Goal: Task Accomplishment & Management: Complete application form

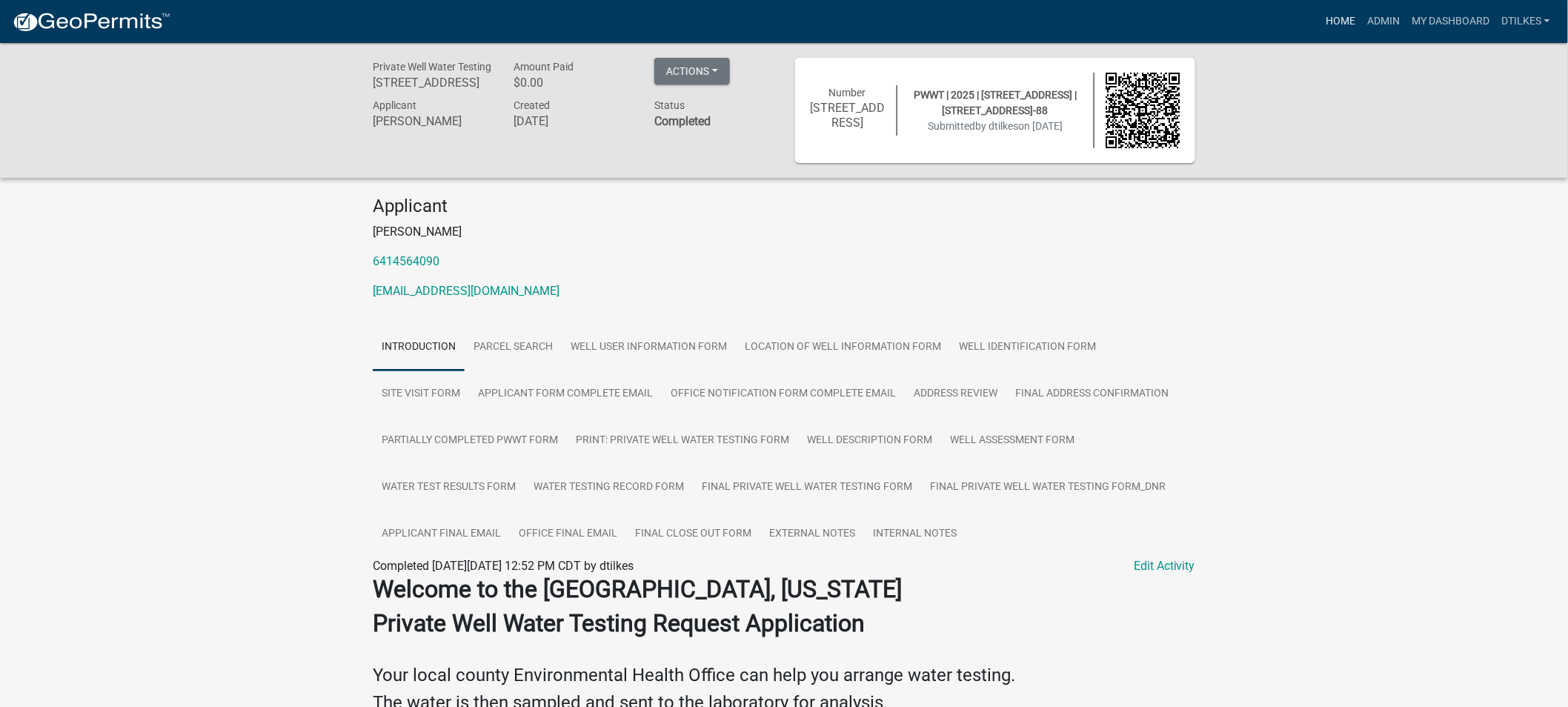
click at [1344, 23] on link "Home" at bounding box center [1340, 22] width 41 height 28
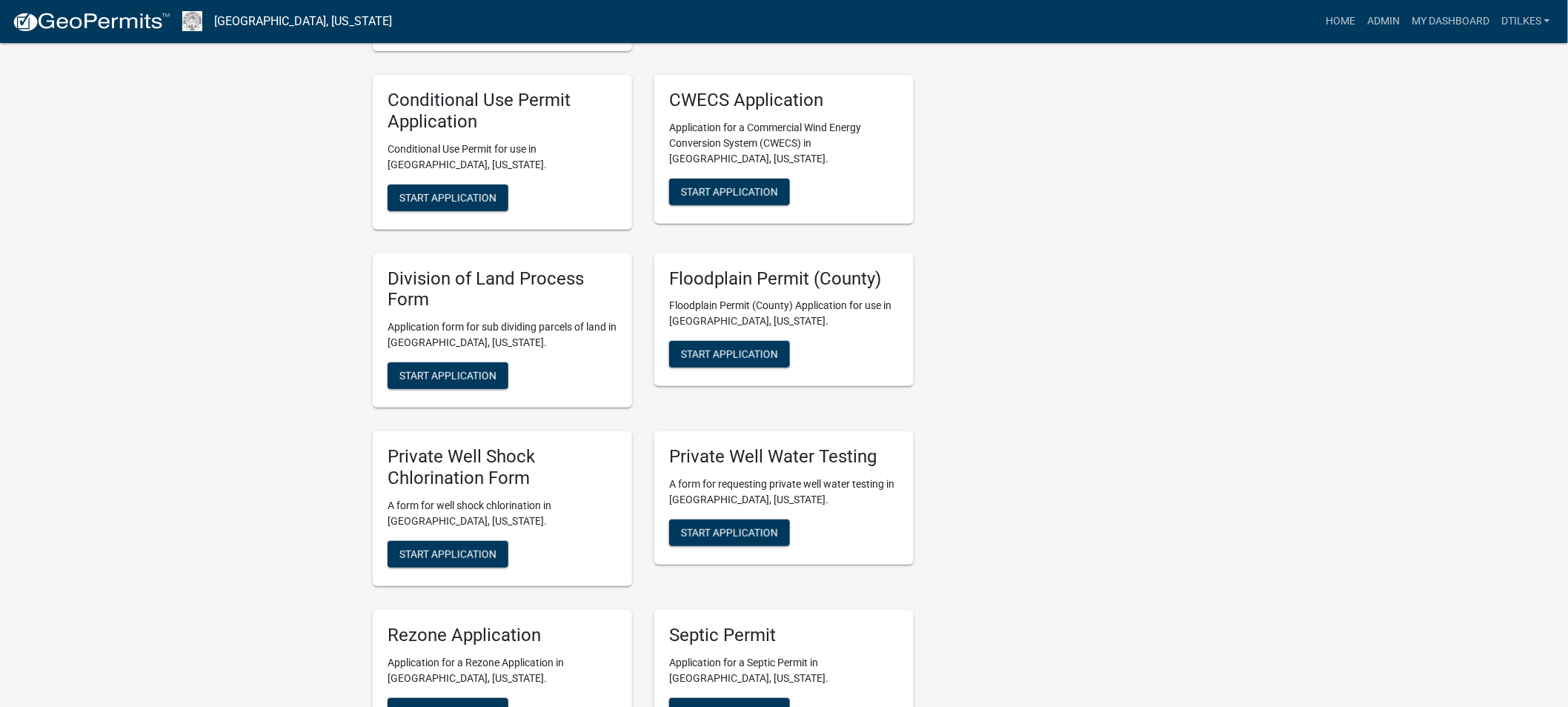
scroll to position [2551, 0]
click at [732, 526] on span "Start Application" at bounding box center [729, 532] width 97 height 12
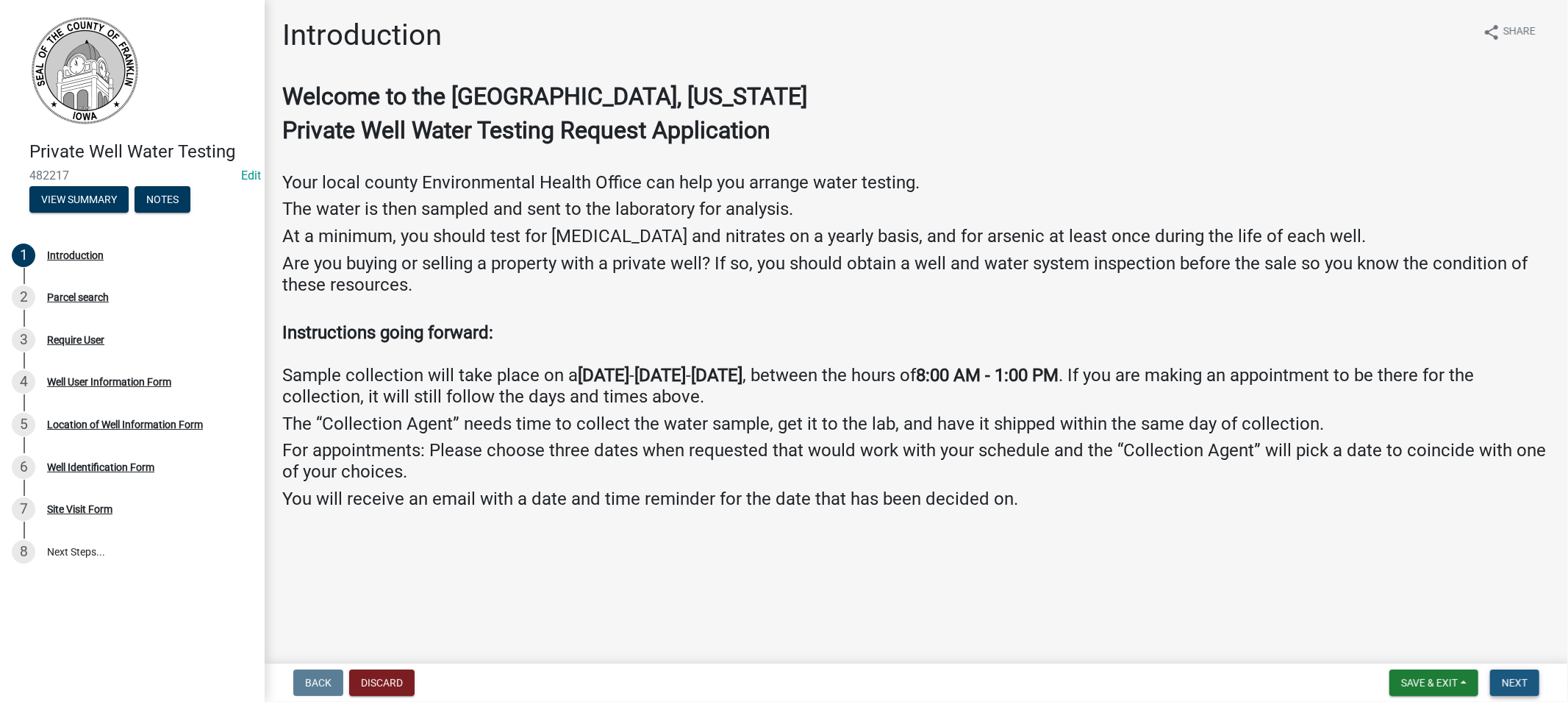
click at [1504, 676] on span "Next" at bounding box center [1515, 682] width 26 height 12
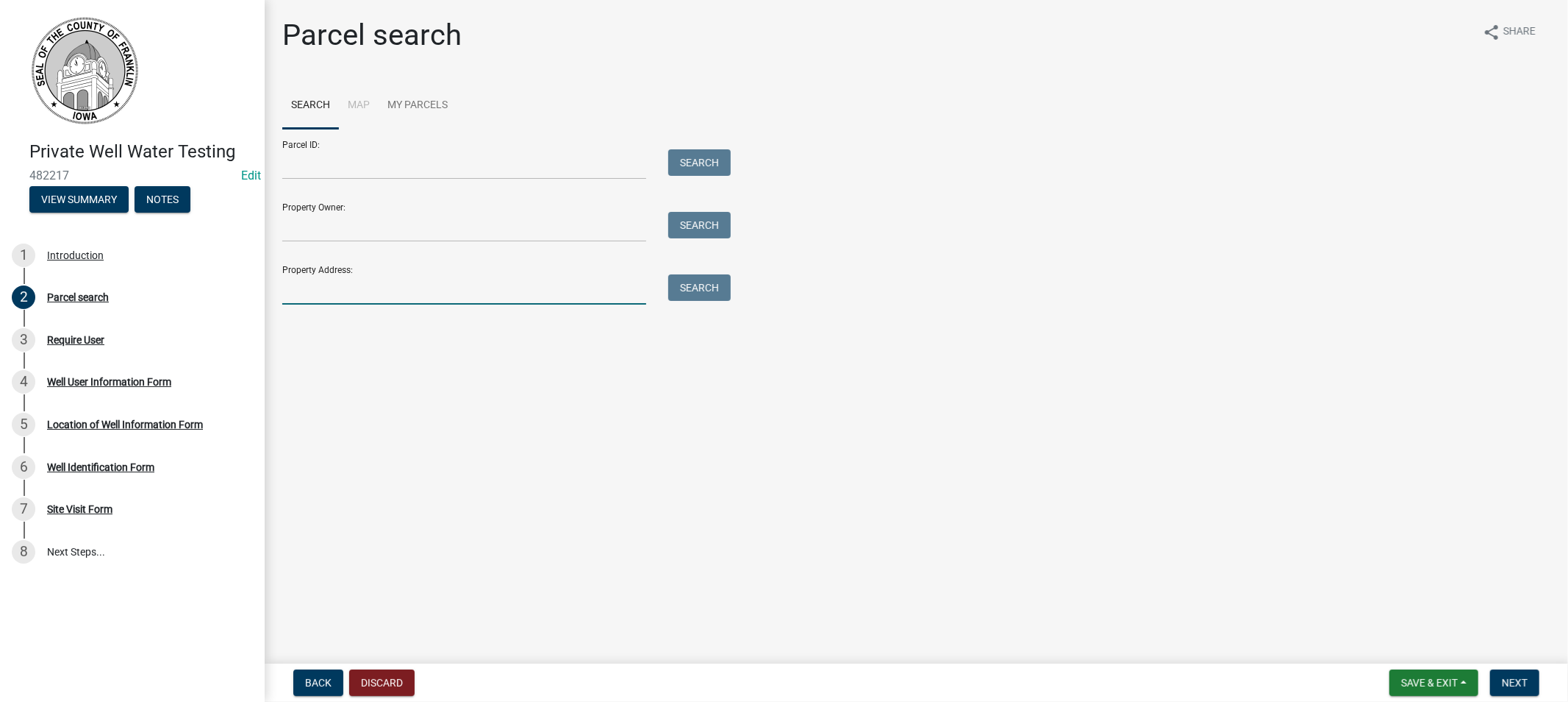
click at [319, 290] on input "Property Address:" at bounding box center [464, 289] width 364 height 30
type input "774 [PERSON_NAME]"
click at [695, 284] on button "Search" at bounding box center [699, 287] width 62 height 26
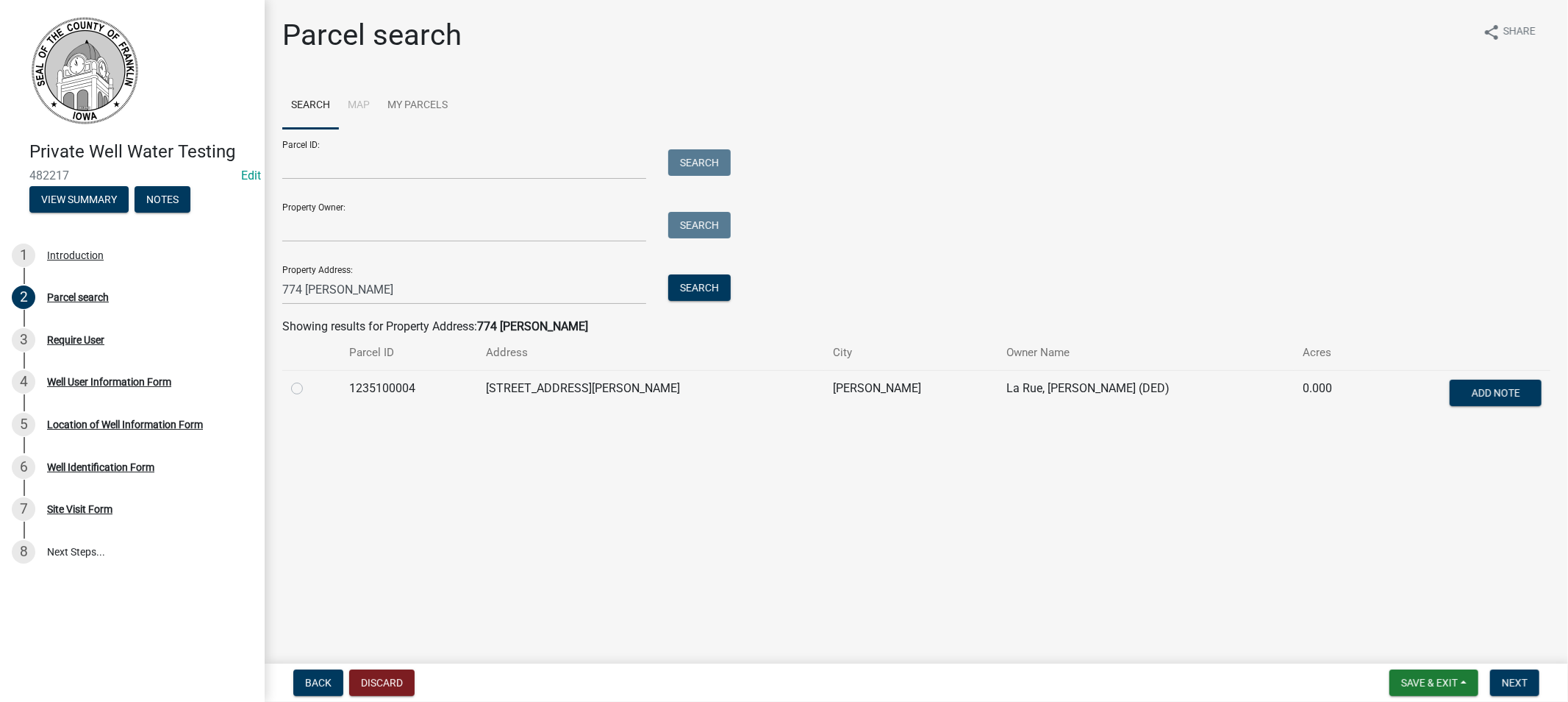
click at [309, 379] on label at bounding box center [309, 379] width 0 height 0
click at [309, 388] on input "radio" at bounding box center [313, 383] width 9 height 9
radio input "true"
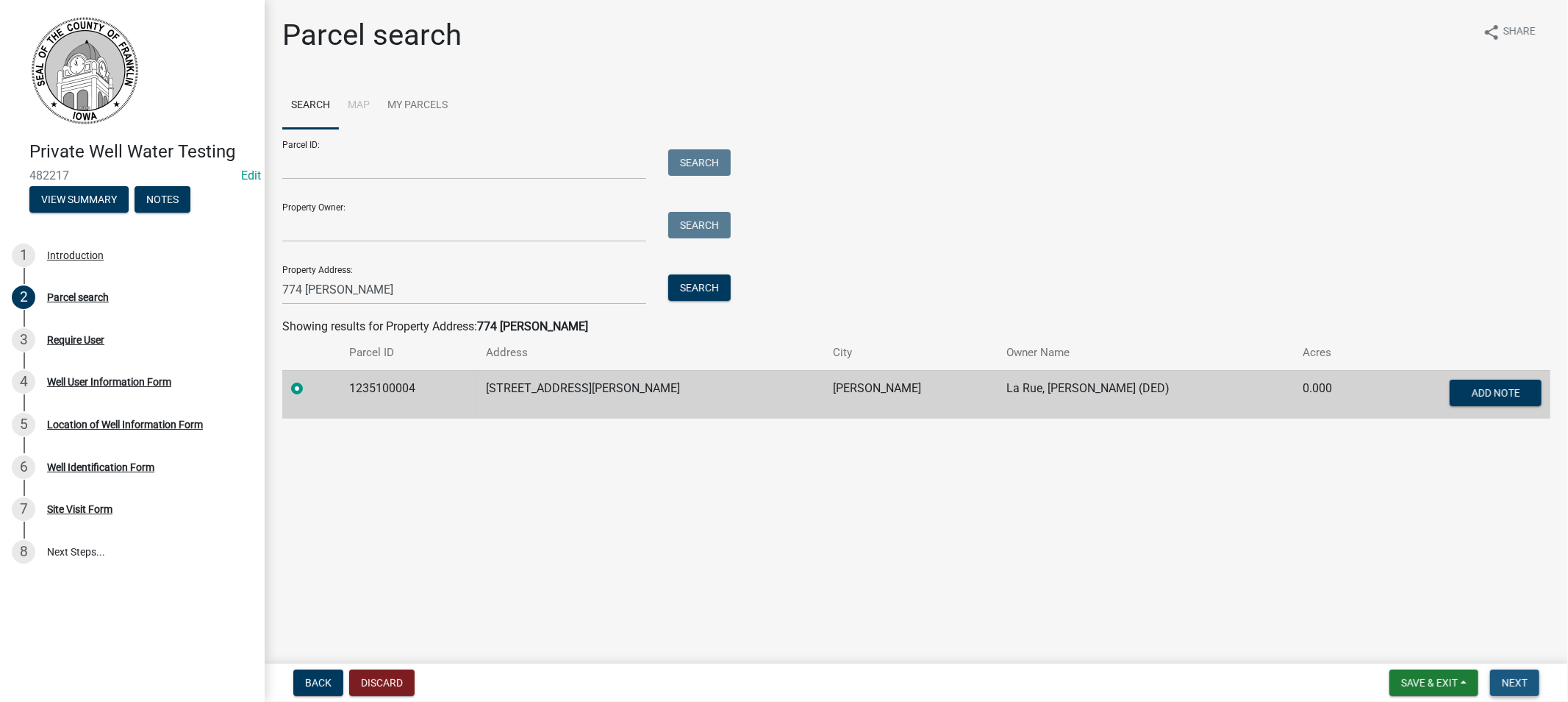
click at [1513, 677] on span "Next" at bounding box center [1515, 682] width 26 height 12
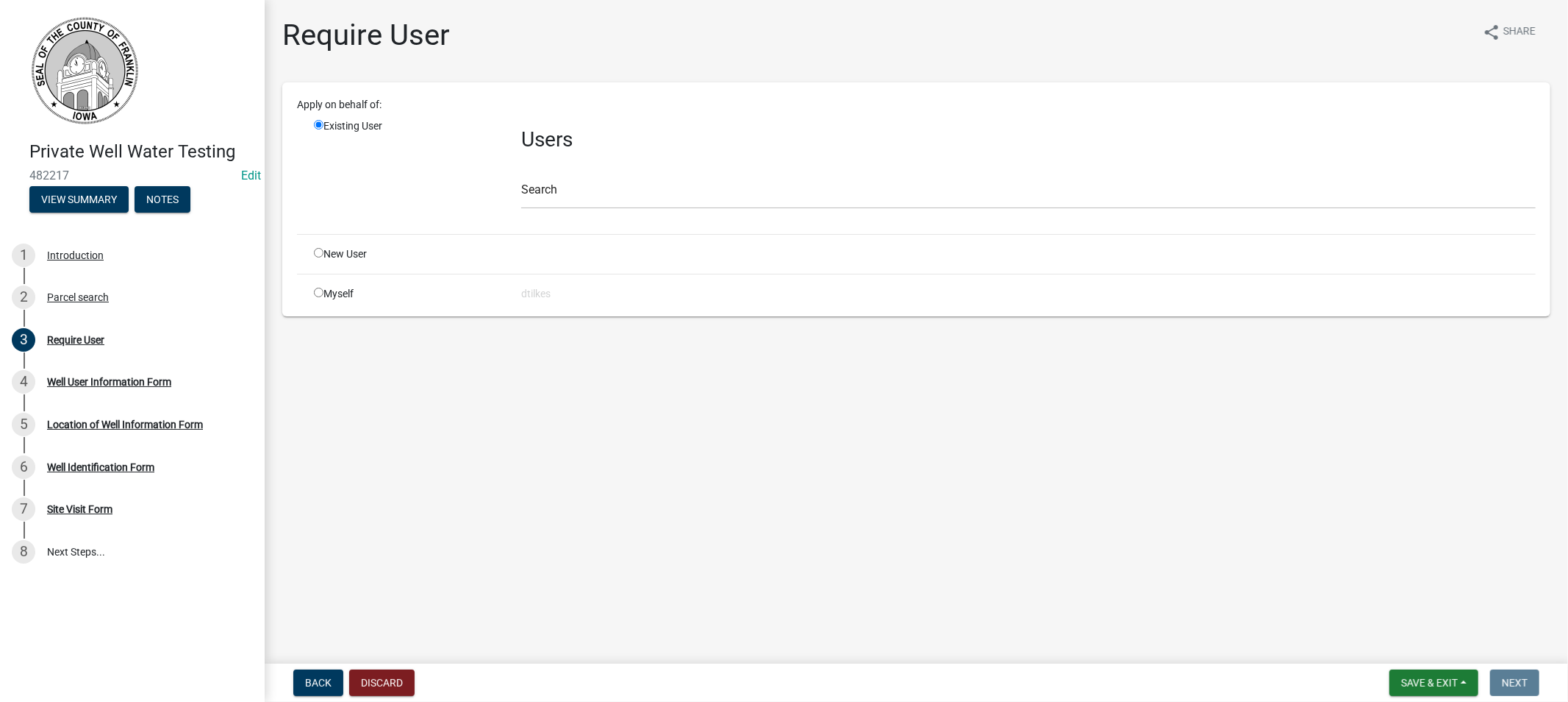
click at [314, 286] on div "Myself" at bounding box center [406, 294] width 207 height 15
click at [324, 293] on div "Myself" at bounding box center [406, 294] width 207 height 15
click at [319, 290] on input "radio" at bounding box center [318, 292] width 9 height 9
radio input "true"
radio input "false"
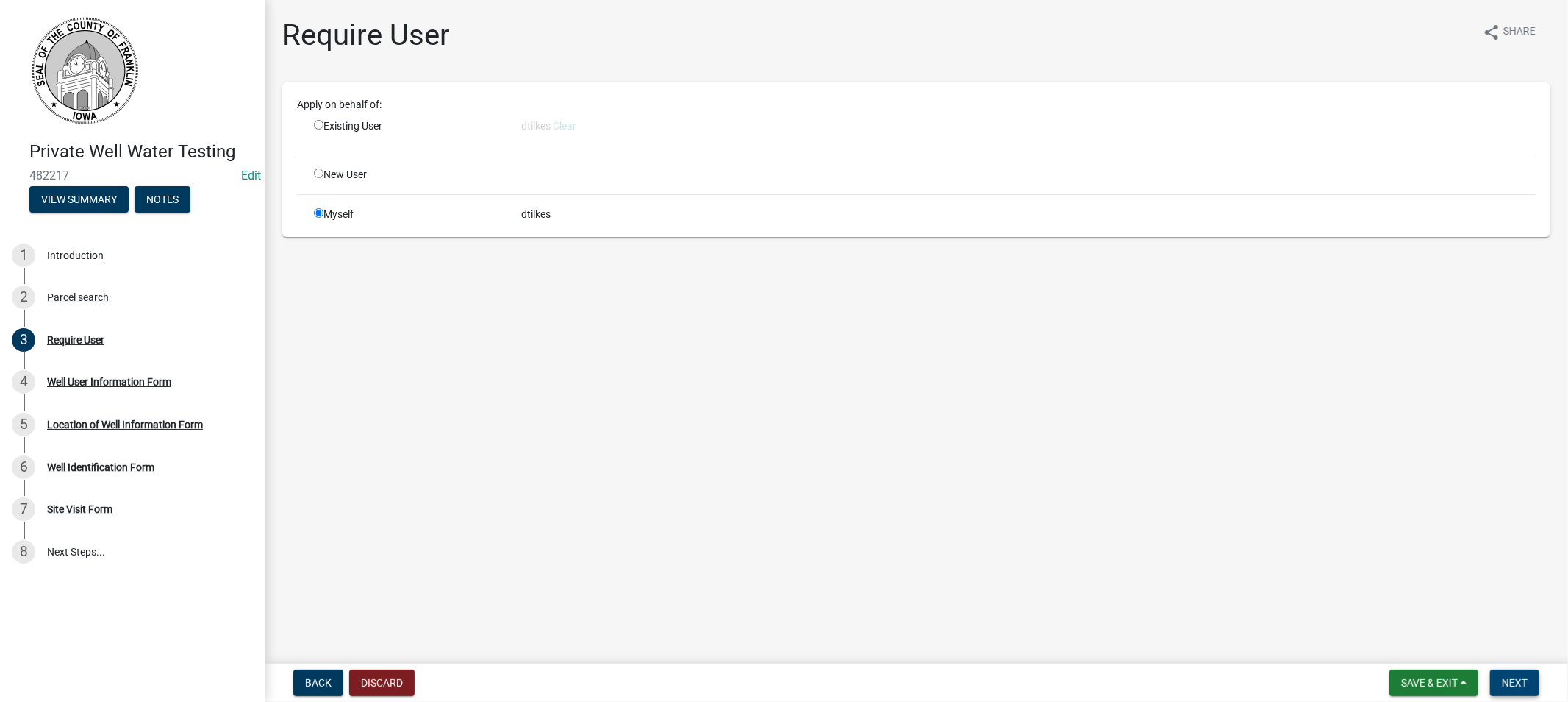
click at [1520, 679] on span "Next" at bounding box center [1515, 682] width 26 height 12
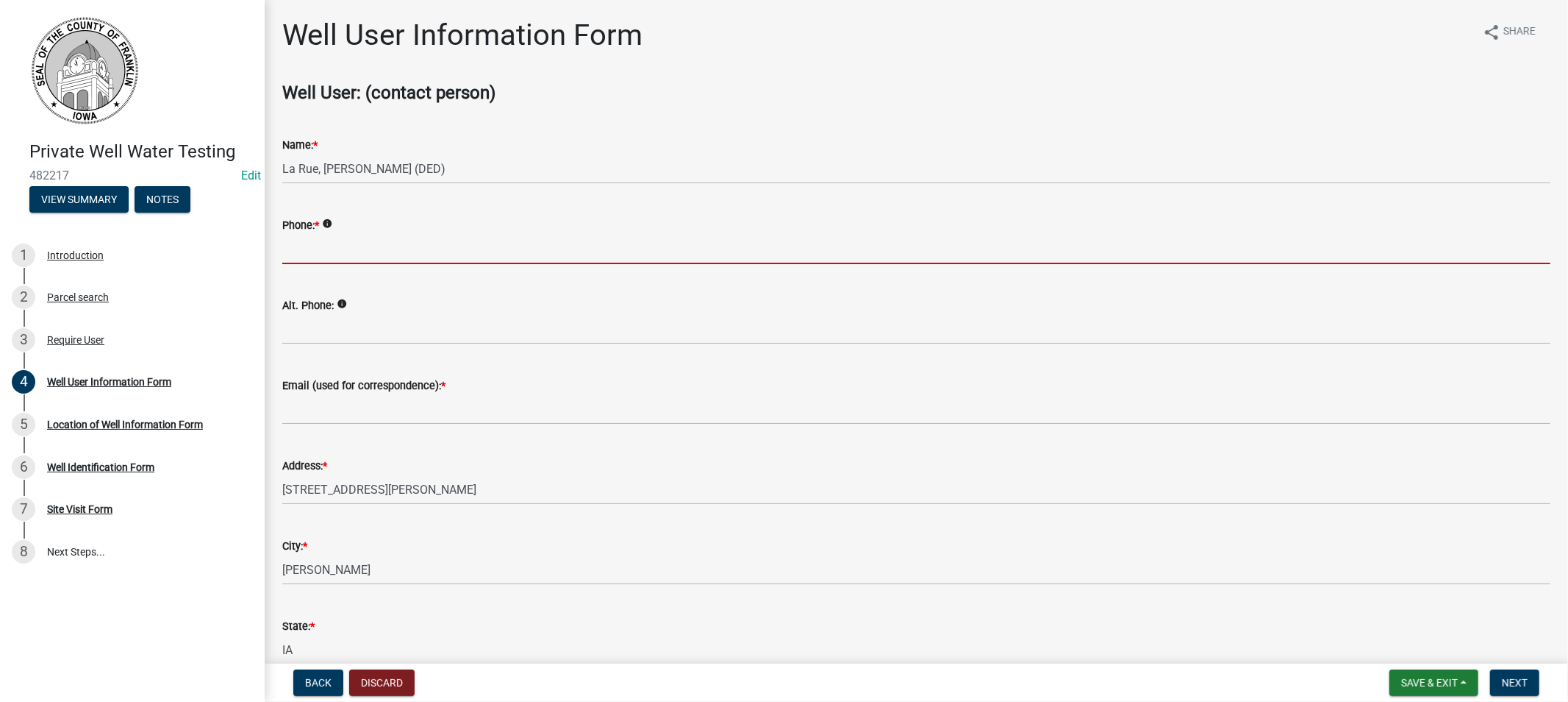
click at [318, 252] on input "Phone: *" at bounding box center [917, 249] width 1268 height 30
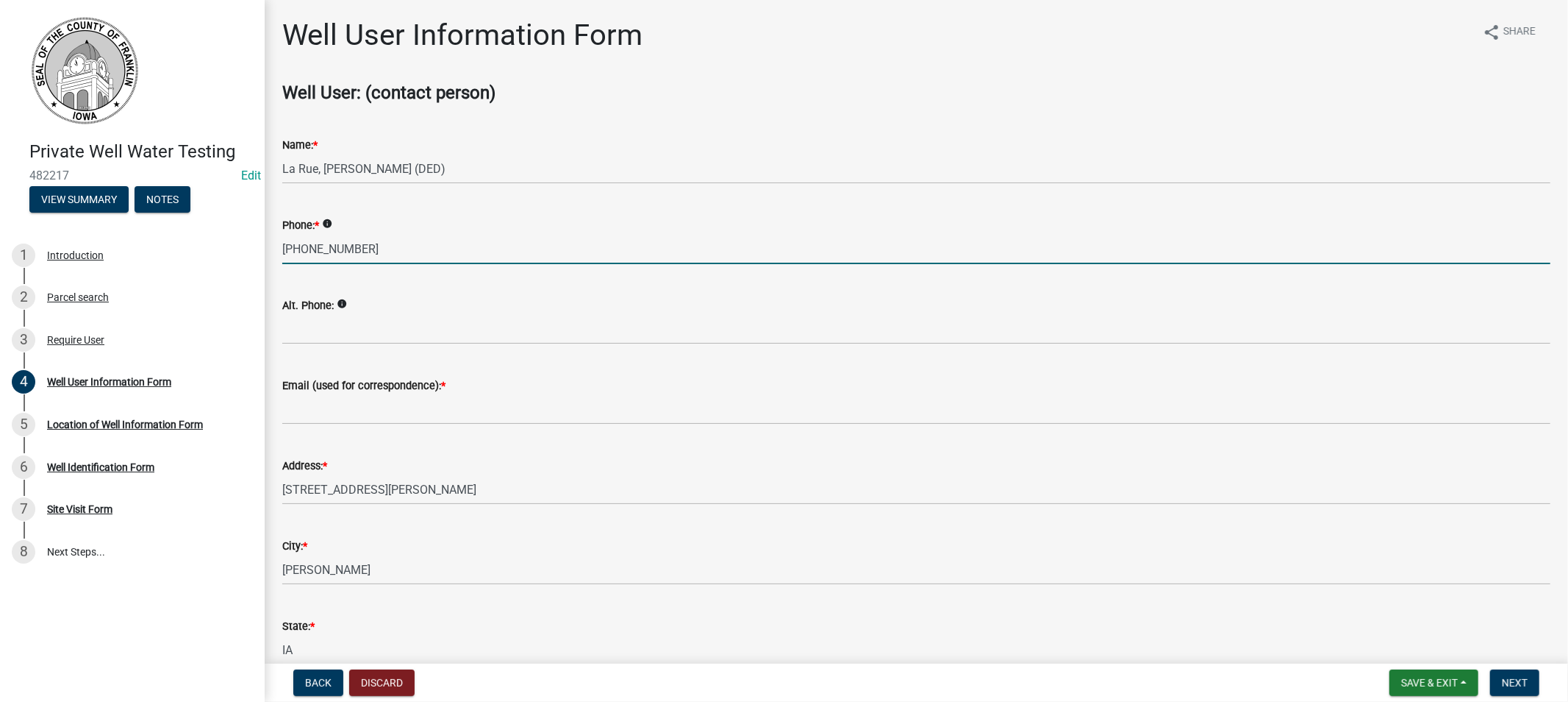
type input "[PHONE_NUMBER]"
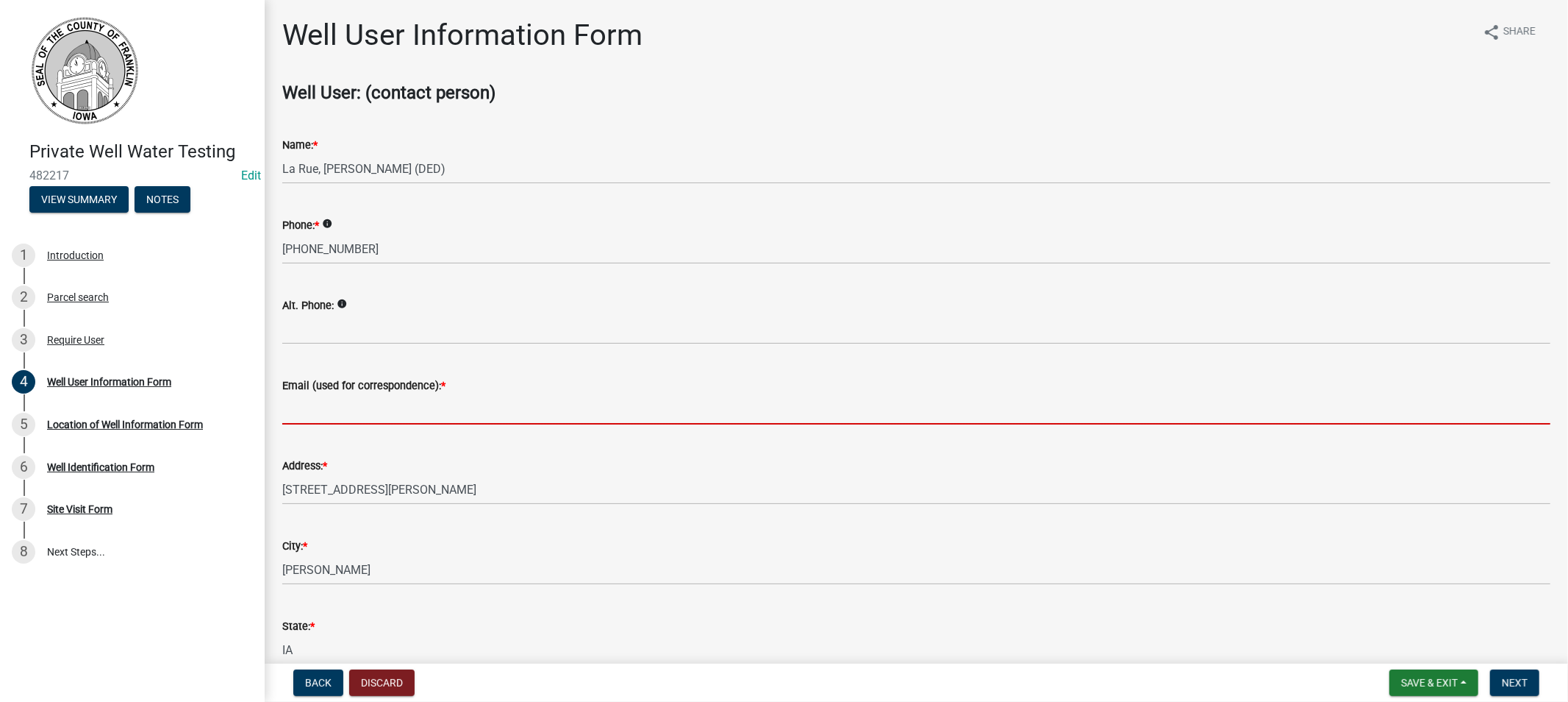
drag, startPoint x: 321, startPoint y: 407, endPoint x: 328, endPoint y: 402, distance: 8.6
click at [321, 407] on input "Email (used for correspondence): *" at bounding box center [917, 409] width 1268 height 30
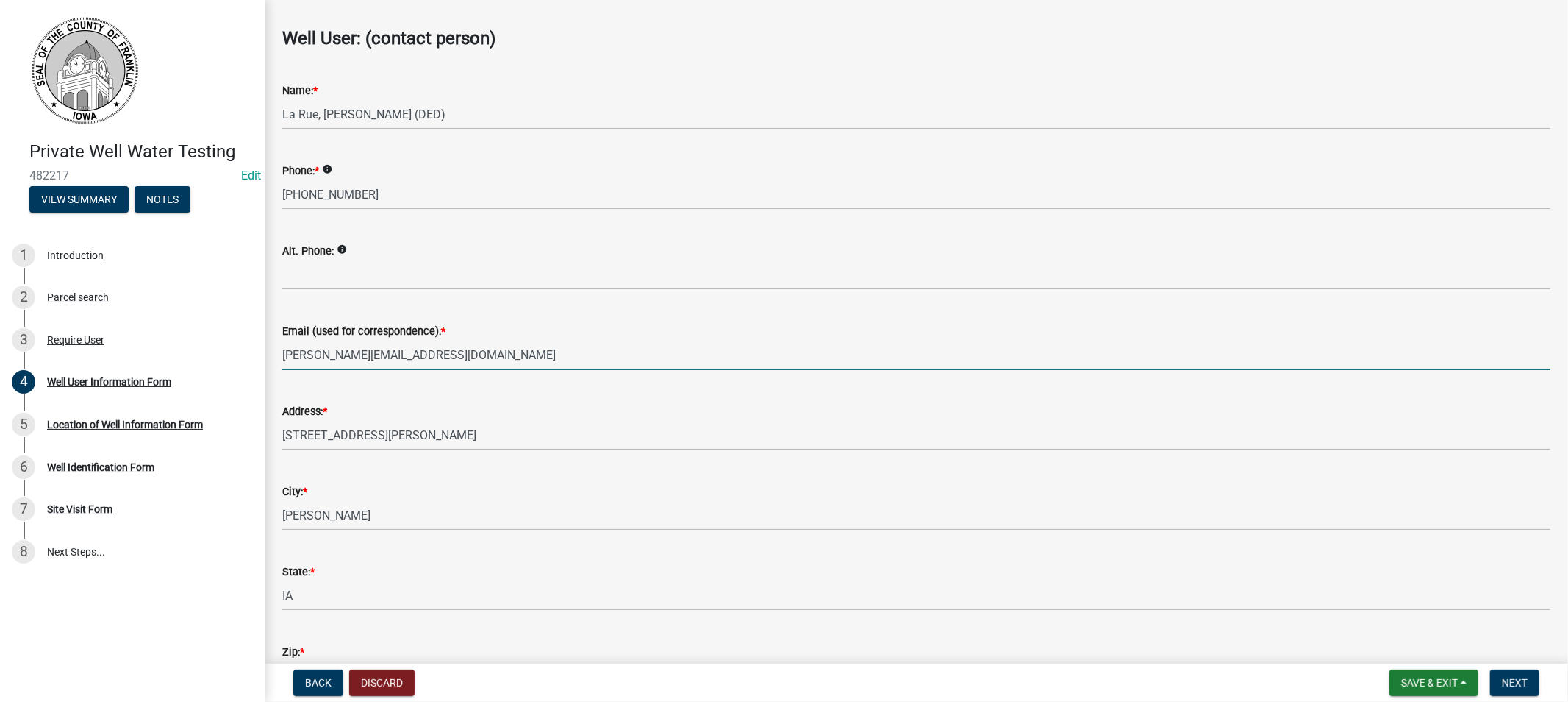
scroll to position [156, 0]
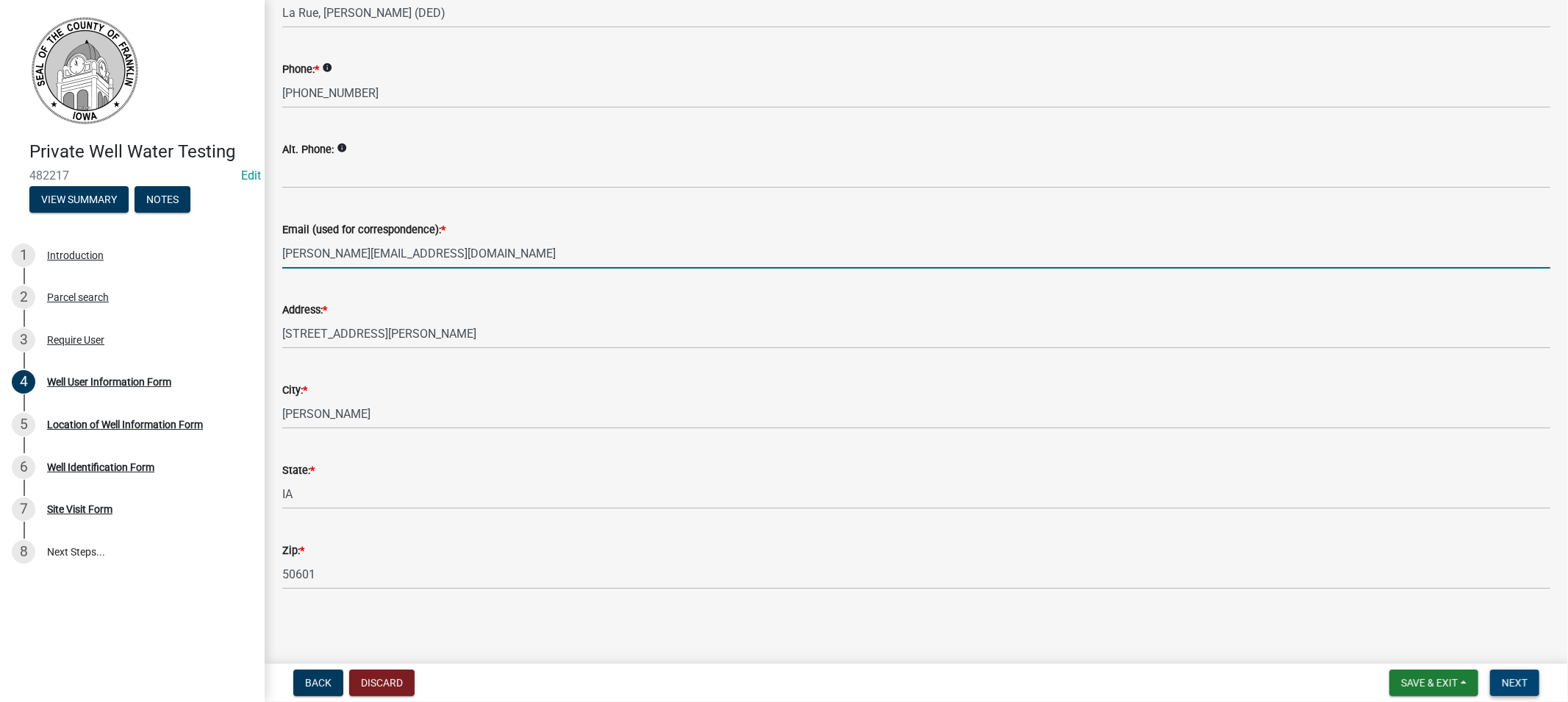
type input "[PERSON_NAME][EMAIL_ADDRESS][DOMAIN_NAME]"
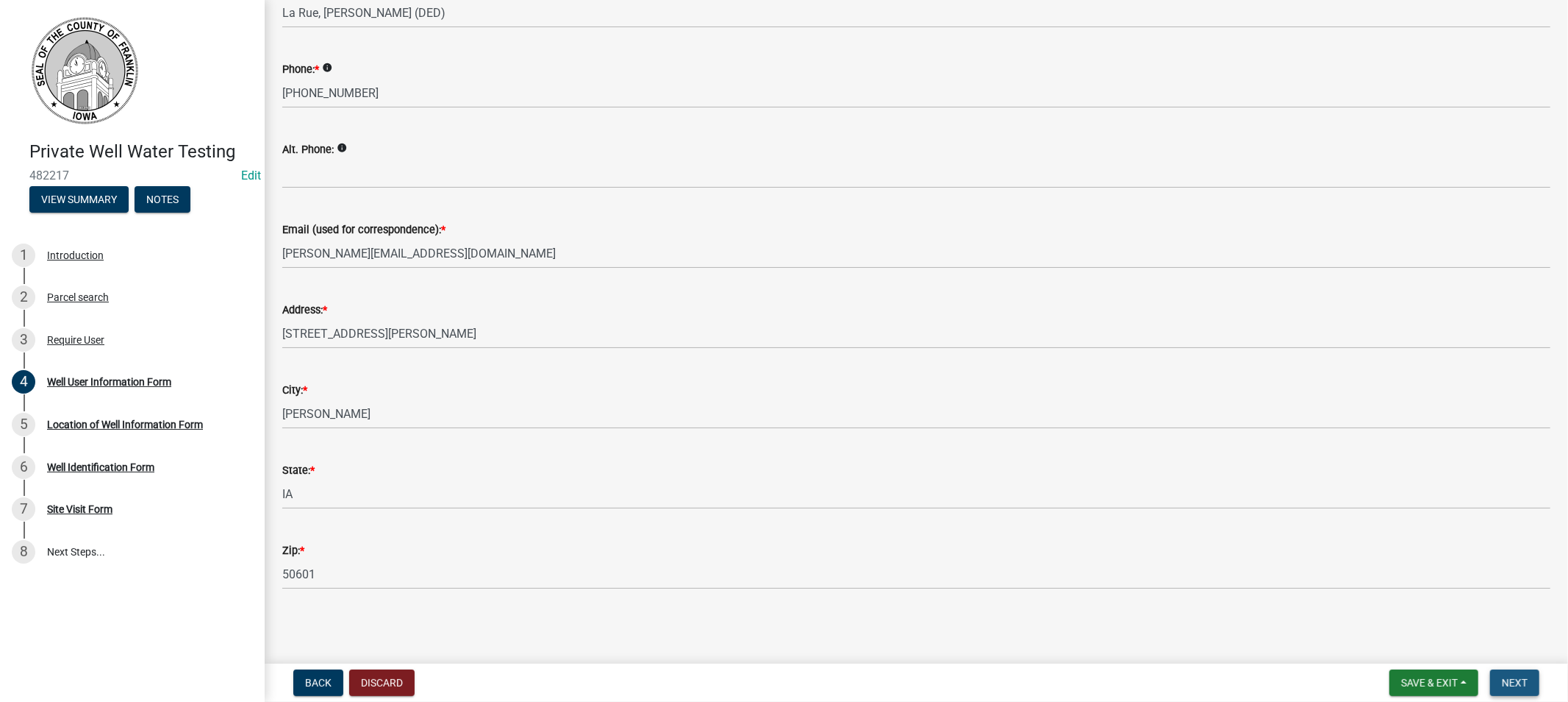
click at [1512, 682] on span "Next" at bounding box center [1515, 682] width 26 height 12
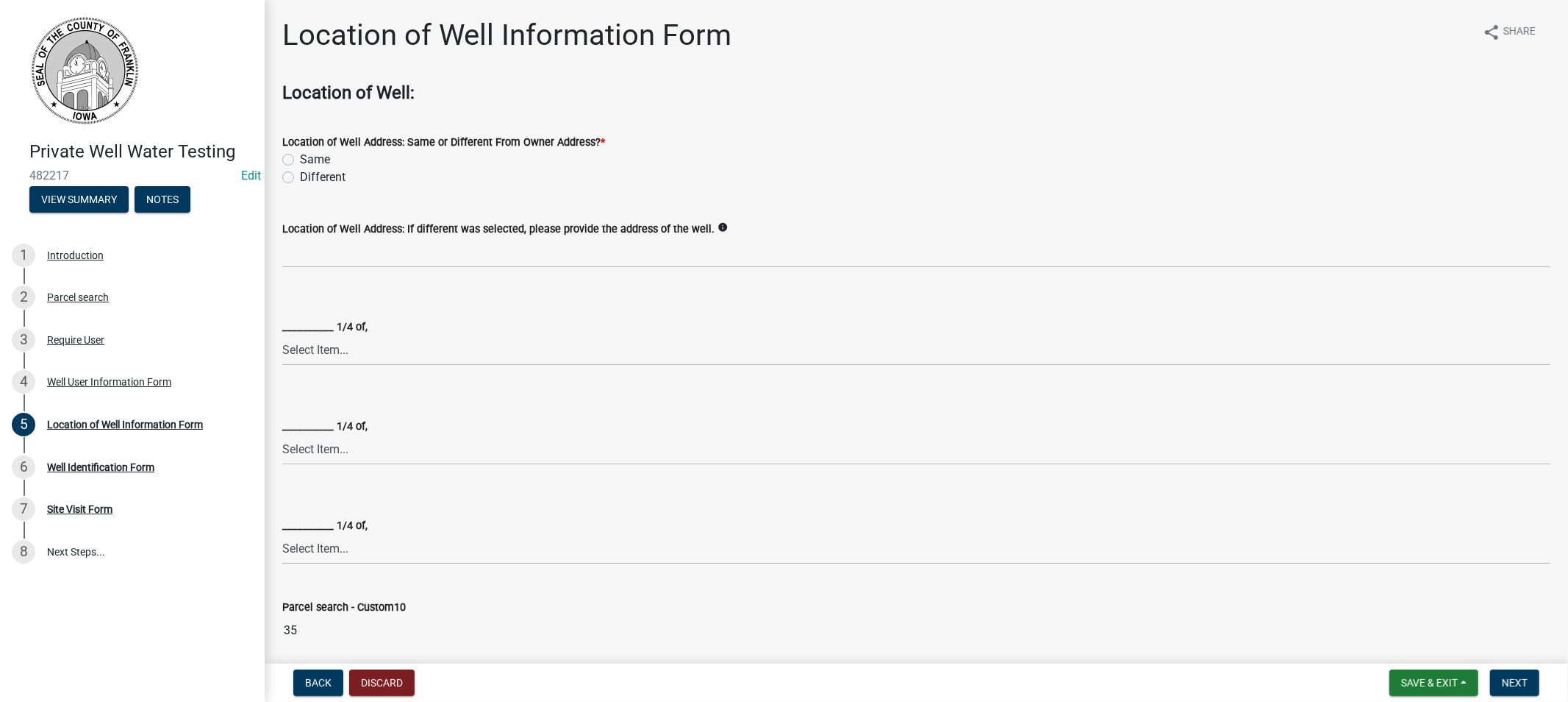
click at [300, 159] on label "Same" at bounding box center [314, 160] width 30 height 18
click at [300, 159] on input "Same" at bounding box center [304, 155] width 9 height 9
radio input "true"
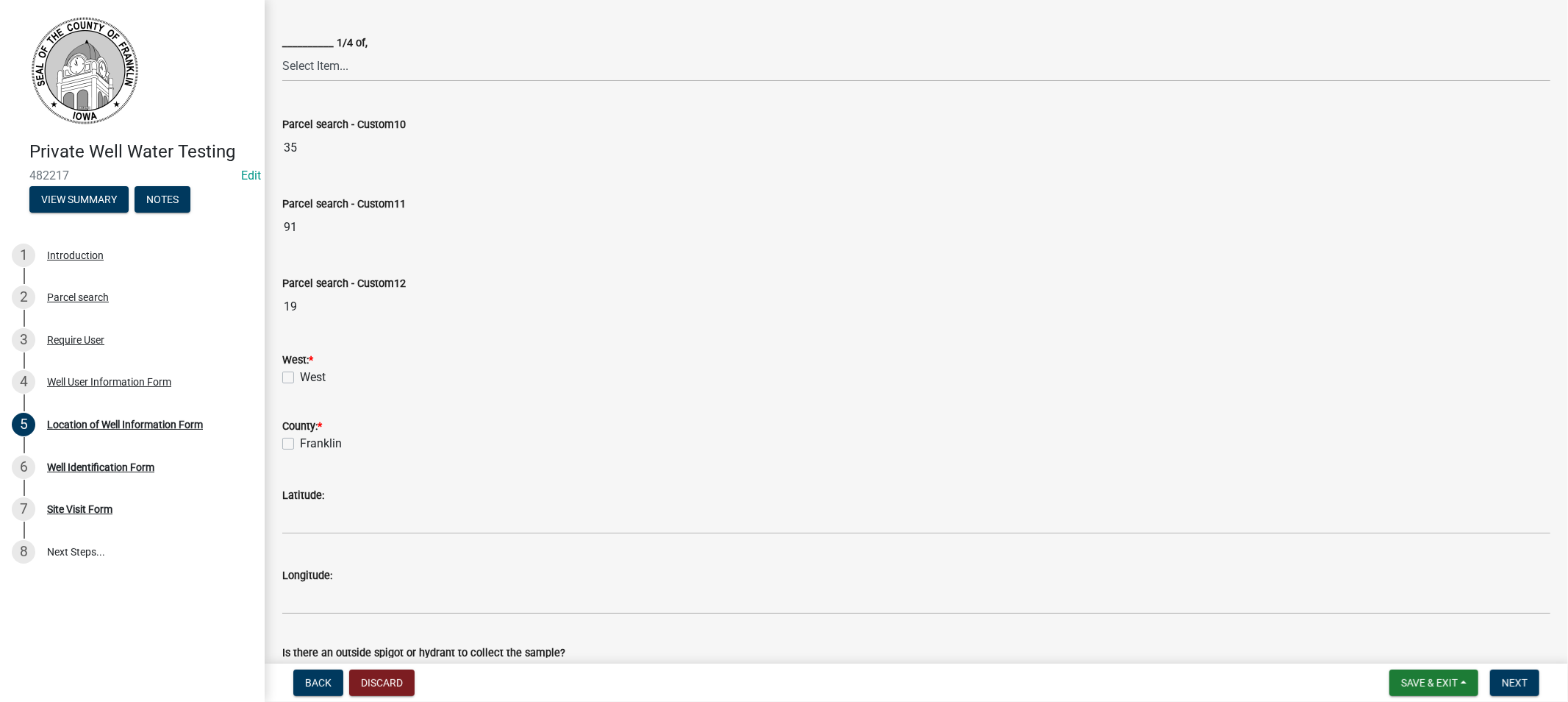
scroll to position [490, 0]
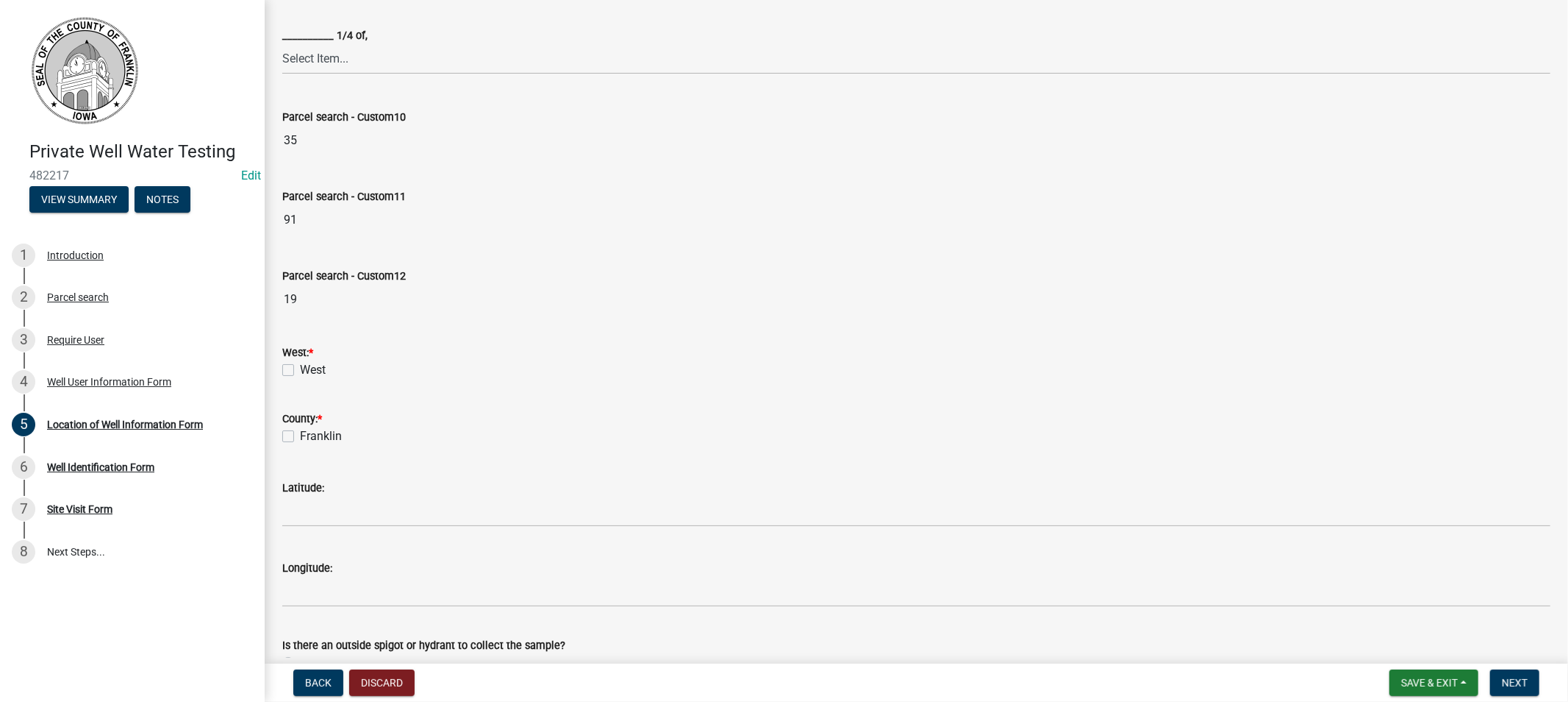
click at [300, 366] on label "West" at bounding box center [312, 370] width 26 height 18
click at [300, 366] on input "West" at bounding box center [304, 366] width 9 height 9
checkbox input "true"
click at [296, 430] on div "Franklin" at bounding box center [917, 436] width 1268 height 18
click at [300, 436] on label "Franklin" at bounding box center [320, 436] width 42 height 18
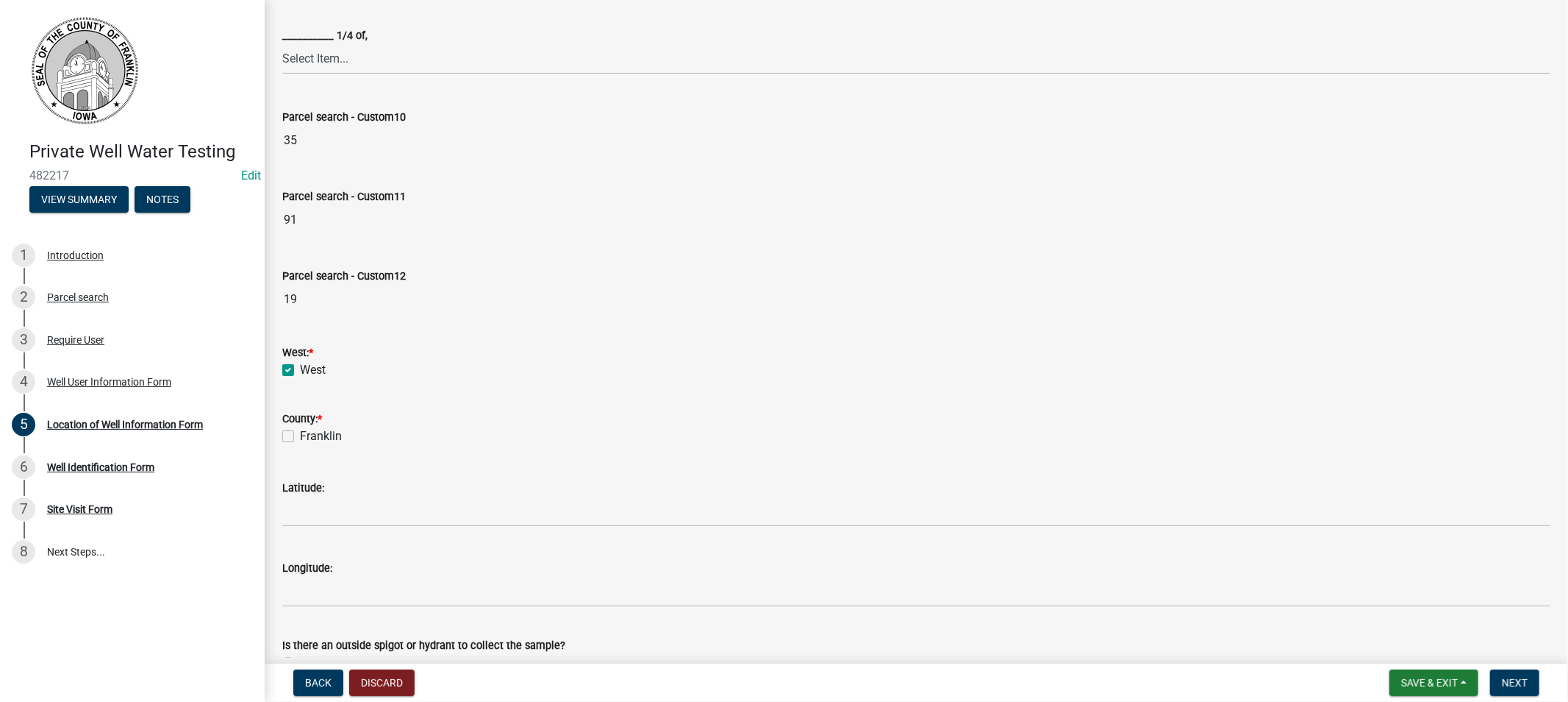
click at [300, 436] on input "Franklin" at bounding box center [304, 431] width 9 height 9
checkbox input "true"
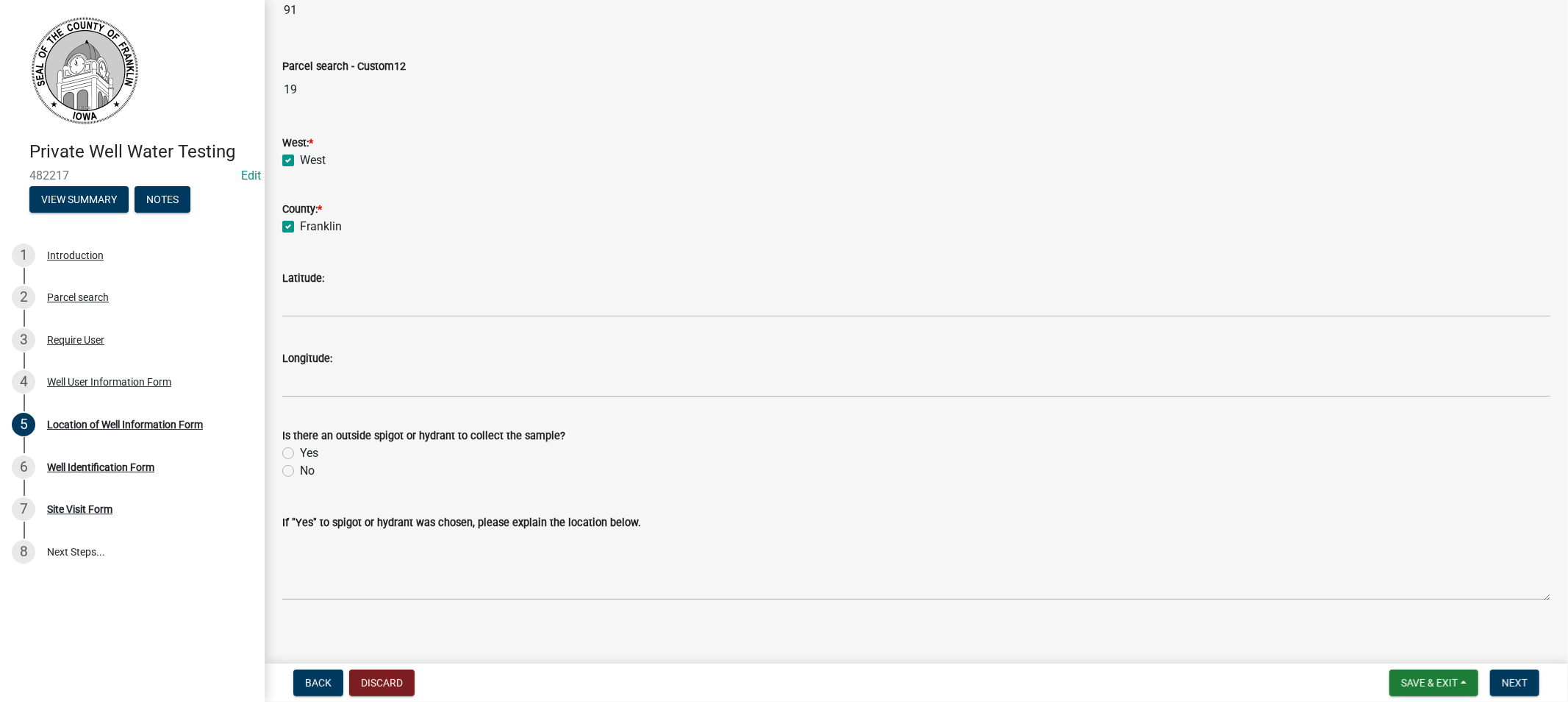
scroll to position [711, 0]
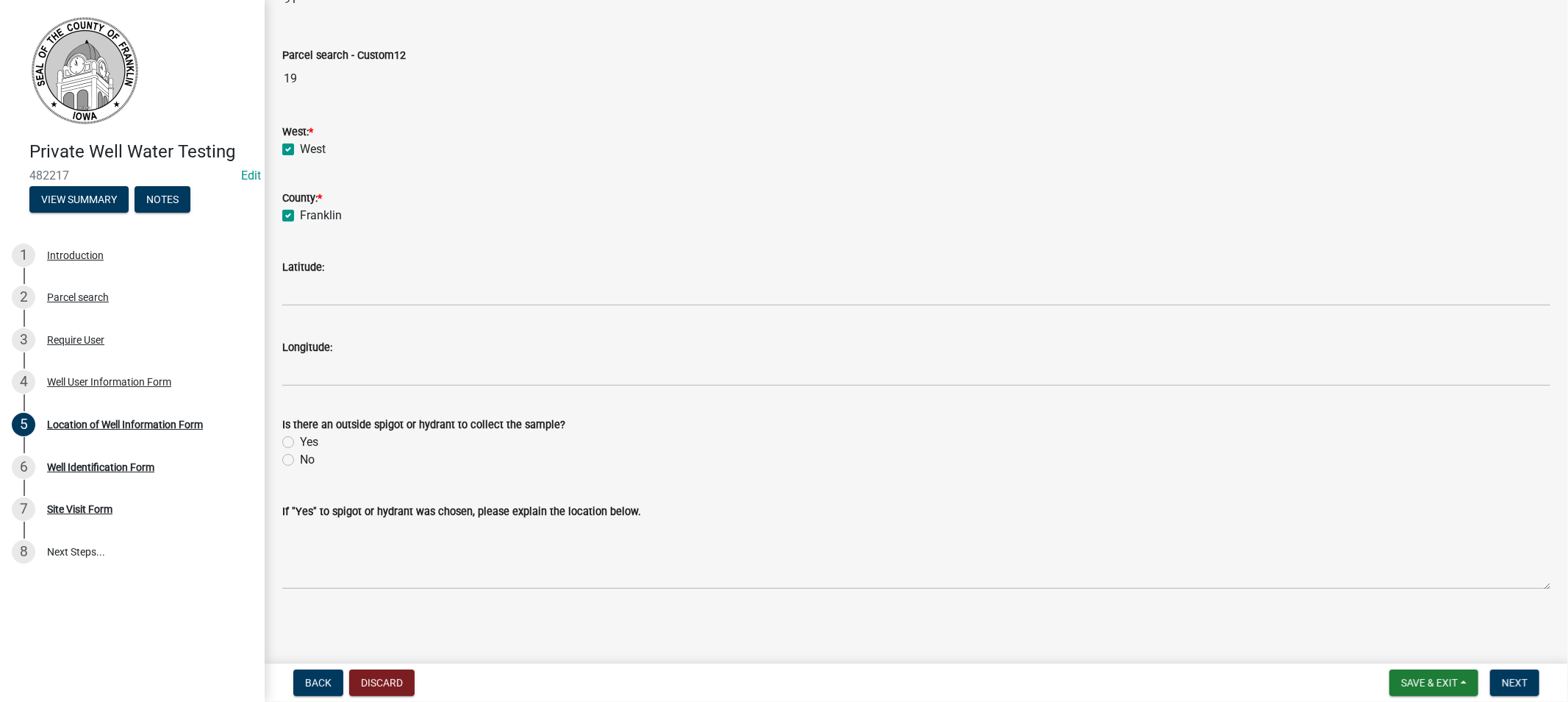
click at [300, 440] on label "Yes" at bounding box center [309, 442] width 19 height 18
click at [300, 440] on input "Yes" at bounding box center [304, 437] width 9 height 9
radio input "true"
click at [1493, 679] on button "Next" at bounding box center [1515, 682] width 50 height 26
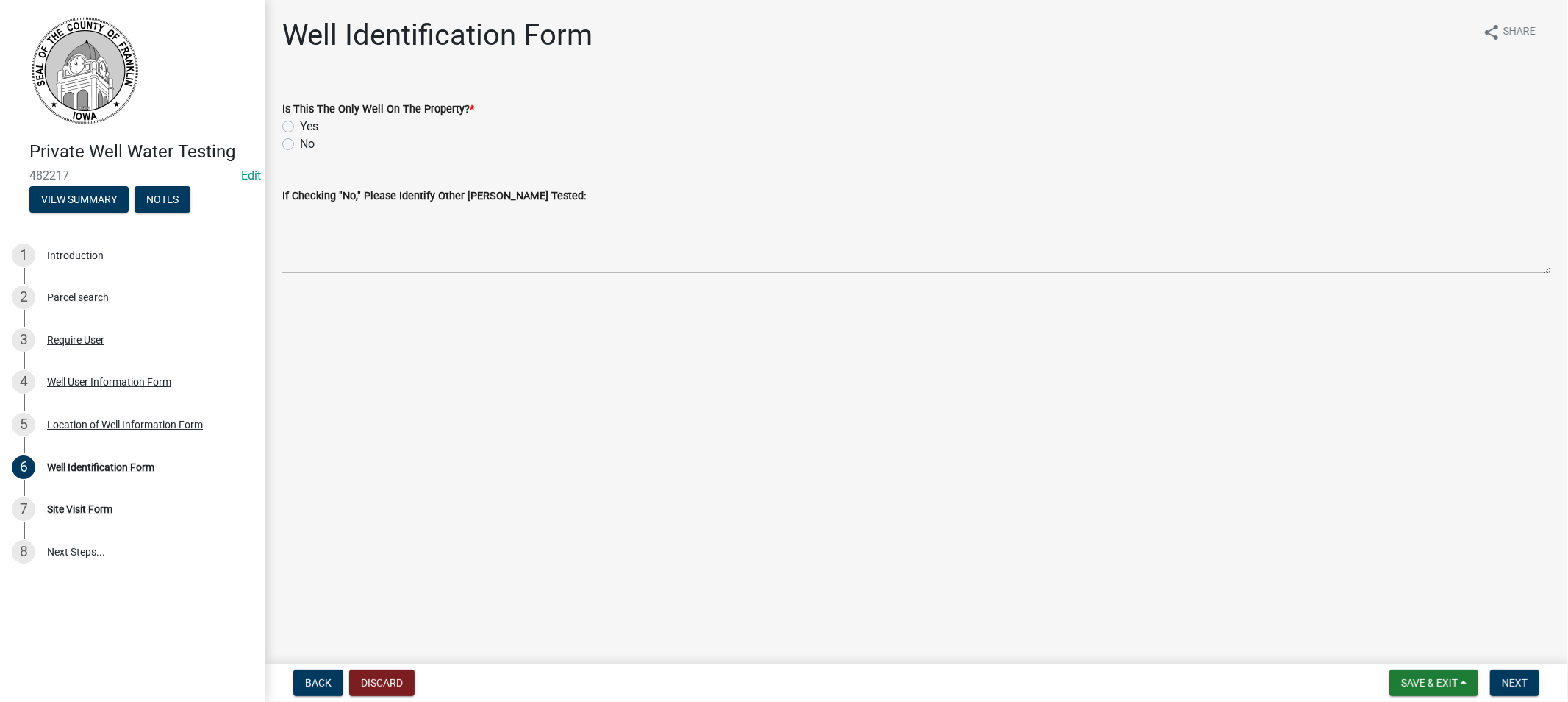
click at [300, 130] on label "Yes" at bounding box center [309, 126] width 19 height 18
click at [300, 127] on input "Yes" at bounding box center [304, 122] width 9 height 9
radio input "true"
click at [1501, 677] on button "Next" at bounding box center [1515, 682] width 50 height 26
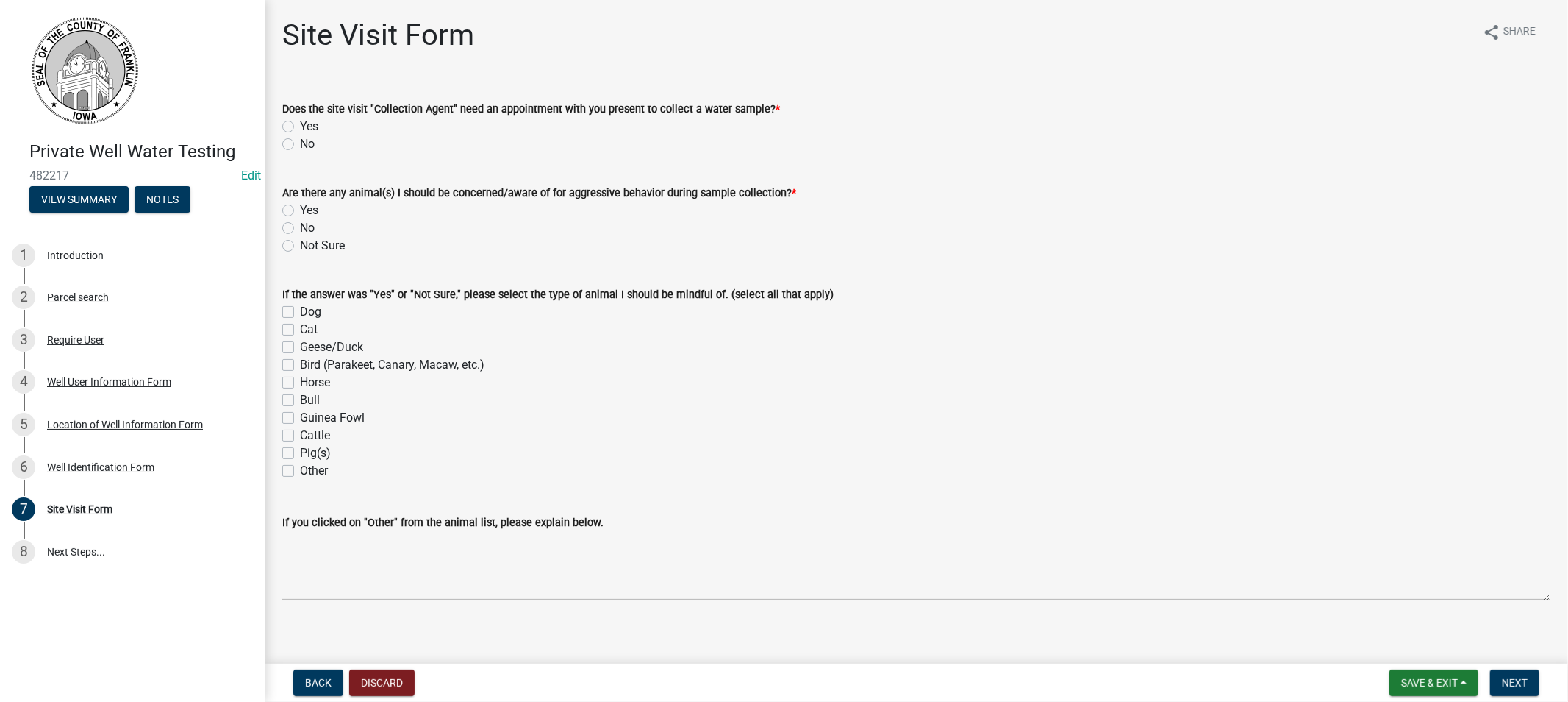
click at [287, 136] on div "No" at bounding box center [917, 143] width 1268 height 18
click at [300, 141] on label "No" at bounding box center [306, 143] width 15 height 18
click at [300, 141] on input "No" at bounding box center [304, 139] width 9 height 9
radio input "true"
click at [300, 225] on label "No" at bounding box center [306, 228] width 15 height 18
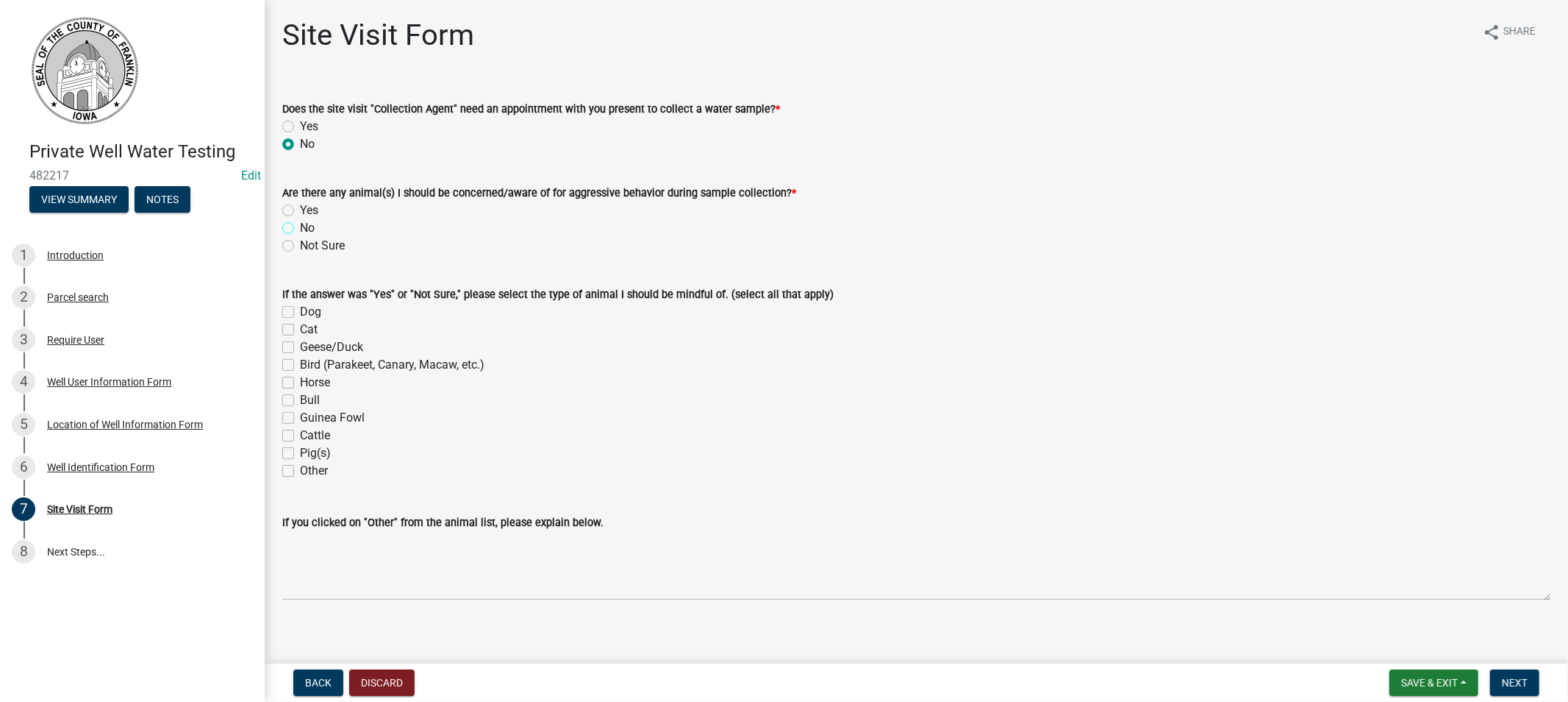
click at [300, 225] on input "No" at bounding box center [304, 224] width 9 height 9
radio input "true"
click at [1503, 682] on span "Next" at bounding box center [1515, 682] width 26 height 12
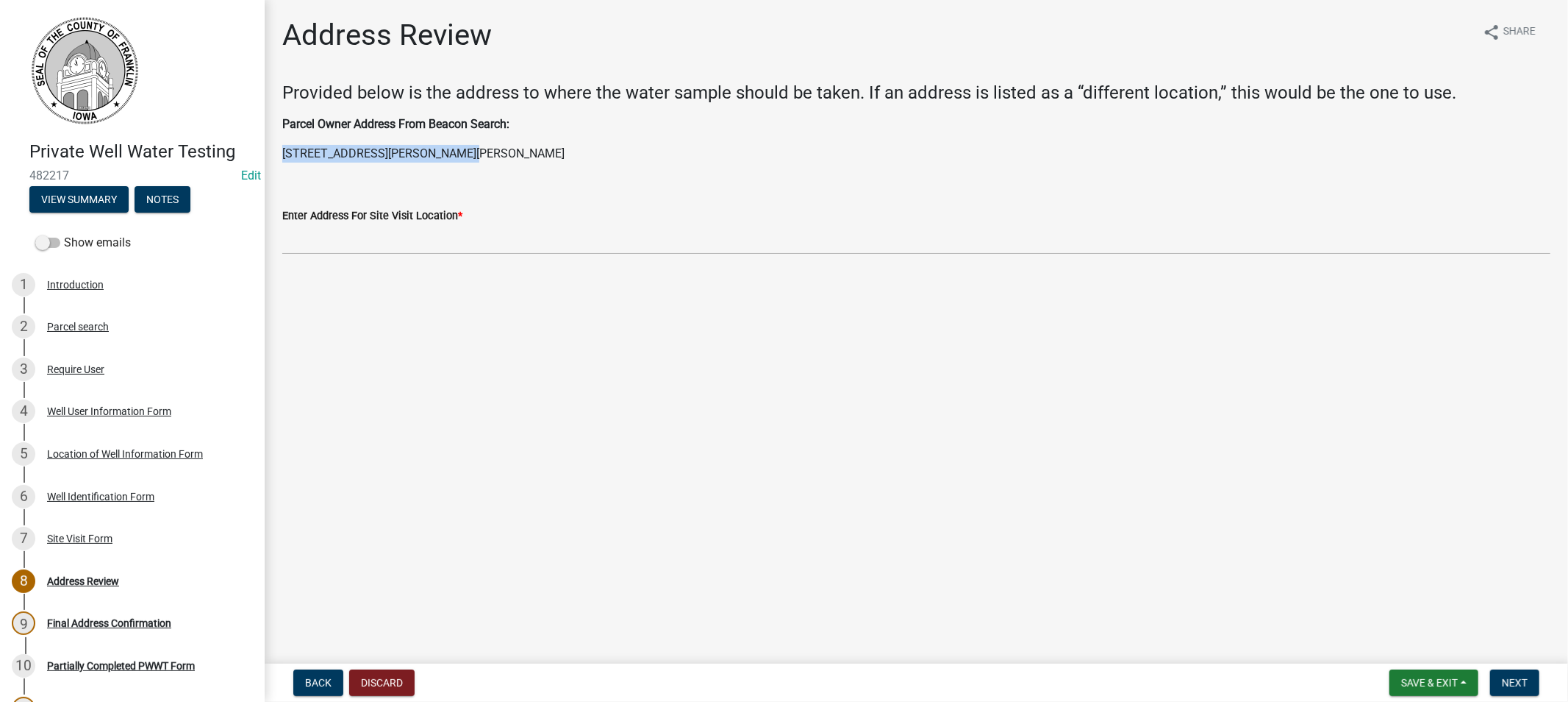
drag, startPoint x: 447, startPoint y: 149, endPoint x: 276, endPoint y: 162, distance: 171.5
click at [276, 162] on div "Address Review share Share Provided below is the address to where the water sam…" at bounding box center [917, 149] width 1291 height 262
copy p "[STREET_ADDRESS][PERSON_NAME][PERSON_NAME]"
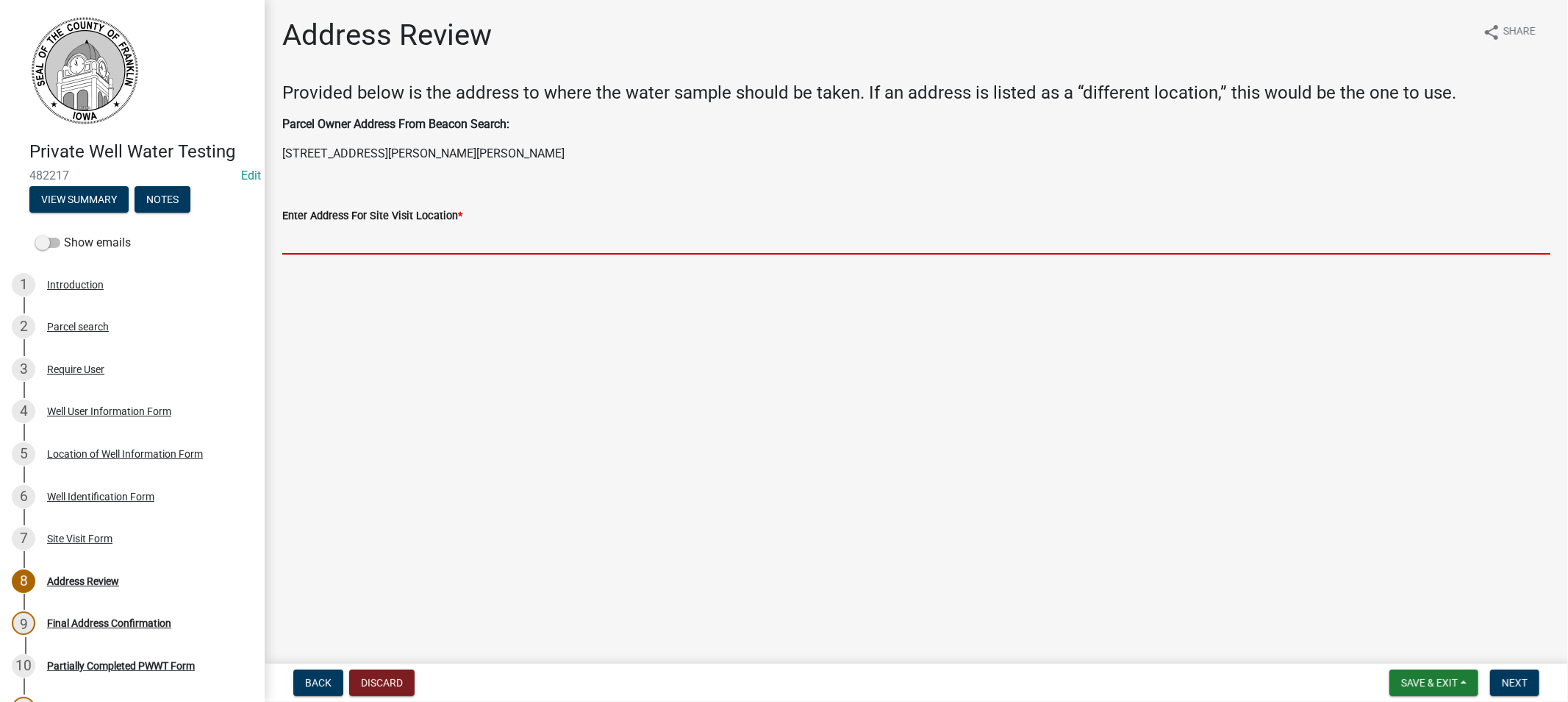
click at [377, 243] on input "Enter Address For Site Visit Location *" at bounding box center [917, 239] width 1268 height 30
paste input "[STREET_ADDRESS][PERSON_NAME][PERSON_NAME]"
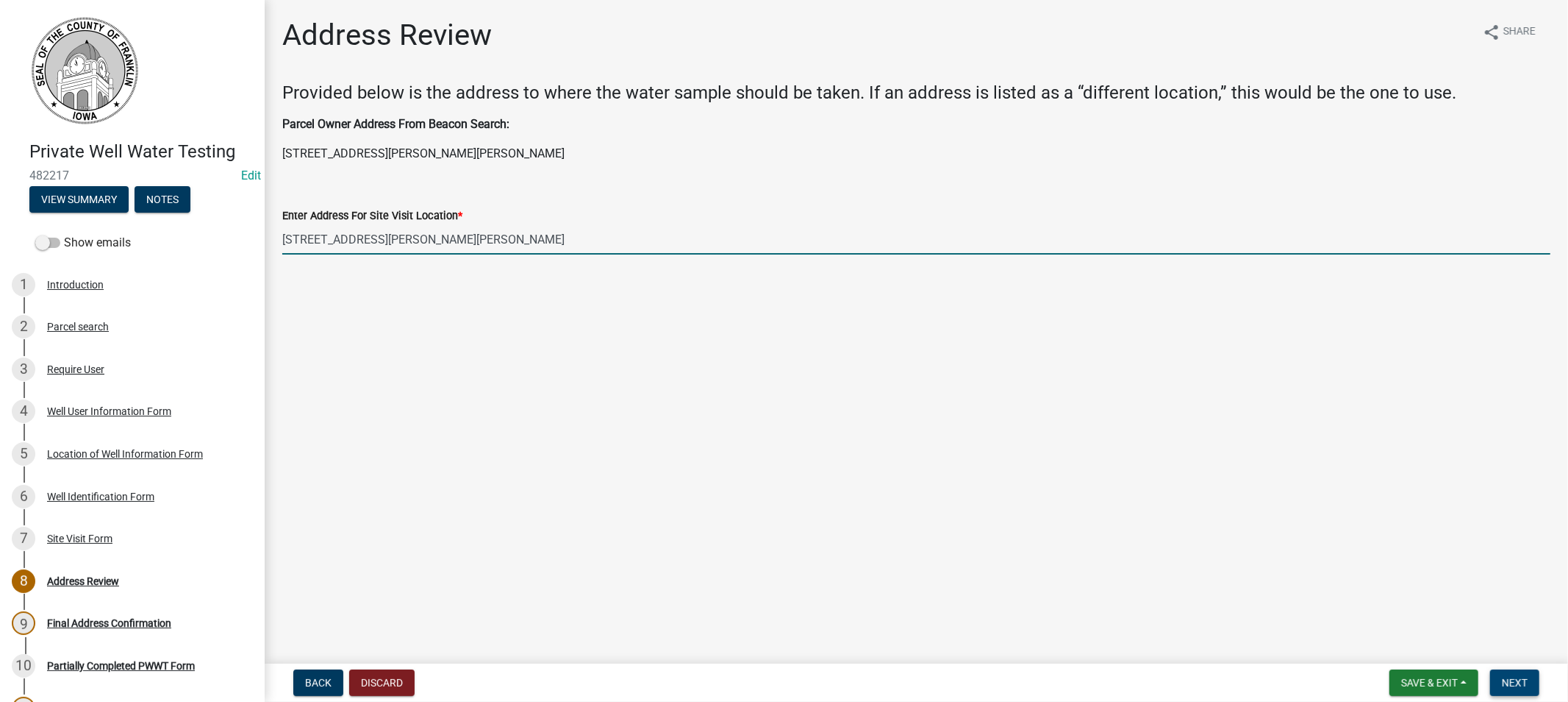
type input "[STREET_ADDRESS][PERSON_NAME][PERSON_NAME]"
click at [1519, 684] on span "Next" at bounding box center [1515, 682] width 26 height 12
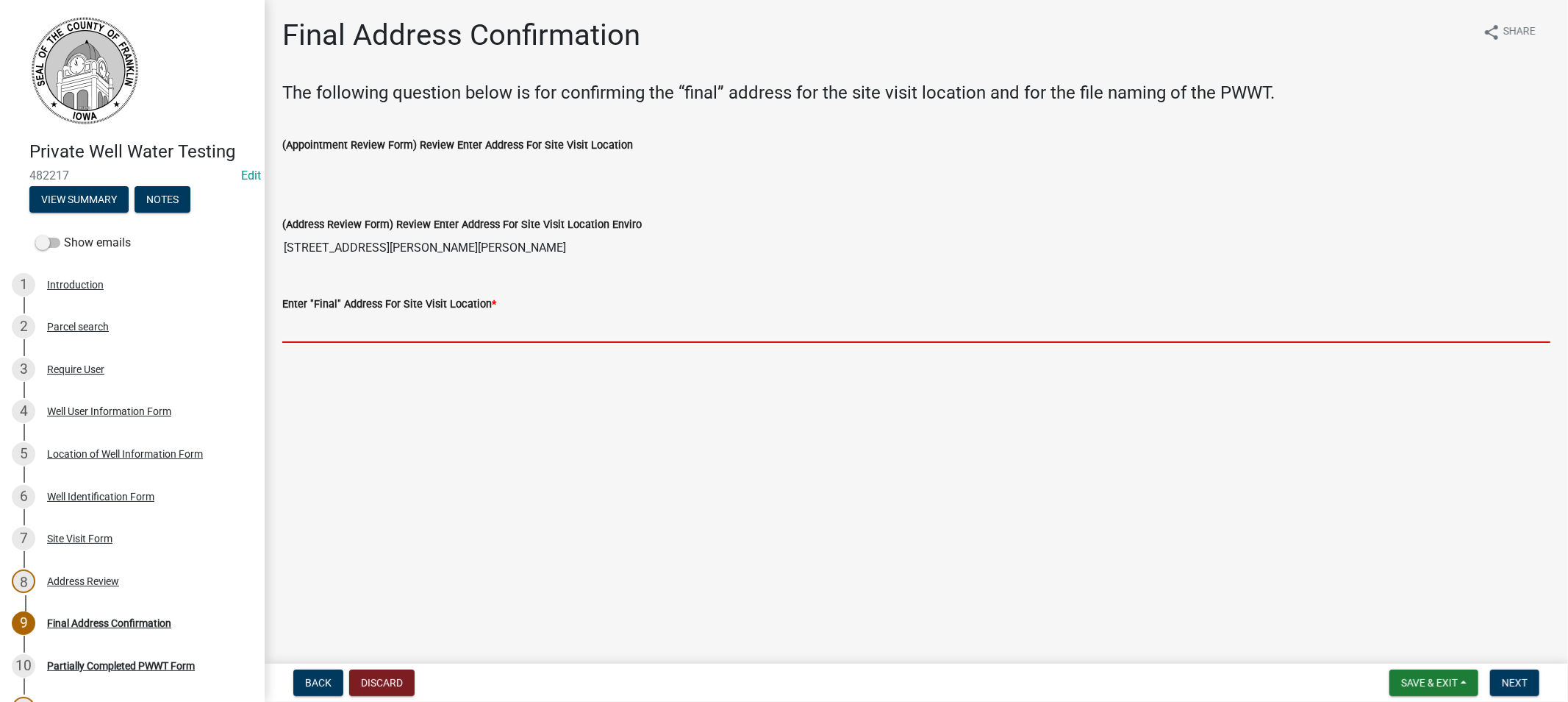
click at [392, 326] on input "Enter "Final" Address For Site Visit Location *" at bounding box center [917, 327] width 1268 height 30
paste input "[STREET_ADDRESS][PERSON_NAME][PERSON_NAME]"
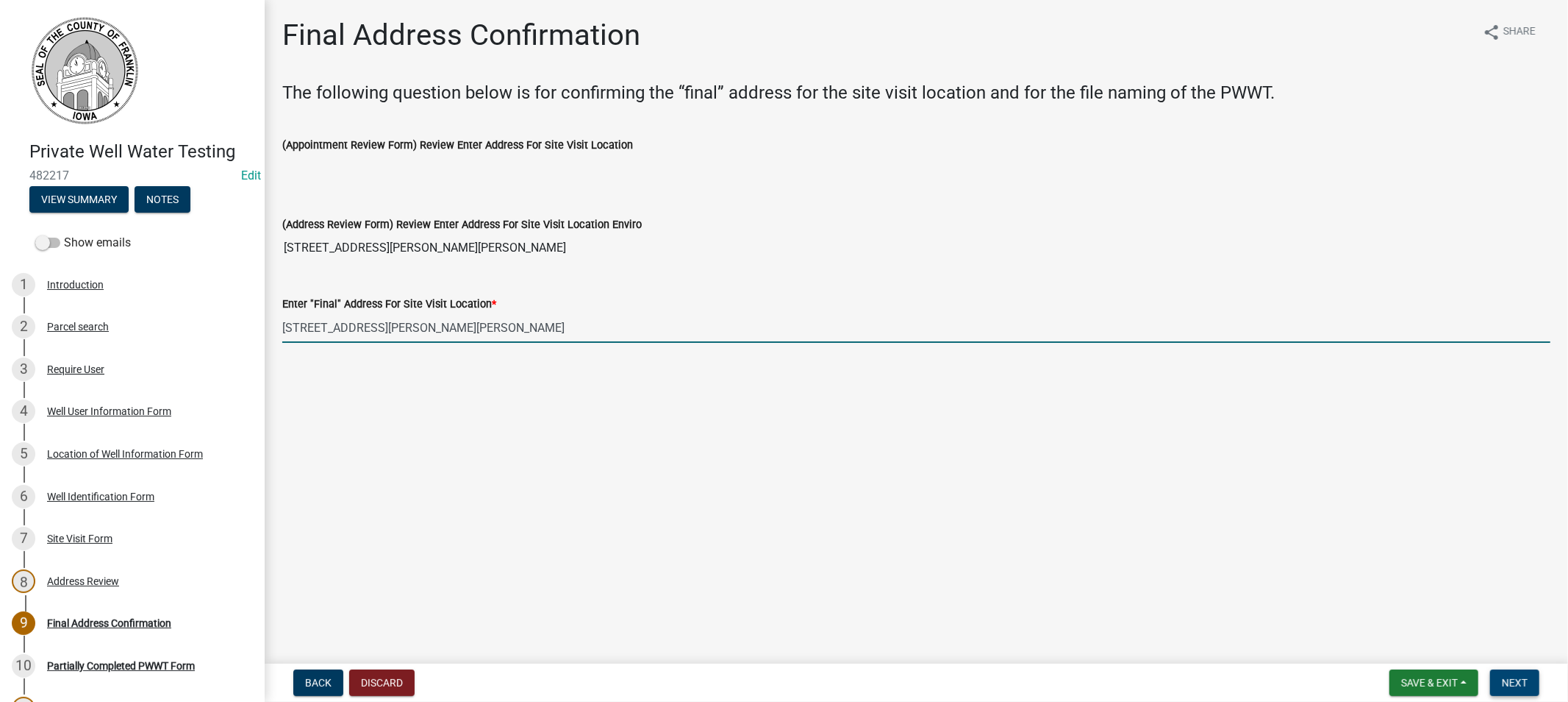
type input "[STREET_ADDRESS][PERSON_NAME][PERSON_NAME]"
click at [1496, 673] on button "Next" at bounding box center [1515, 682] width 50 height 26
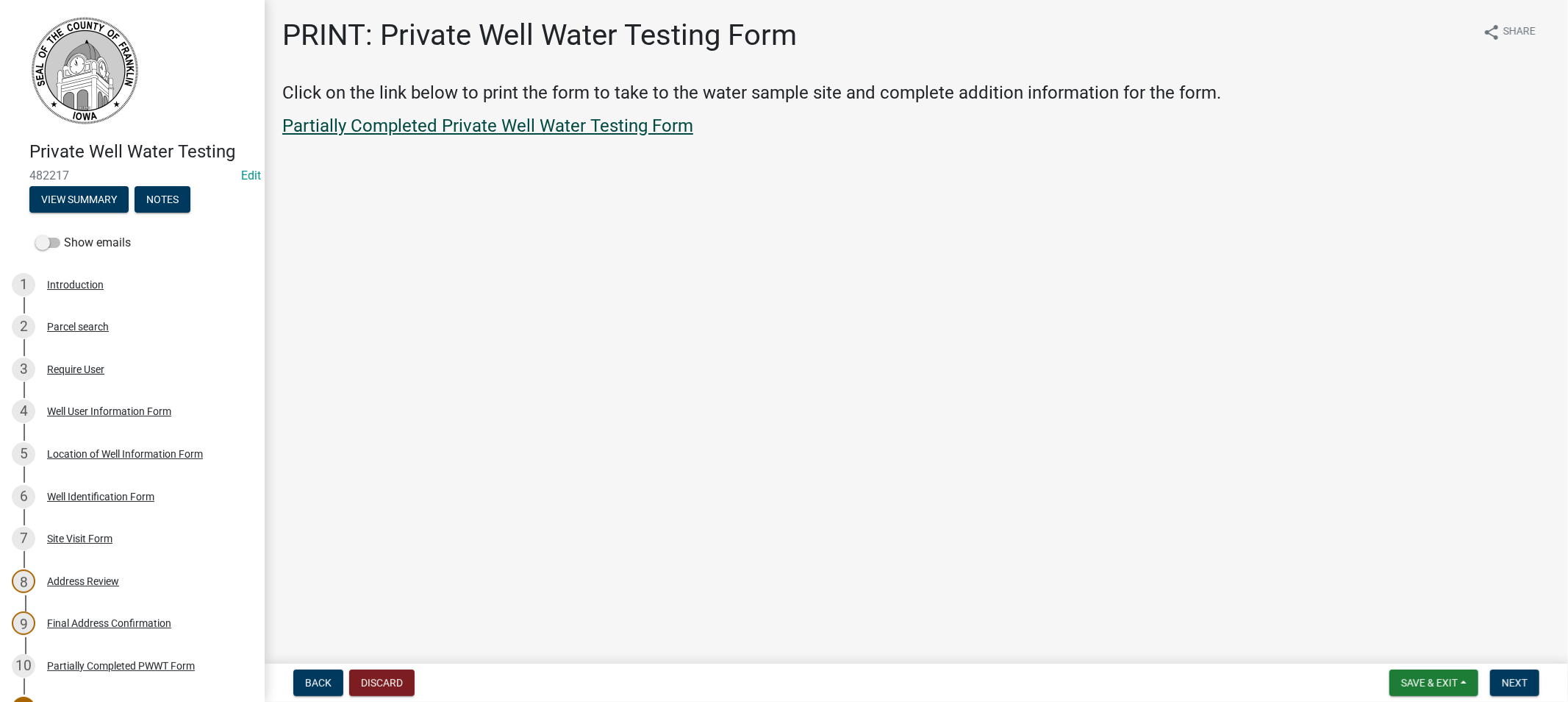
click at [442, 127] on link "Partially Completed Private Well Water Testing Form" at bounding box center [487, 126] width 411 height 20
click at [1451, 680] on span "Save & Exit" at bounding box center [1430, 682] width 56 height 12
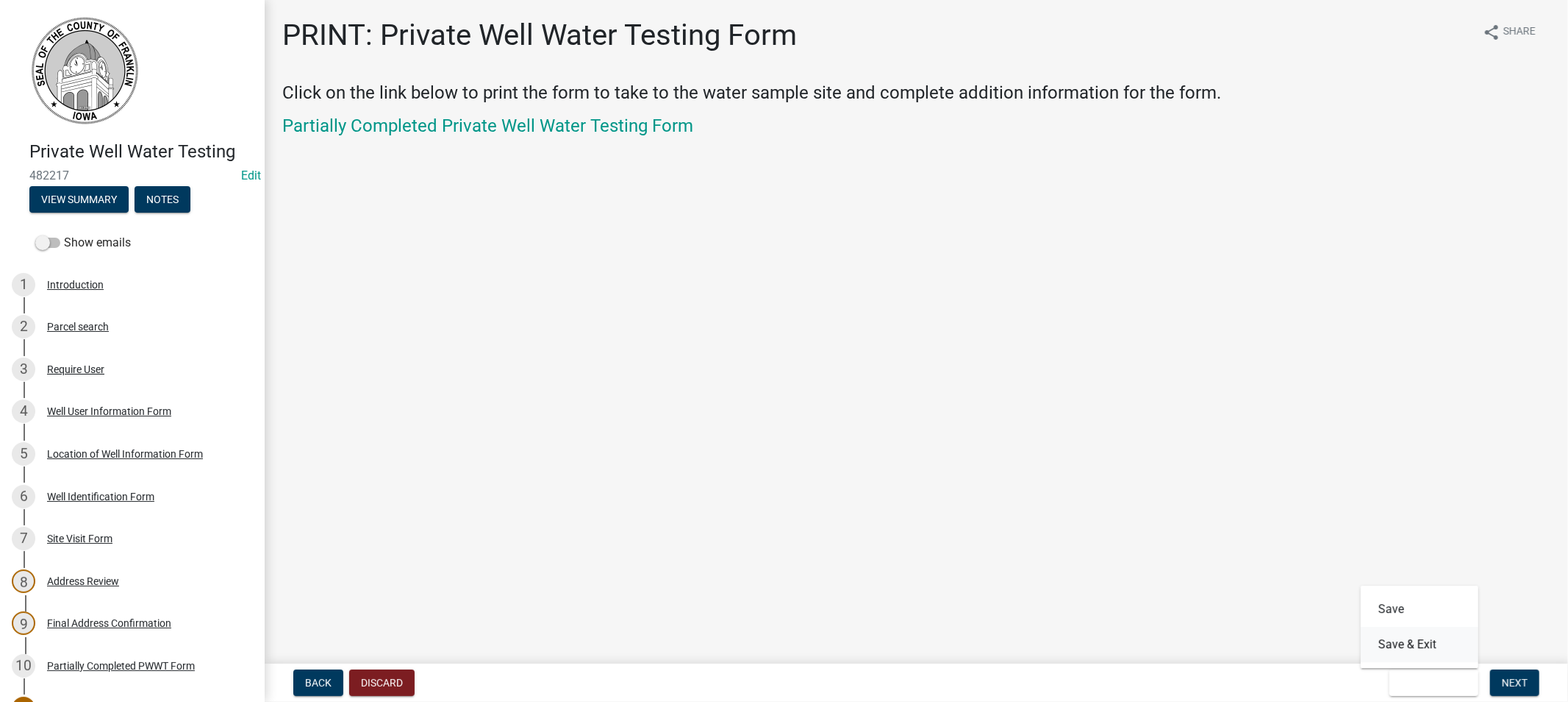
click at [1437, 649] on button "Save & Exit" at bounding box center [1419, 644] width 118 height 35
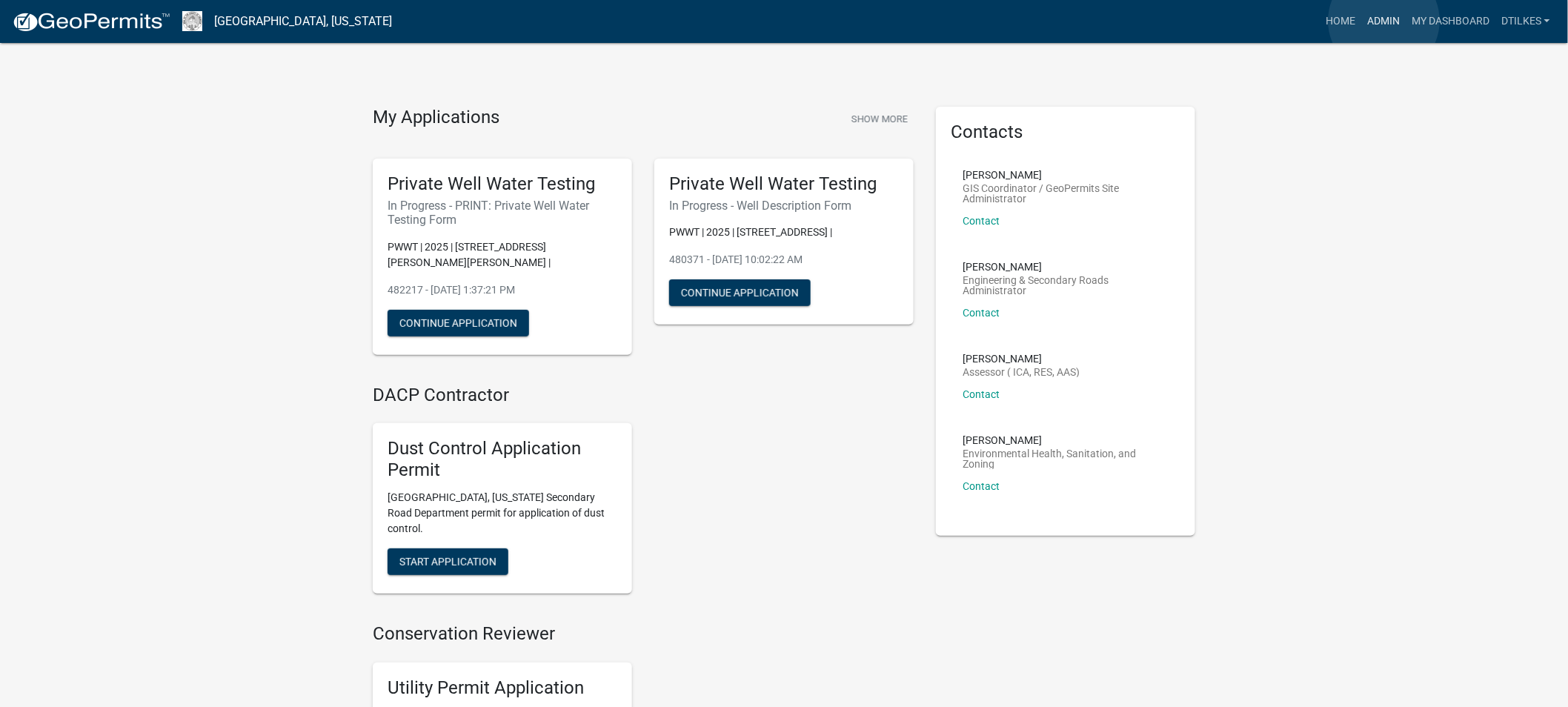
click at [1384, 21] on link "Admin" at bounding box center [1383, 22] width 45 height 28
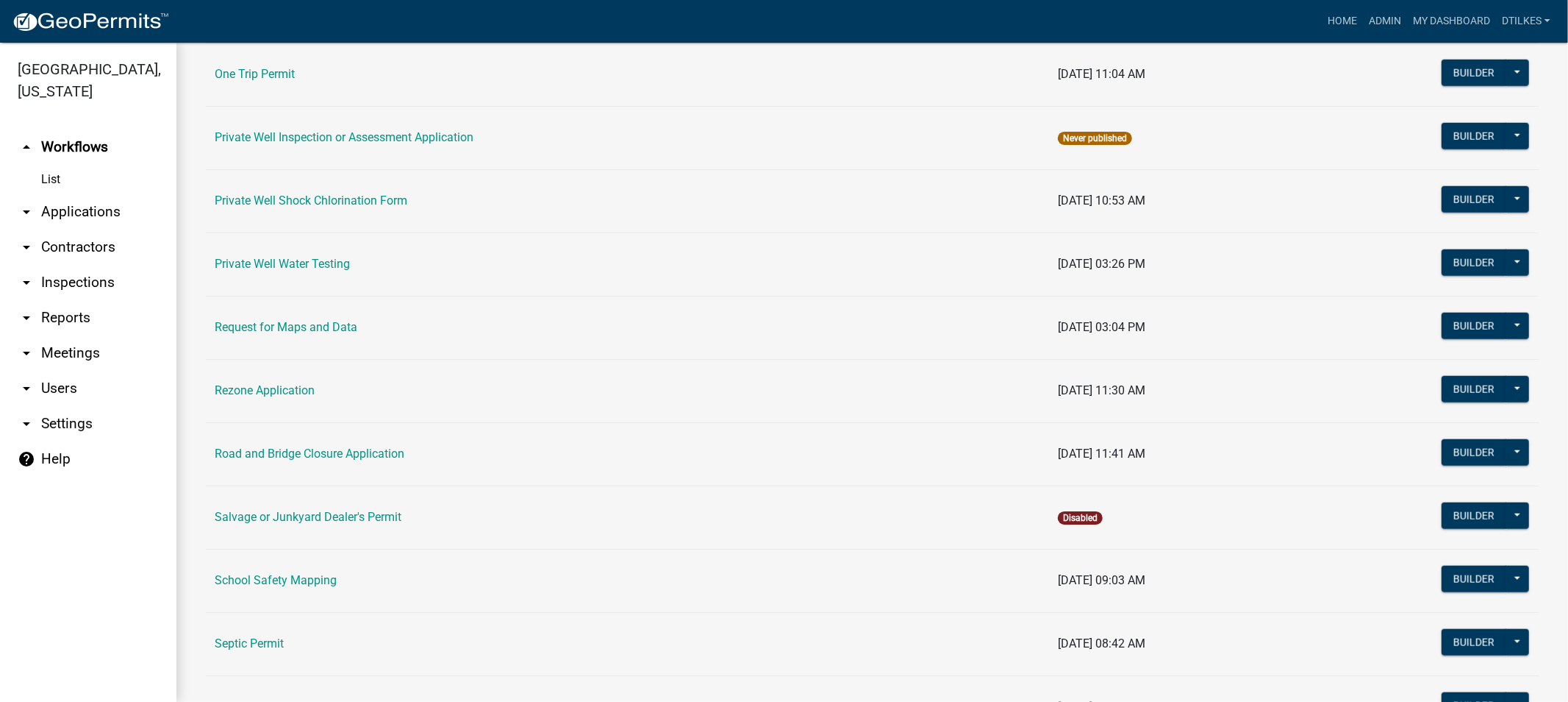
scroll to position [1144, 0]
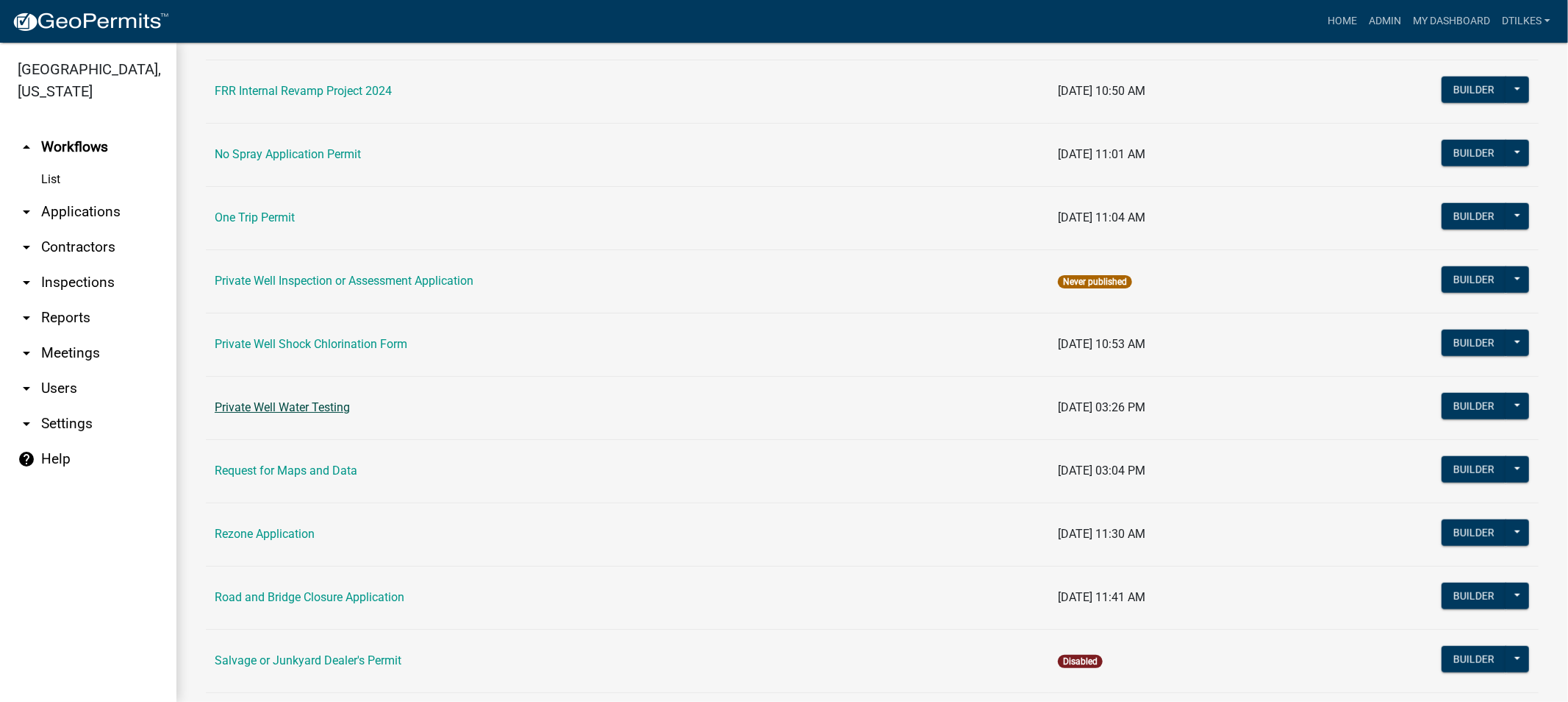
click at [282, 401] on link "Private Well Water Testing" at bounding box center [283, 407] width 135 height 14
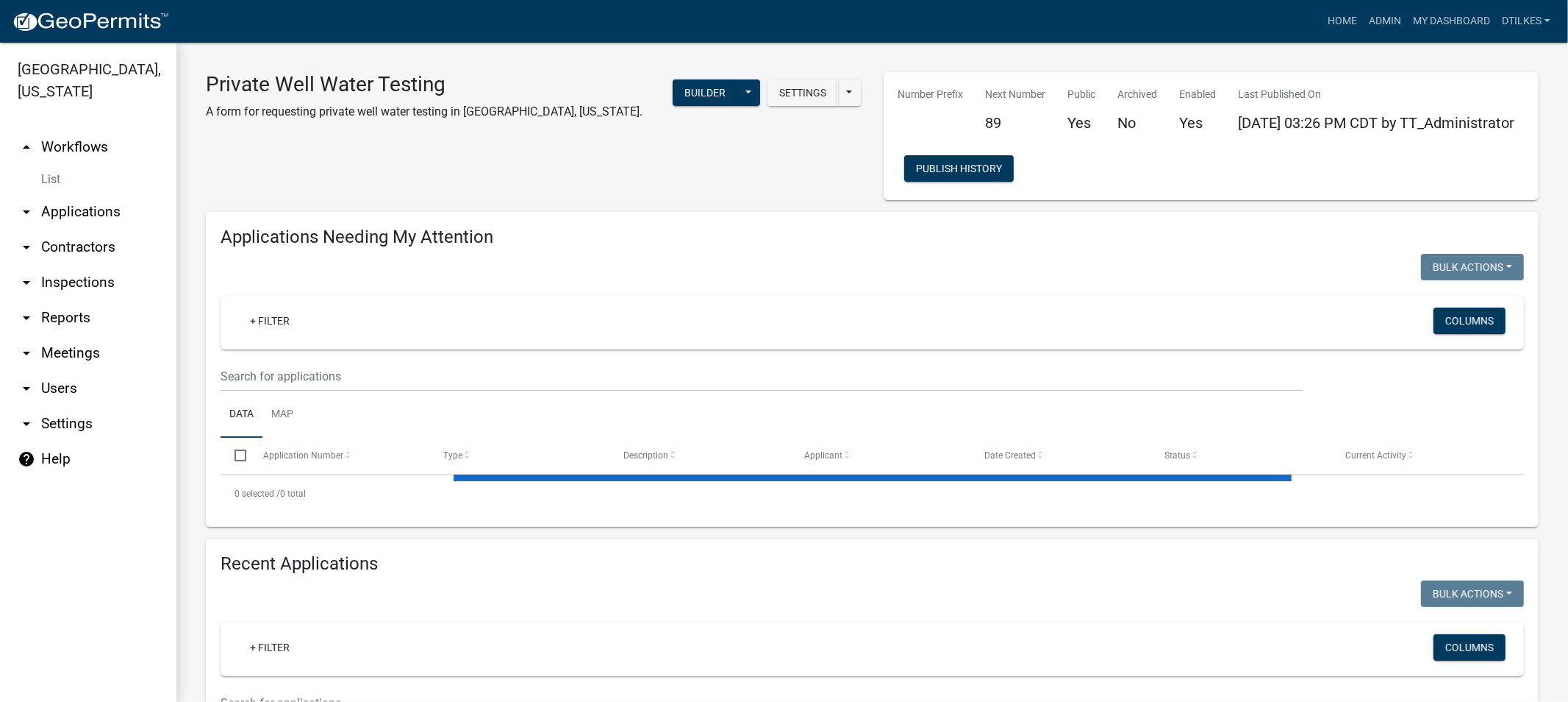
select select "2: 50"
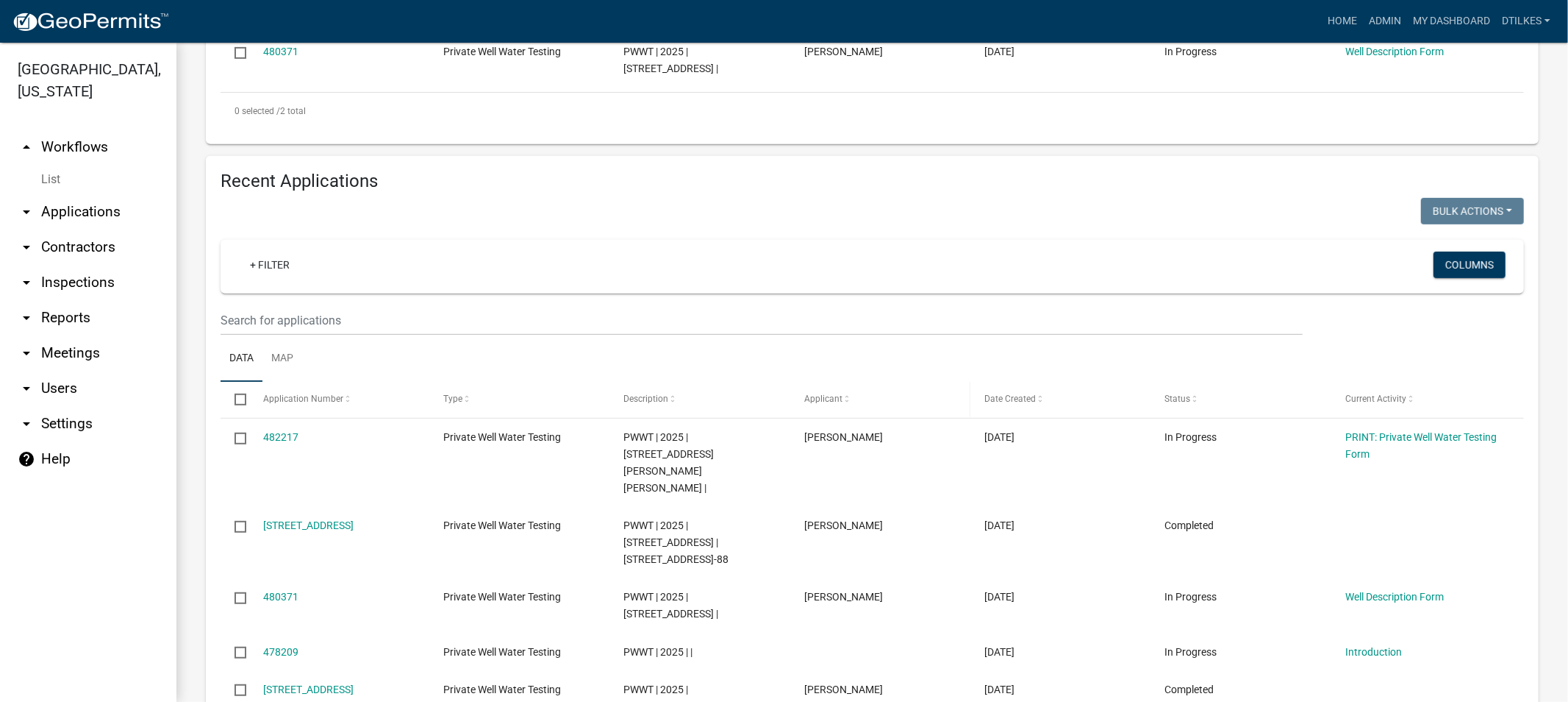
scroll to position [571, 0]
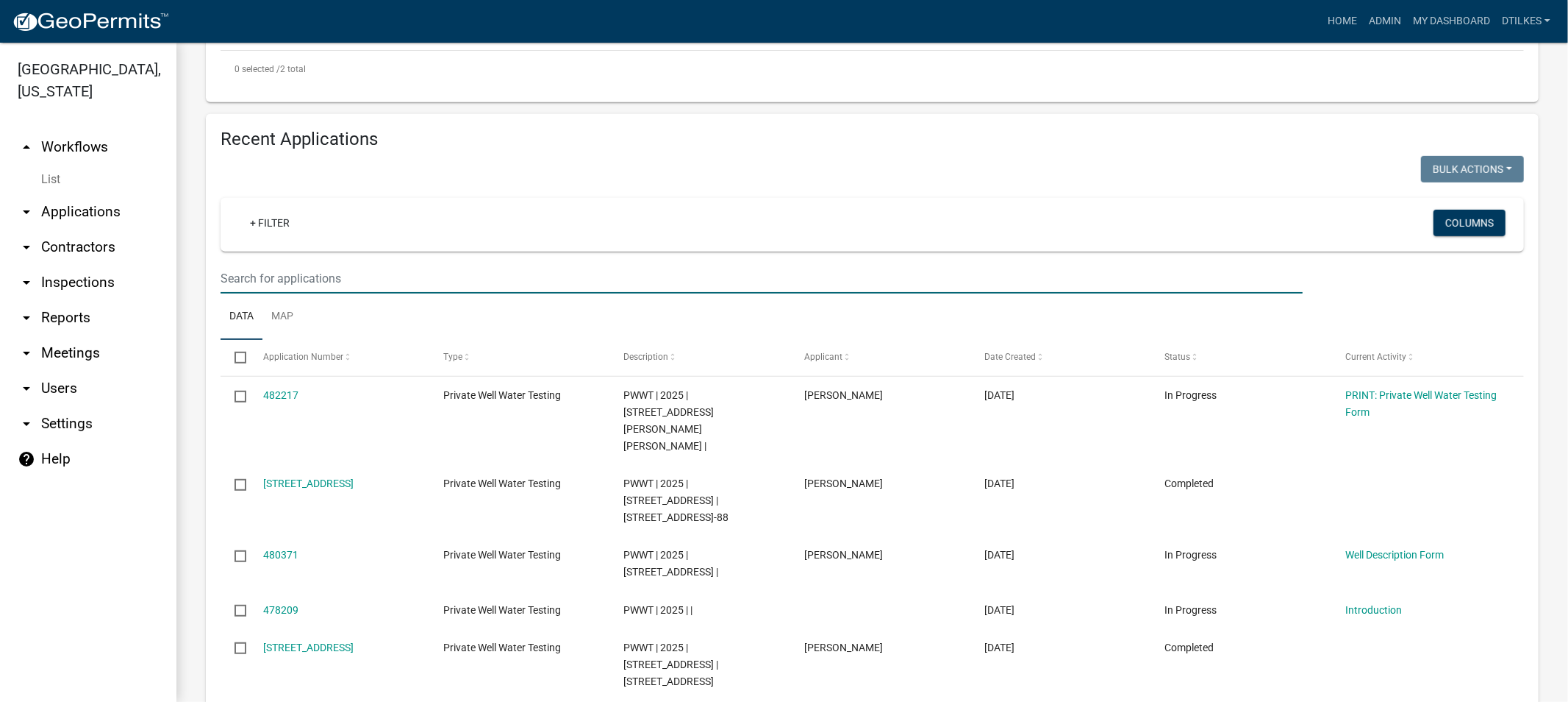
click at [273, 263] on input "text" at bounding box center [761, 278] width 1082 height 30
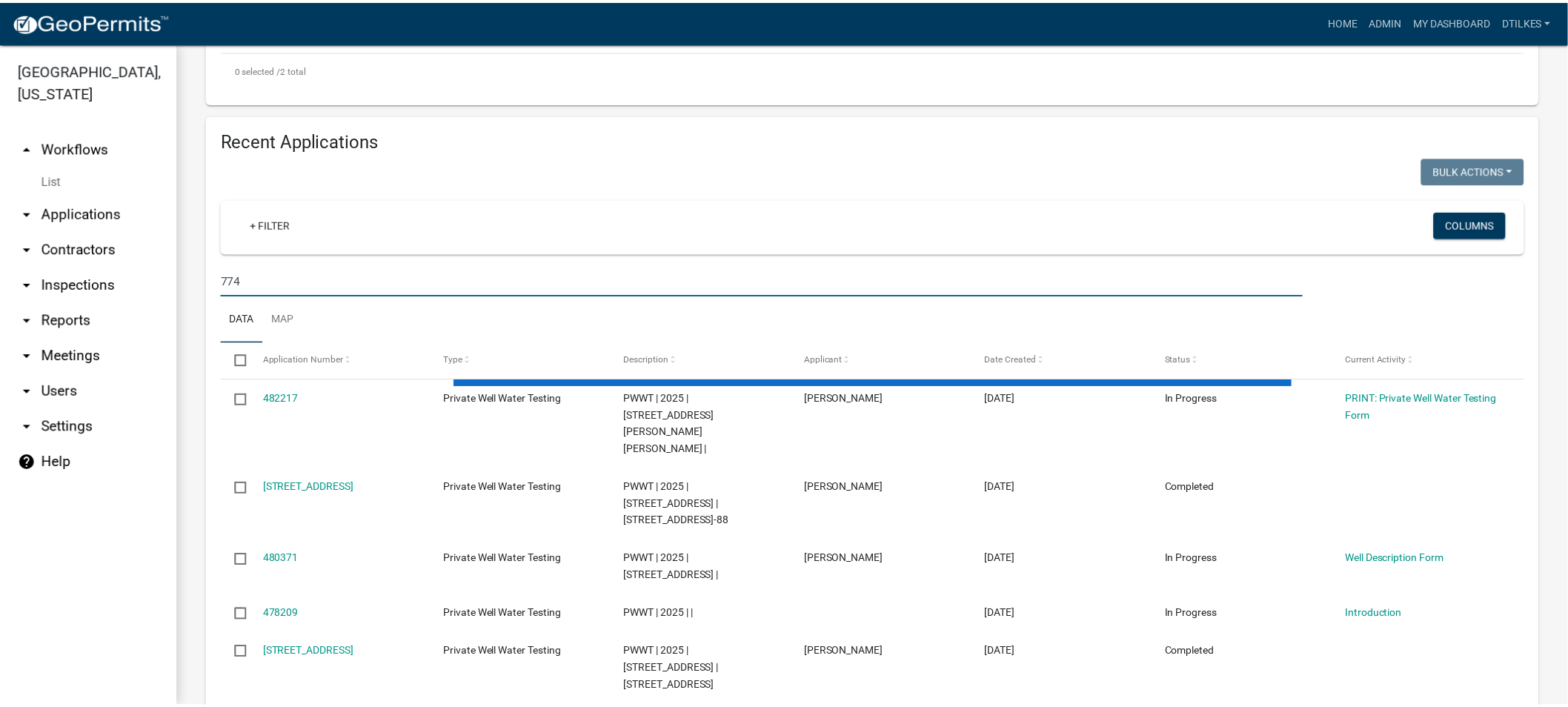
scroll to position [453, 0]
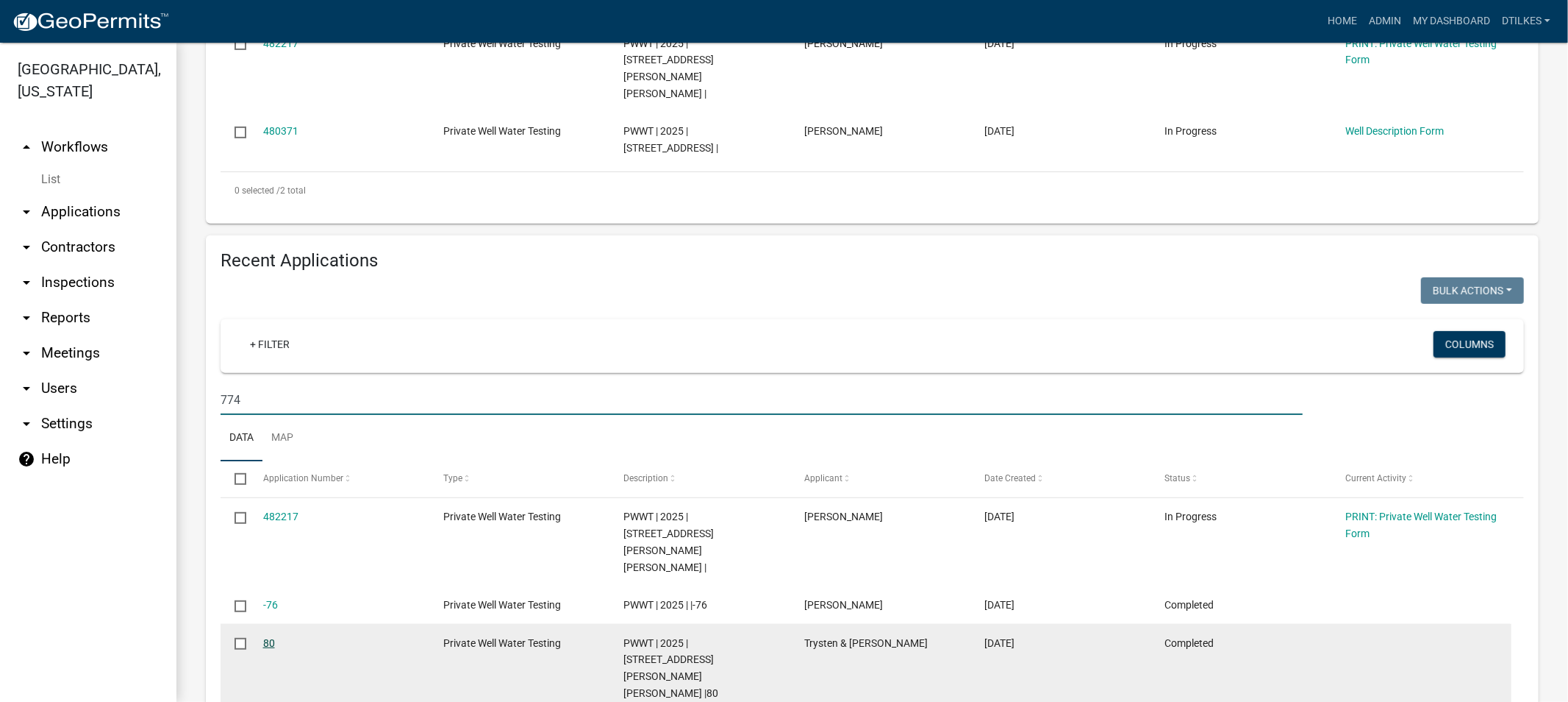
type input "774"
click at [268, 637] on link "80" at bounding box center [269, 643] width 12 height 12
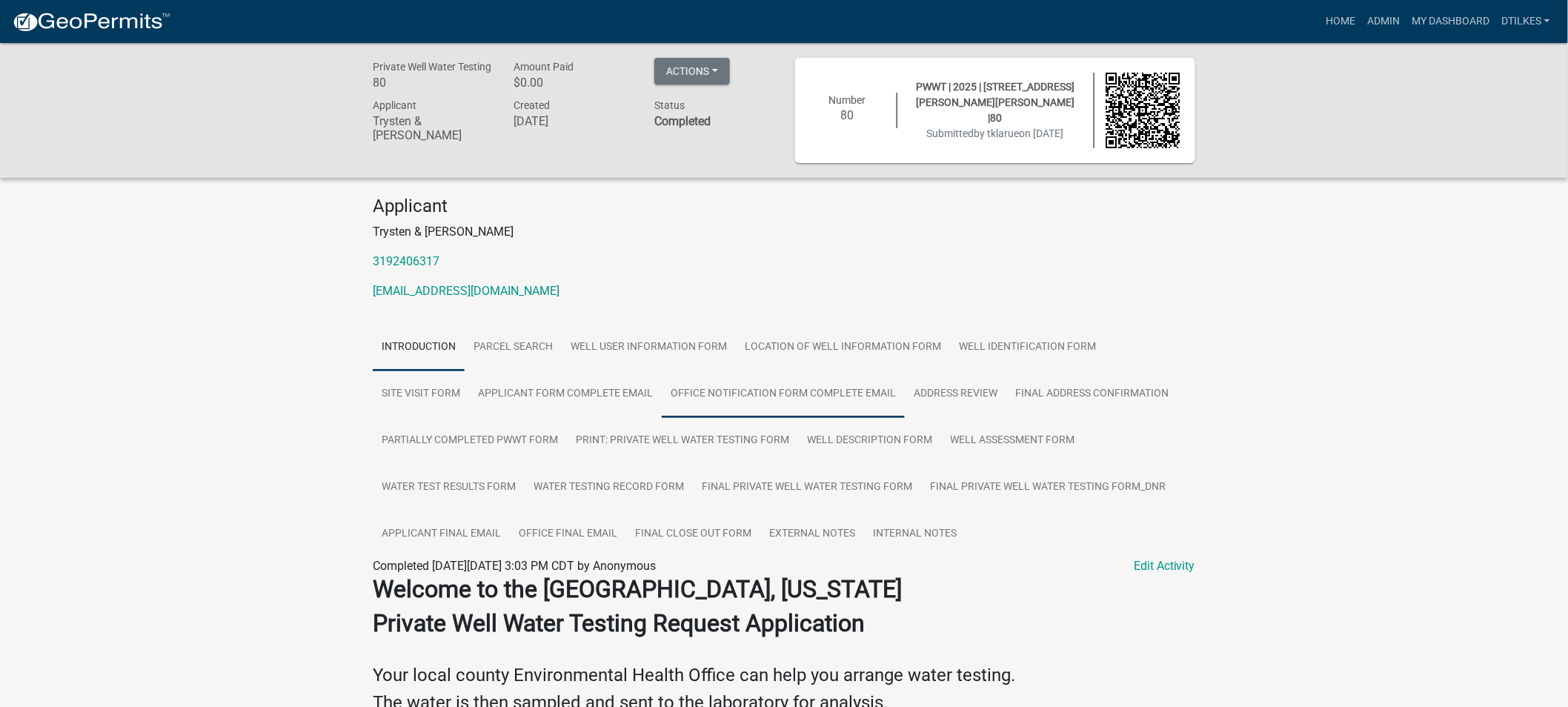
click at [793, 397] on link "Office Notification Form Complete Email" at bounding box center [783, 394] width 243 height 47
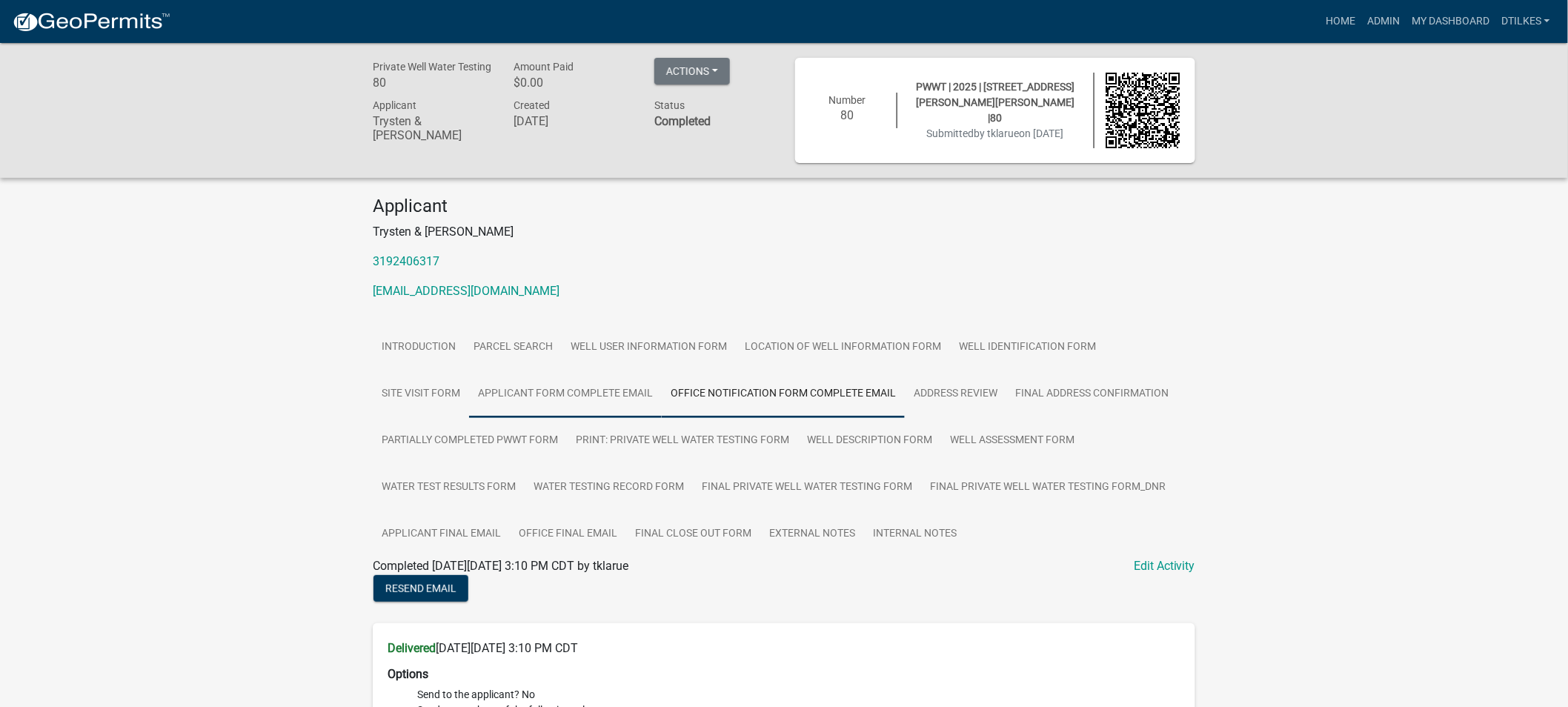
click at [595, 397] on link "Applicant Form Complete Email" at bounding box center [565, 394] width 193 height 47
click at [427, 396] on link "Site Visit Form" at bounding box center [421, 394] width 96 height 47
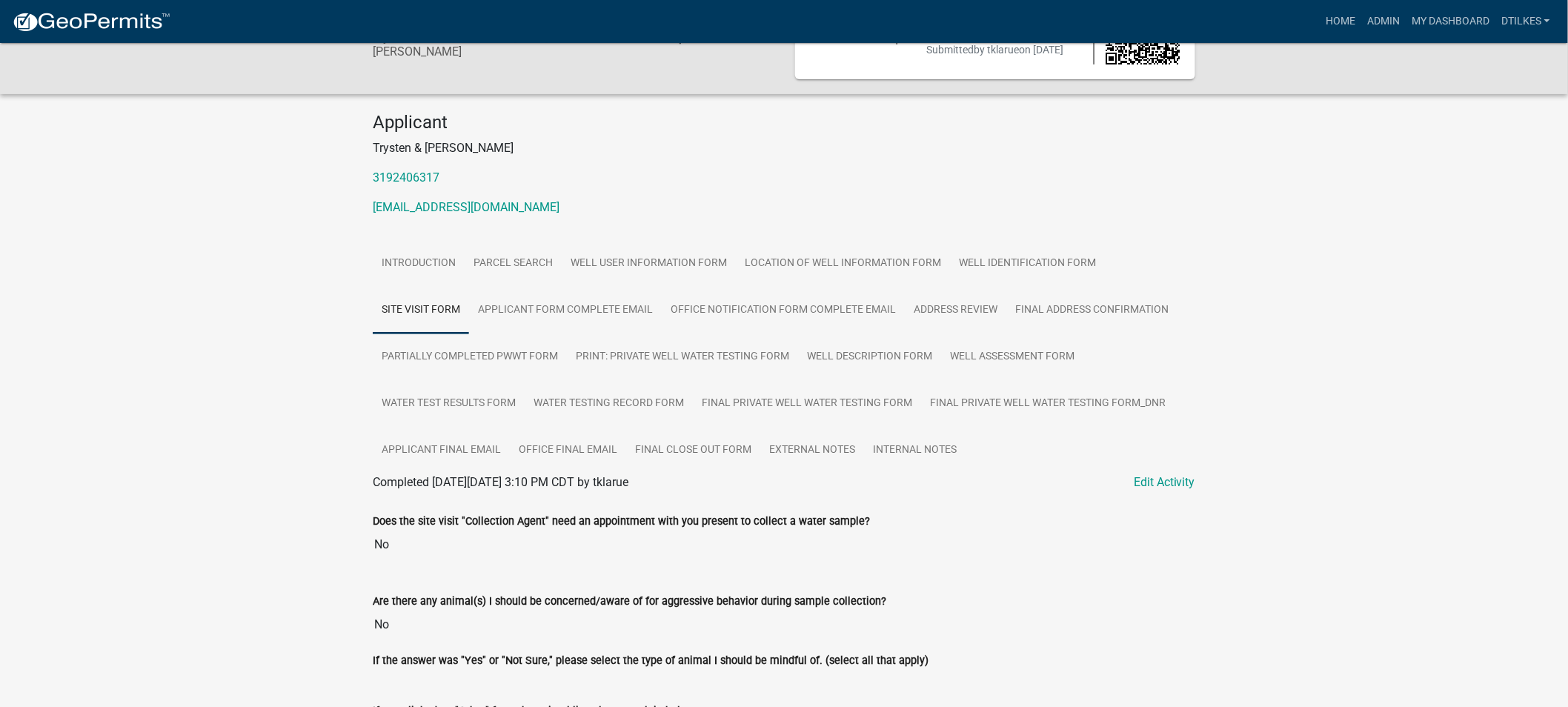
scroll to position [28, 0]
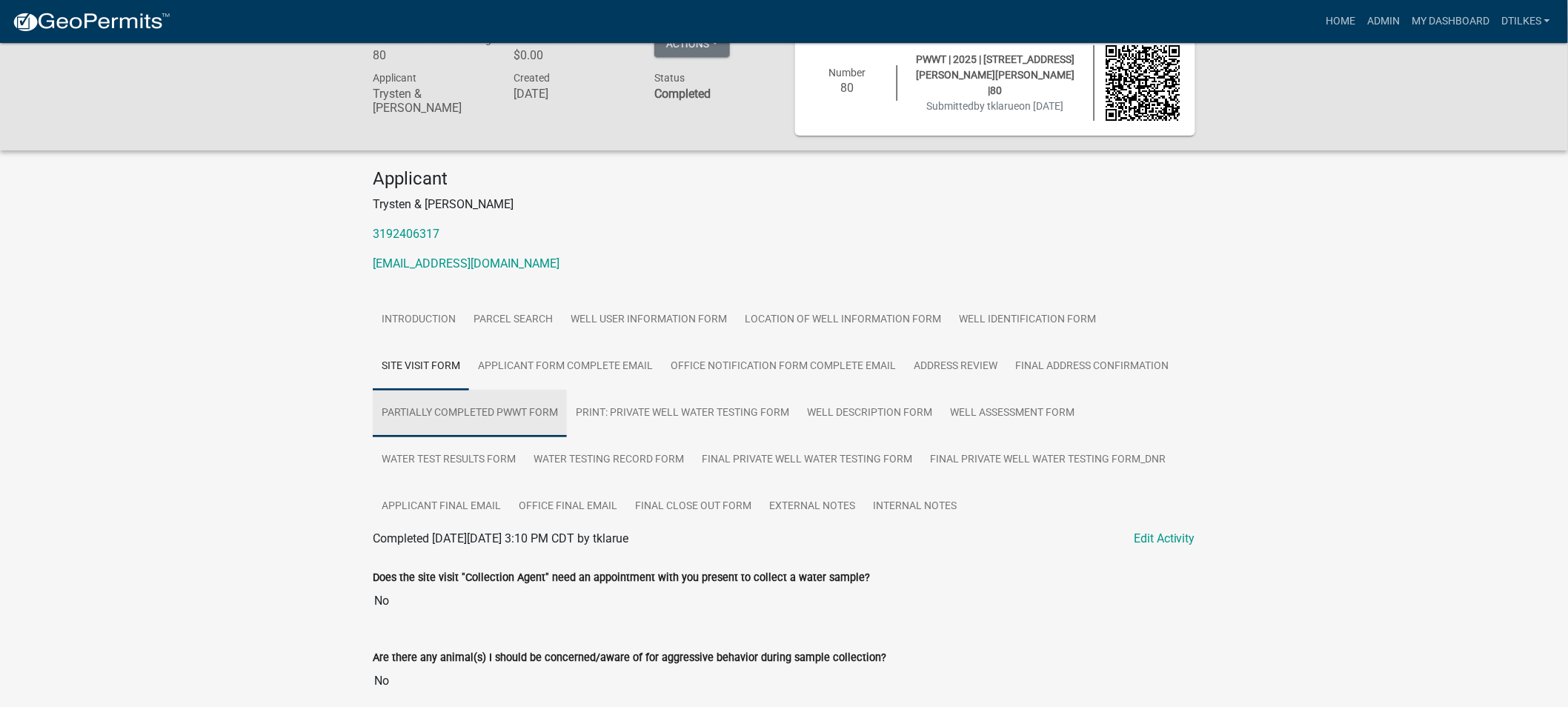
click at [442, 419] on link "Partially Completed PWWT Form" at bounding box center [470, 413] width 194 height 47
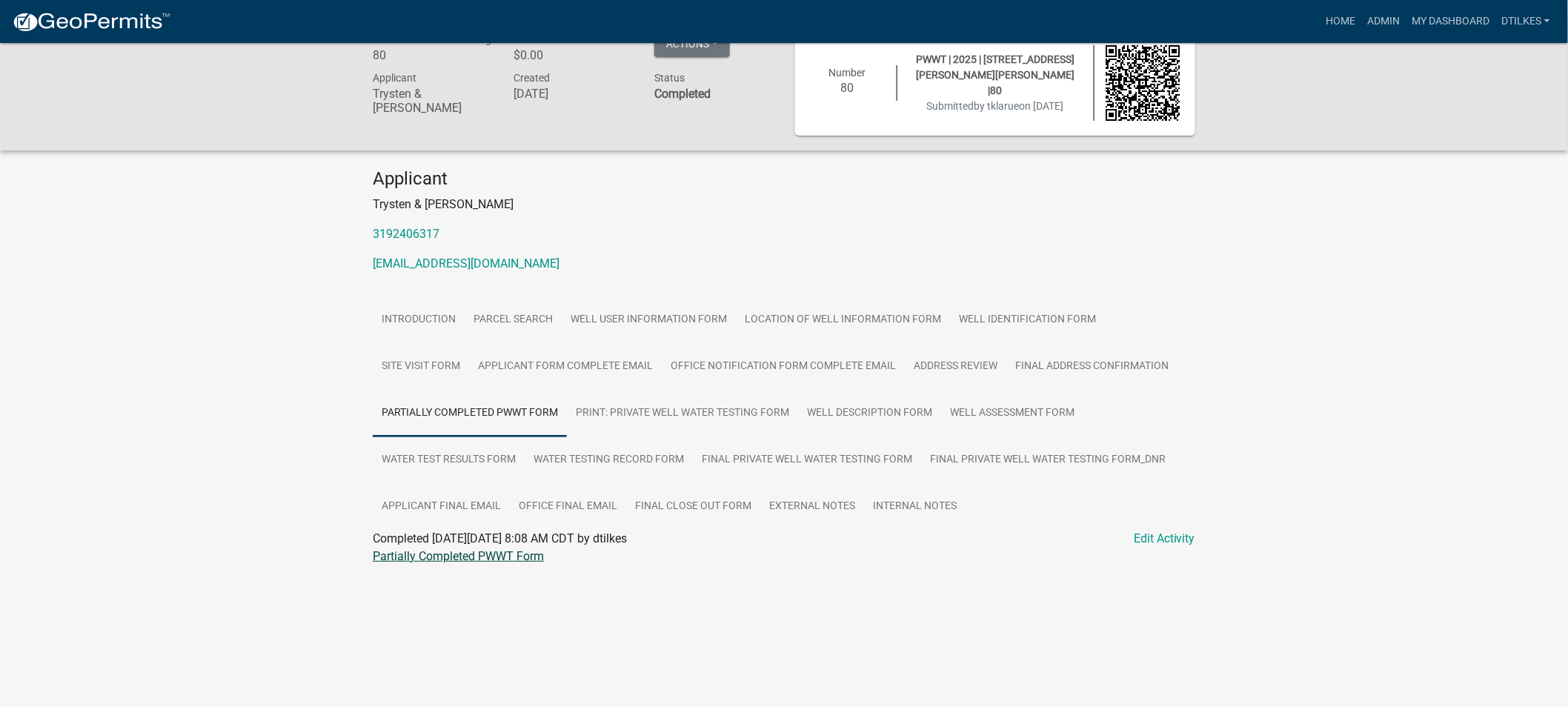
click at [477, 559] on link "Partially Completed PWWT Form" at bounding box center [458, 556] width 171 height 14
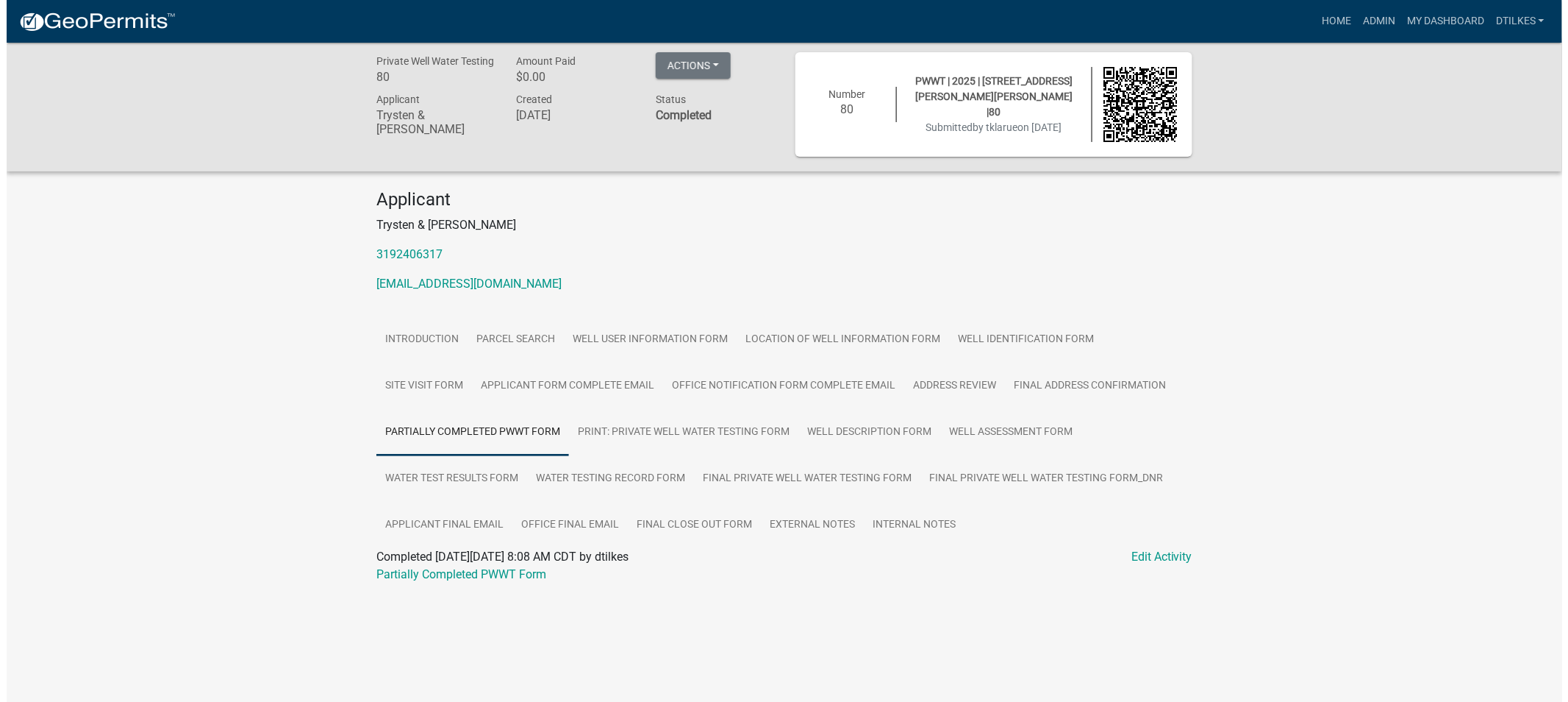
scroll to position [0, 0]
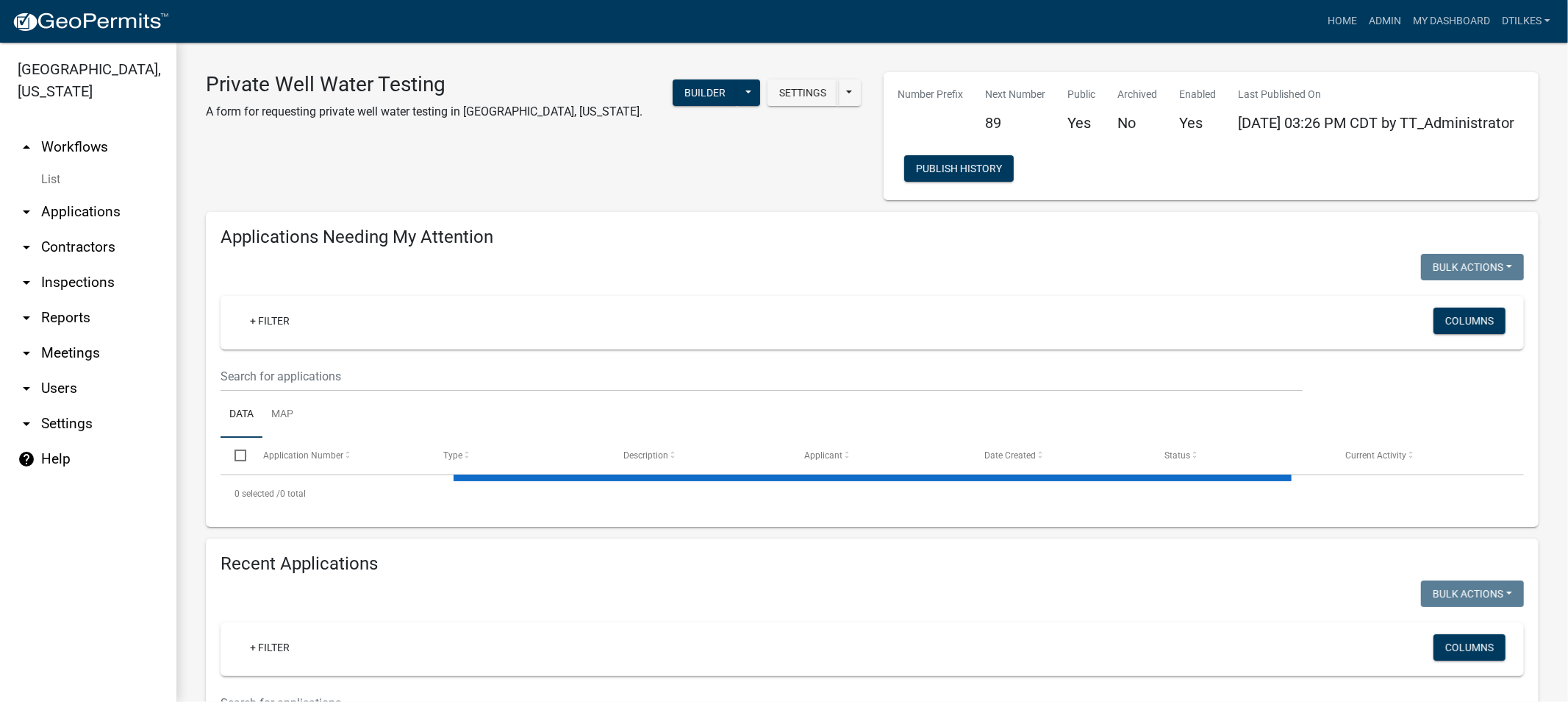
select select "2: 50"
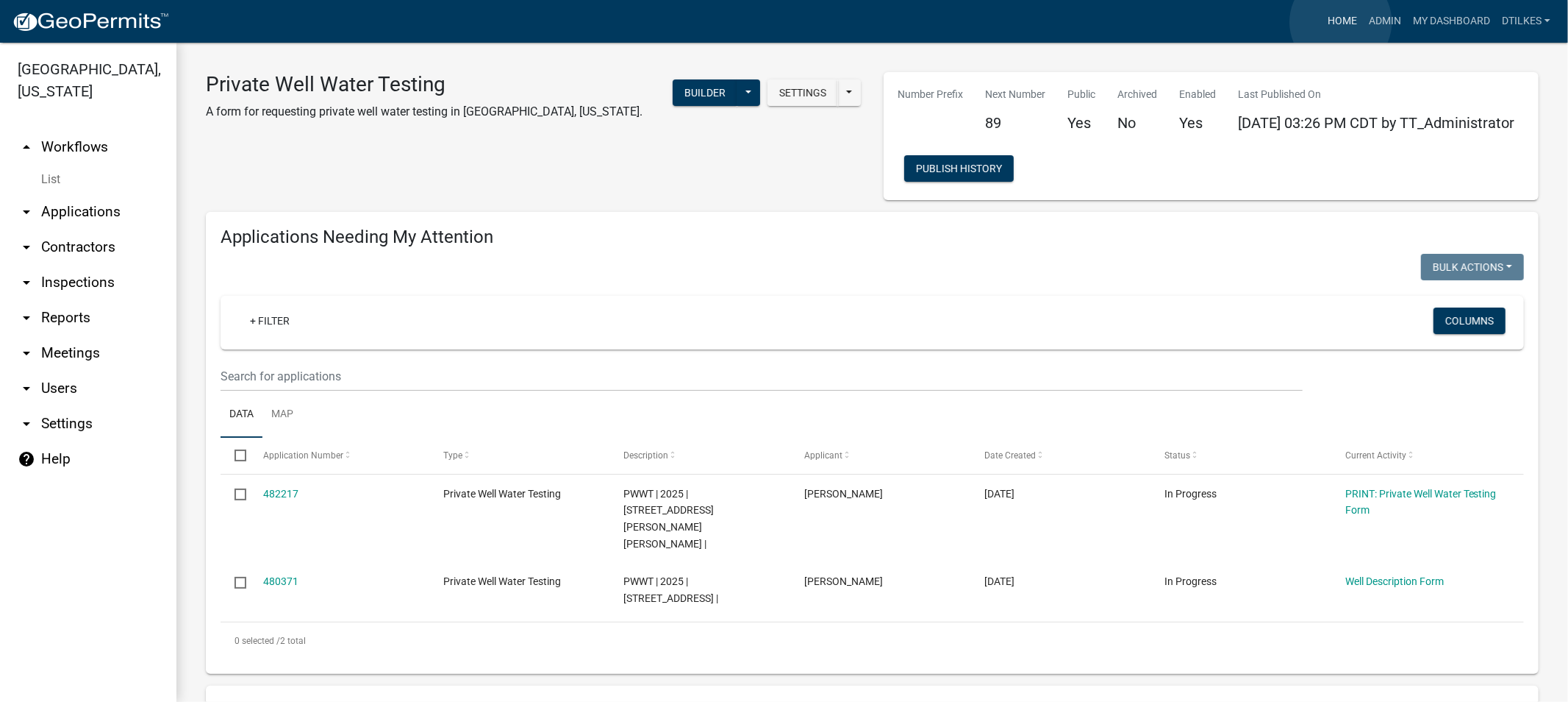
click at [1341, 22] on link "Home" at bounding box center [1343, 21] width 41 height 28
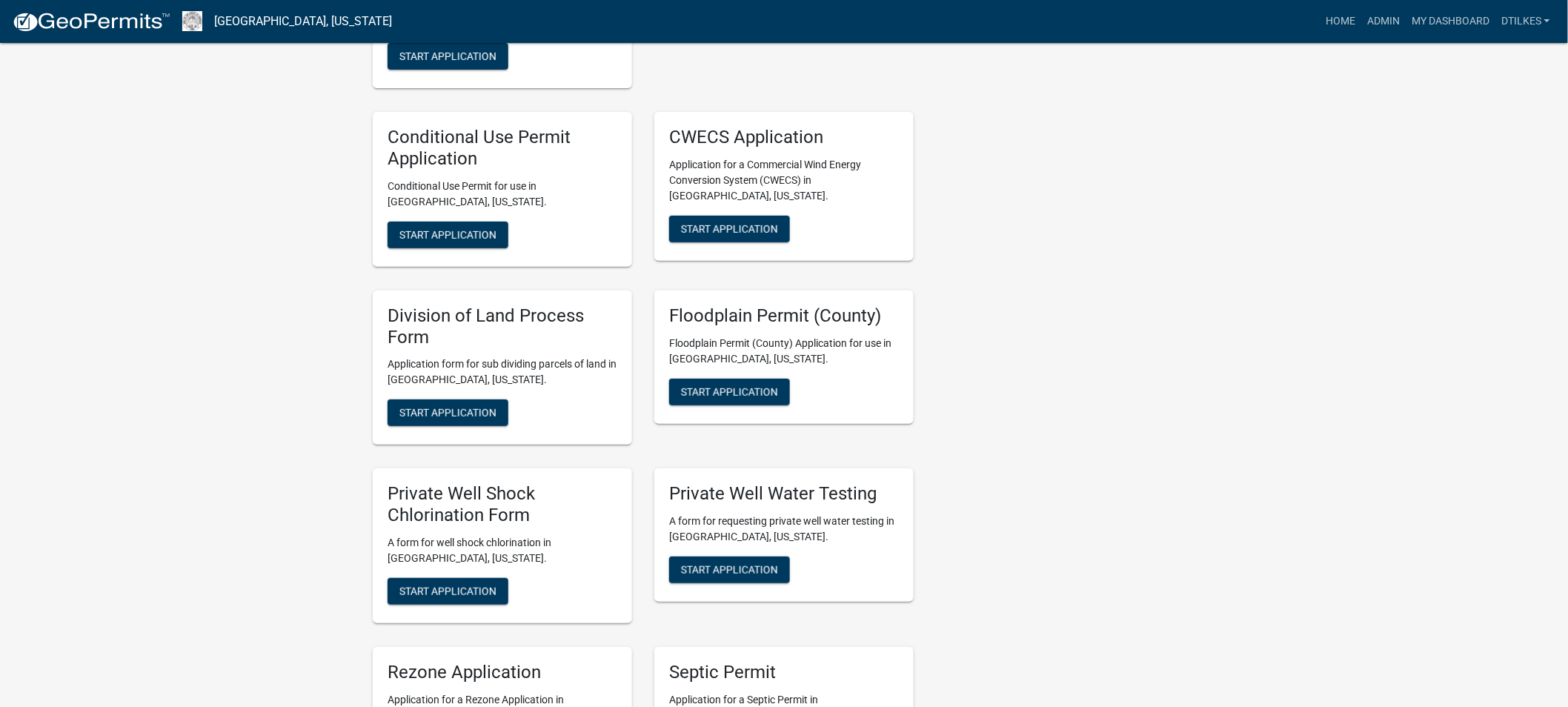
scroll to position [2551, 0]
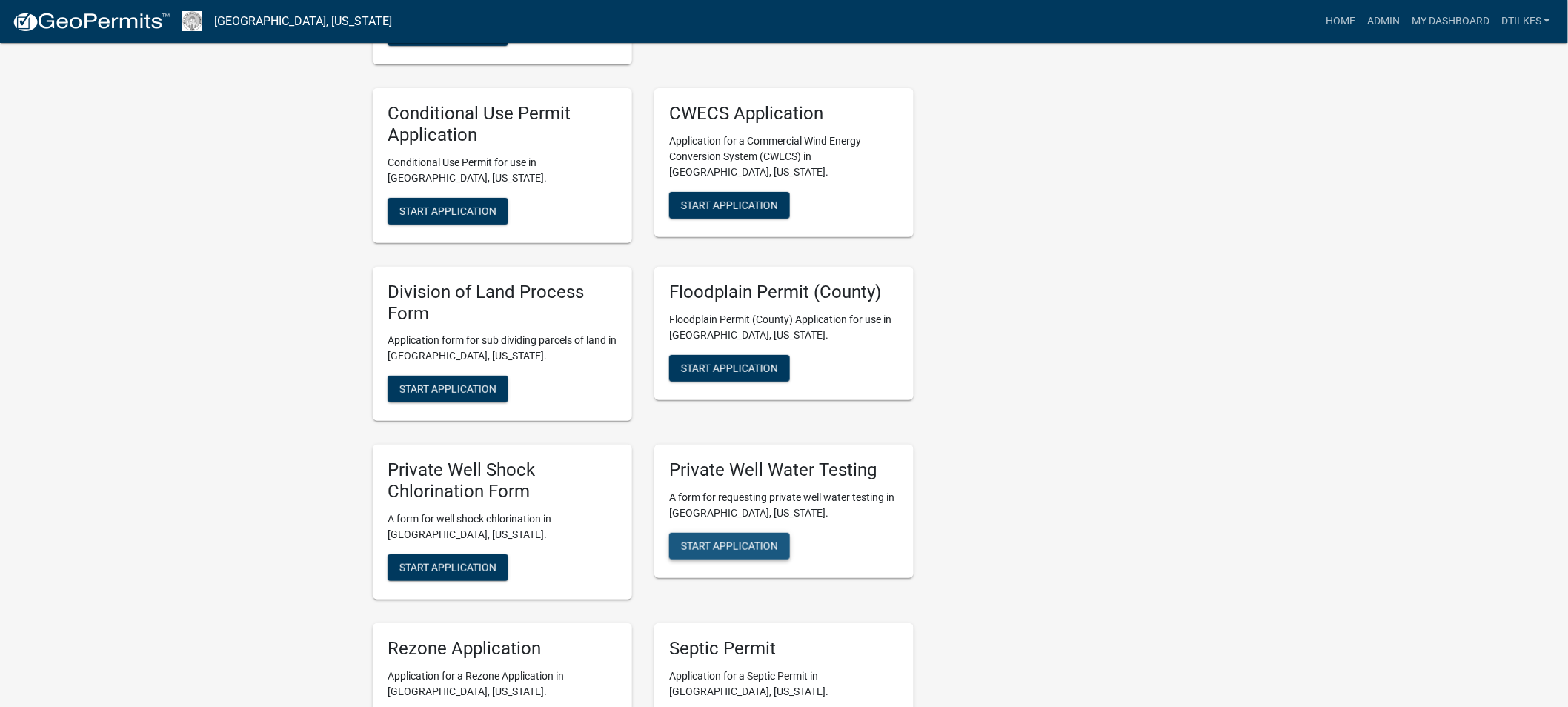
click at [728, 540] on span "Start Application" at bounding box center [729, 546] width 97 height 12
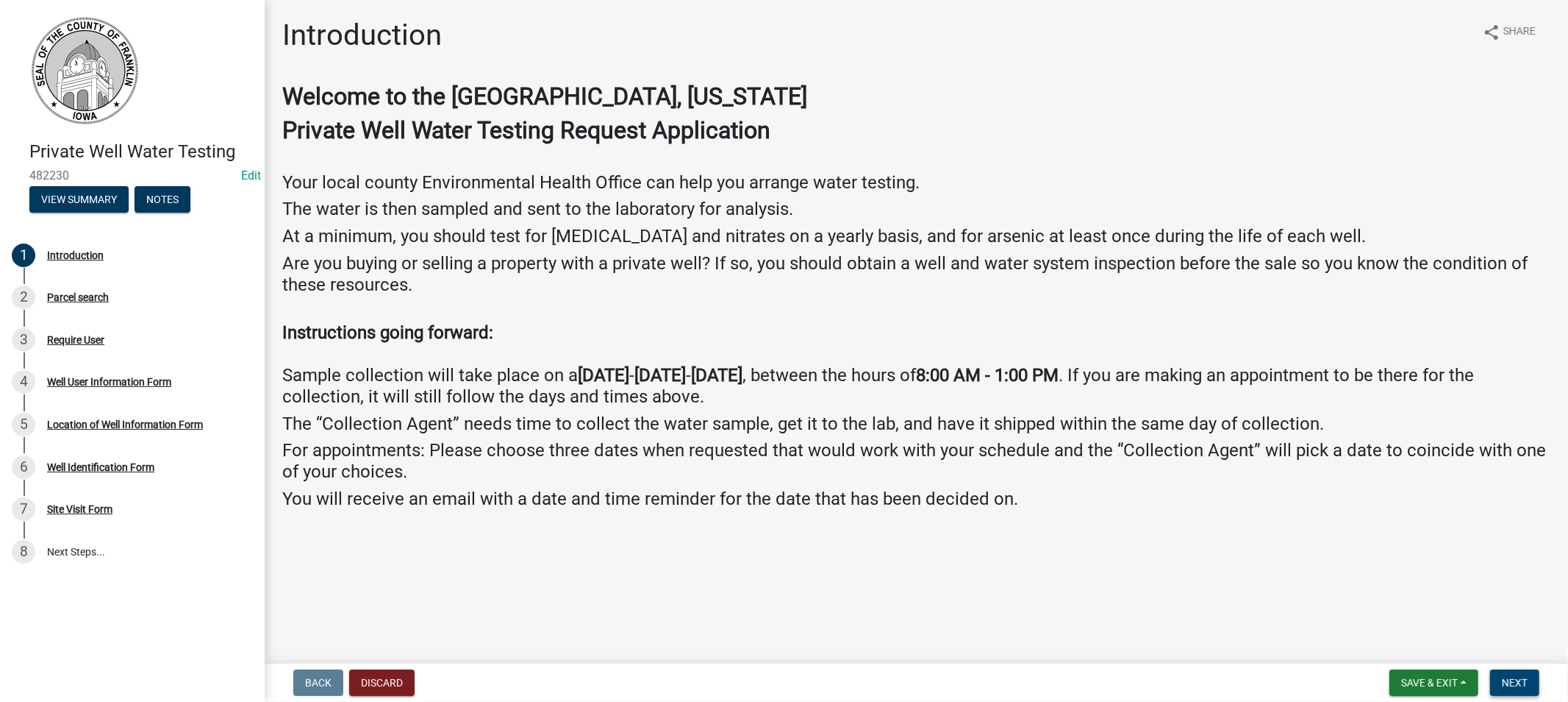
click at [1514, 678] on span "Next" at bounding box center [1515, 682] width 26 height 12
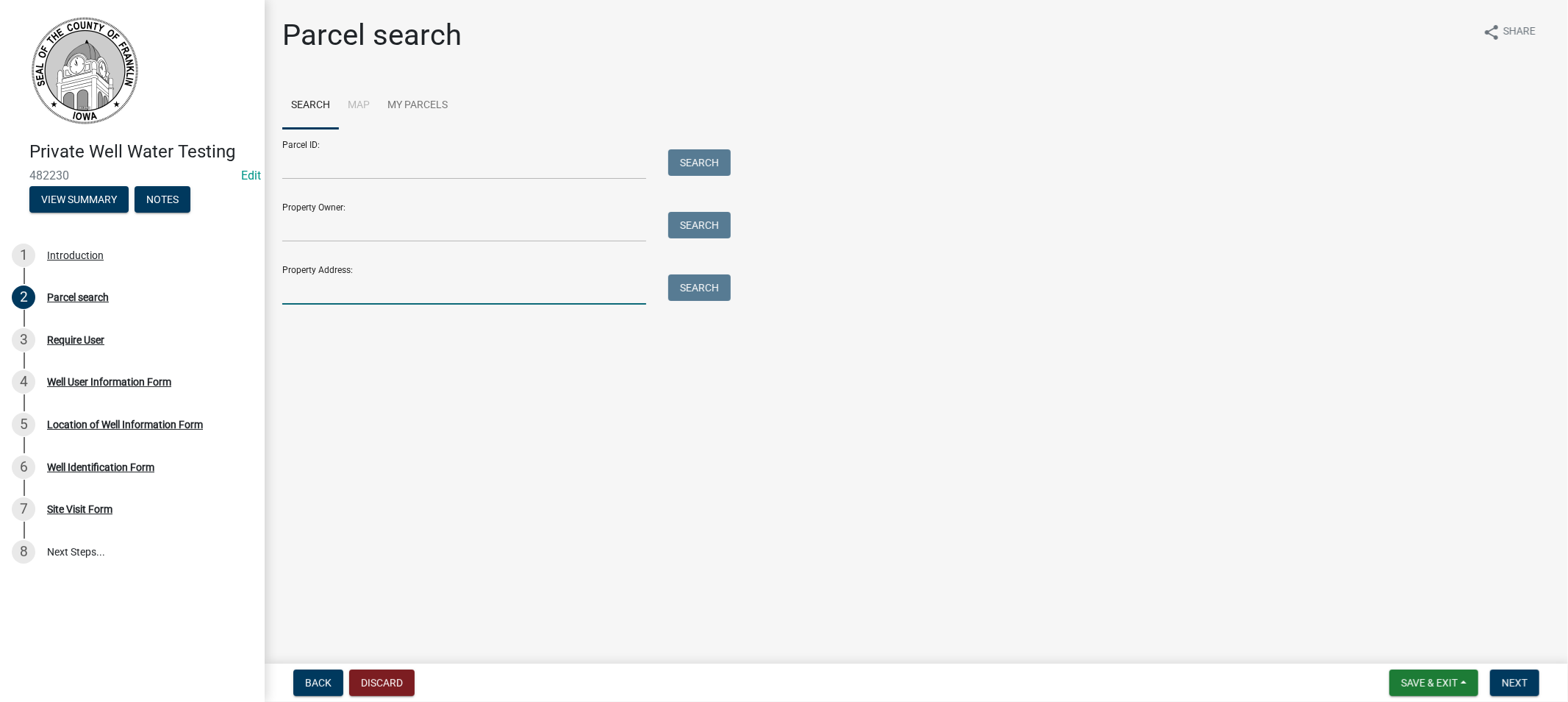
click at [360, 279] on input "Property Address:" at bounding box center [464, 289] width 364 height 30
type input "1070"
click at [695, 283] on button "Search" at bounding box center [699, 287] width 62 height 26
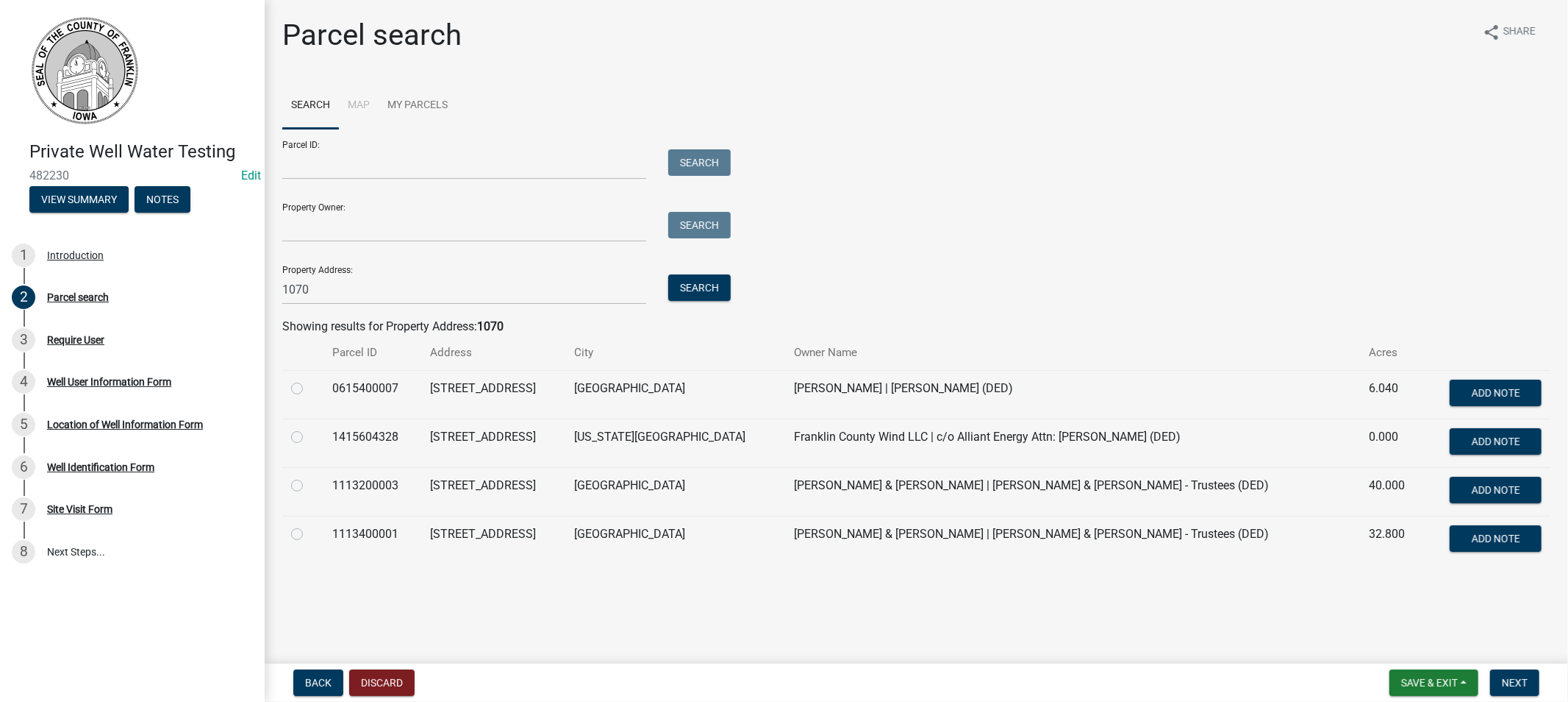
click at [309, 379] on label at bounding box center [309, 379] width 0 height 0
click at [309, 388] on input "radio" at bounding box center [313, 383] width 9 height 9
radio input "true"
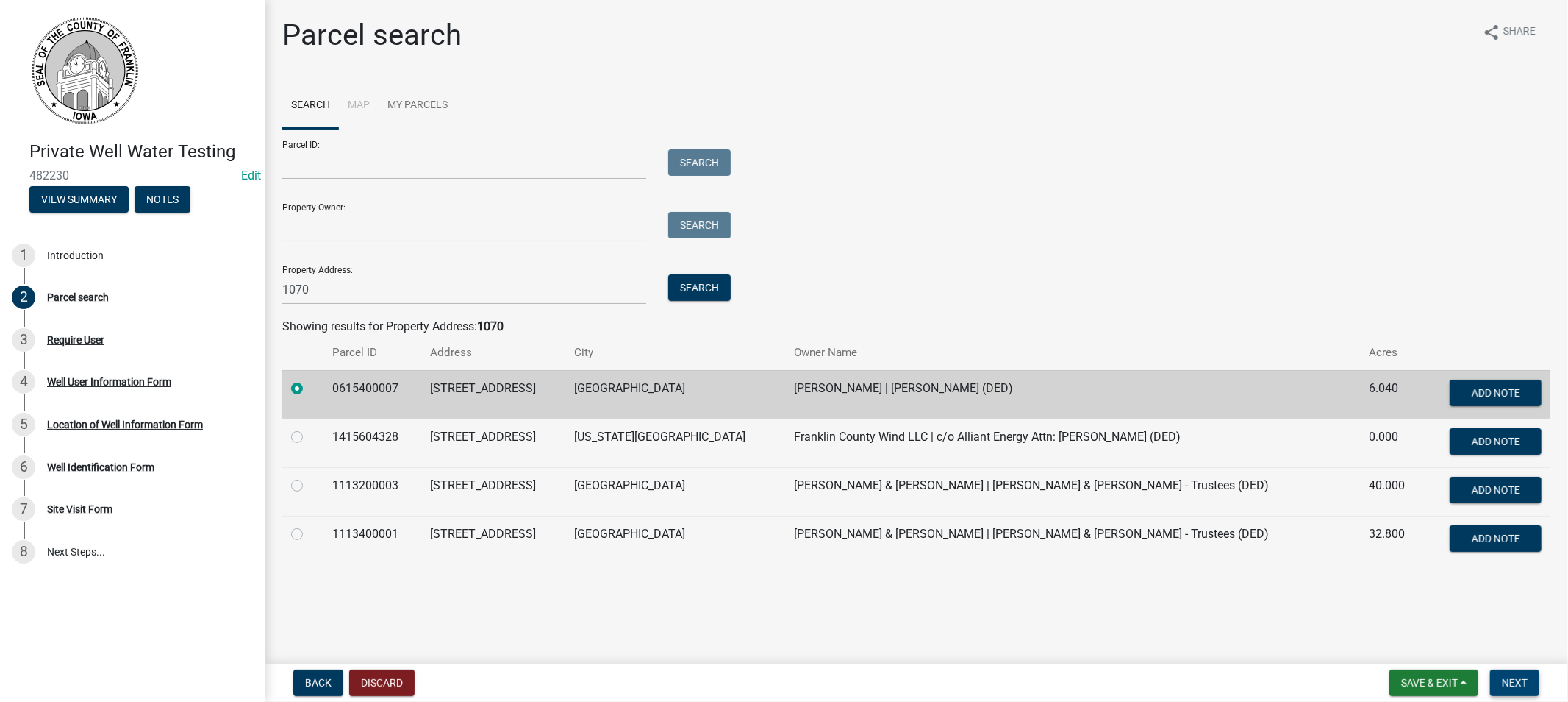
click at [1504, 682] on span "Next" at bounding box center [1515, 682] width 26 height 12
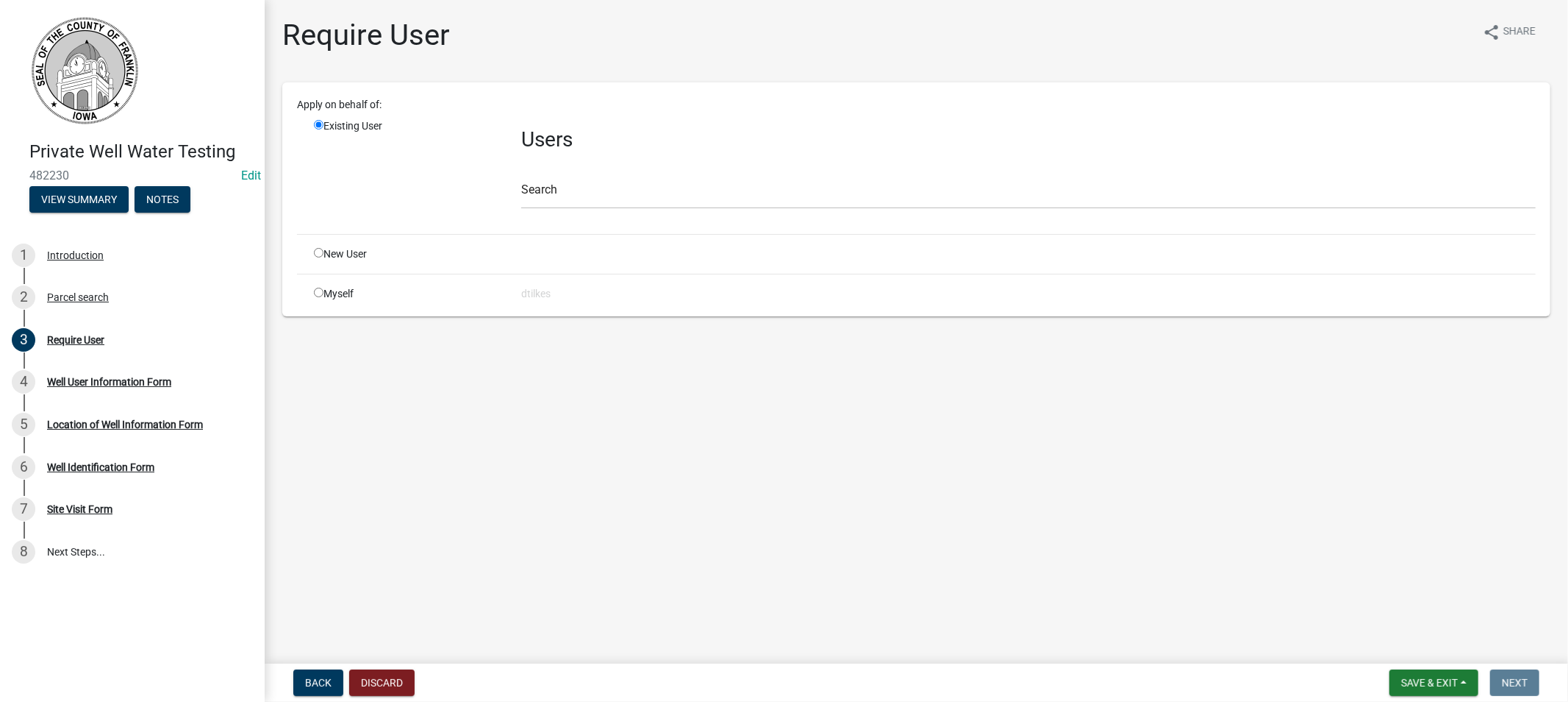
click at [321, 293] on input "radio" at bounding box center [318, 292] width 9 height 9
radio input "true"
radio input "false"
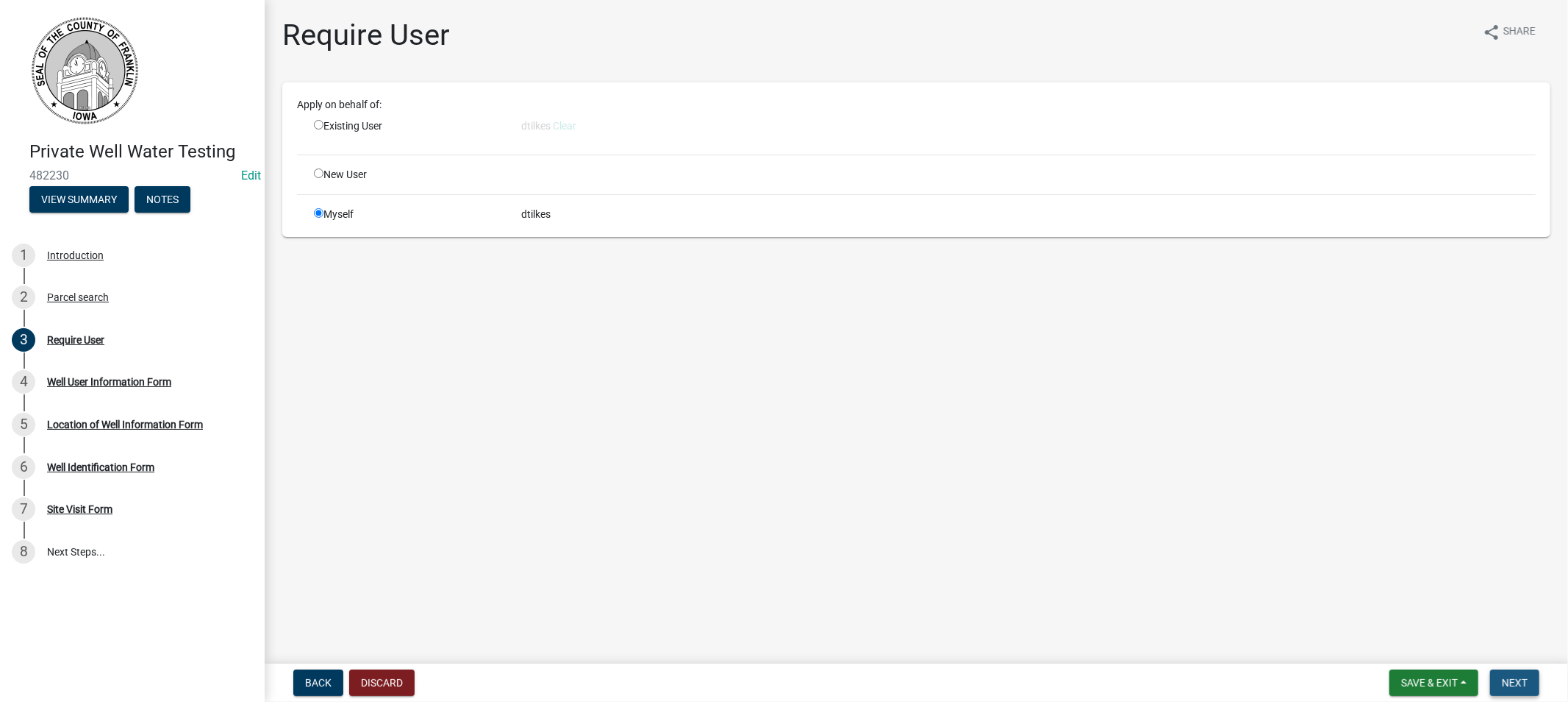
click at [1518, 687] on span "Next" at bounding box center [1515, 682] width 26 height 12
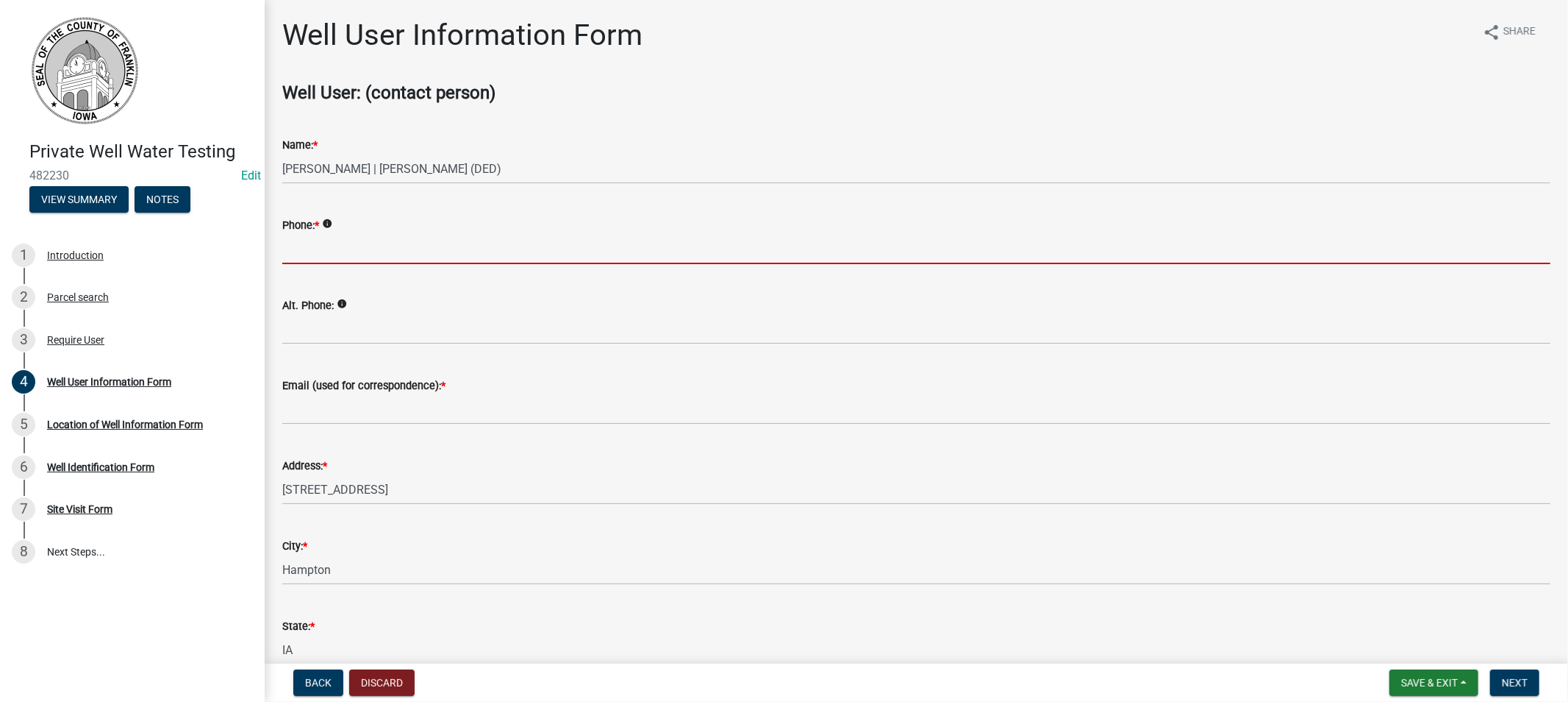
drag, startPoint x: 321, startPoint y: 244, endPoint x: 331, endPoint y: 244, distance: 10.0
click at [321, 244] on input "Phone: *" at bounding box center [917, 249] width 1268 height 30
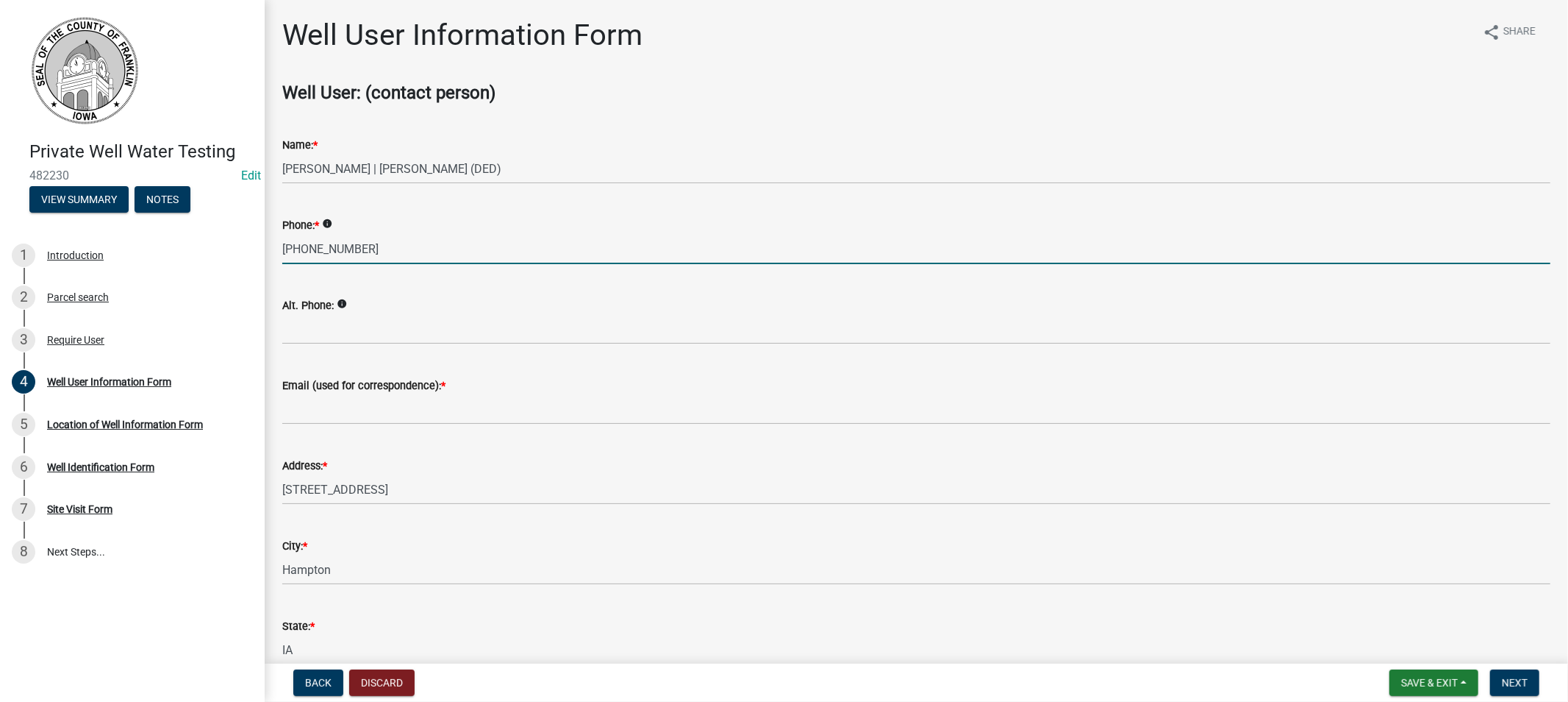
type input "[PHONE_NUMBER]"
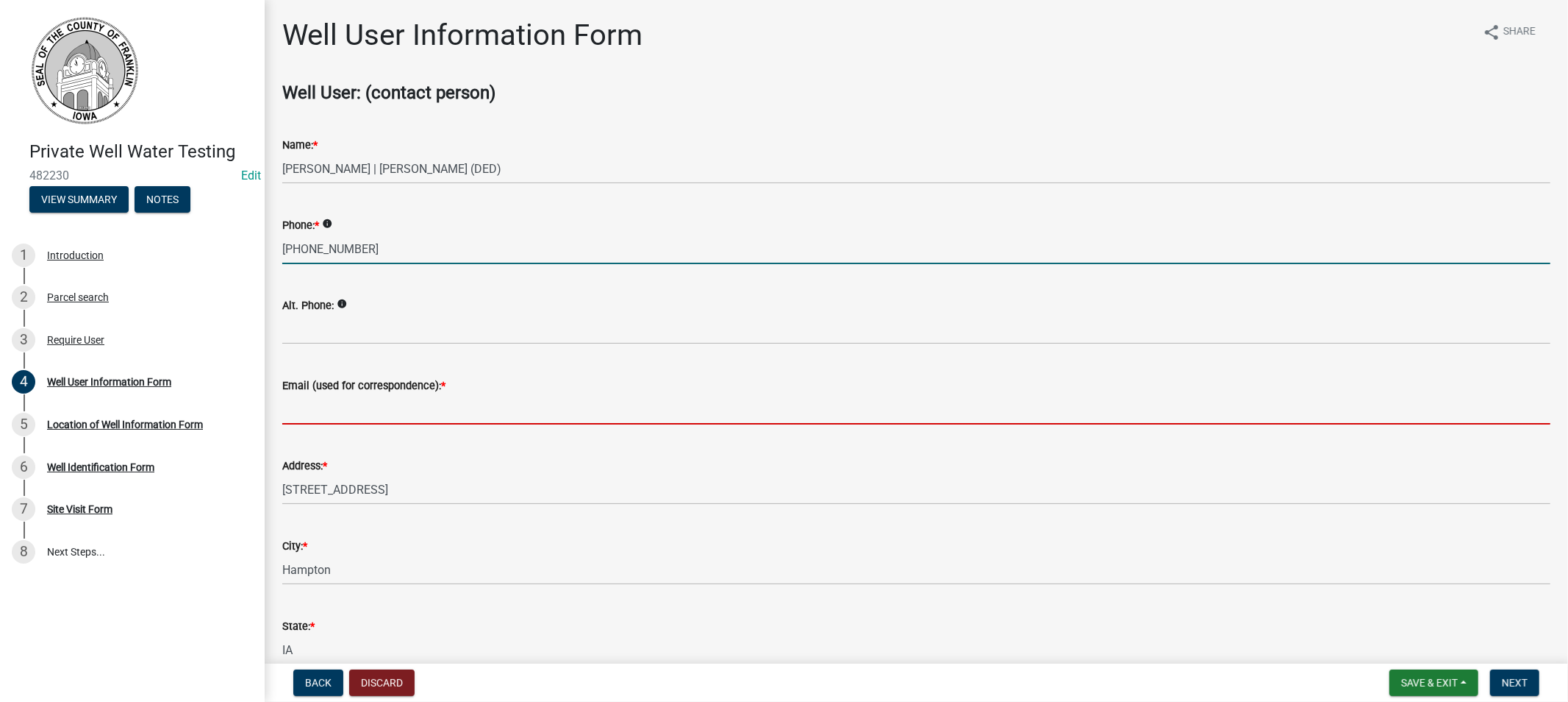
click at [326, 410] on input "Email (used for correspondence): *" at bounding box center [917, 409] width 1268 height 30
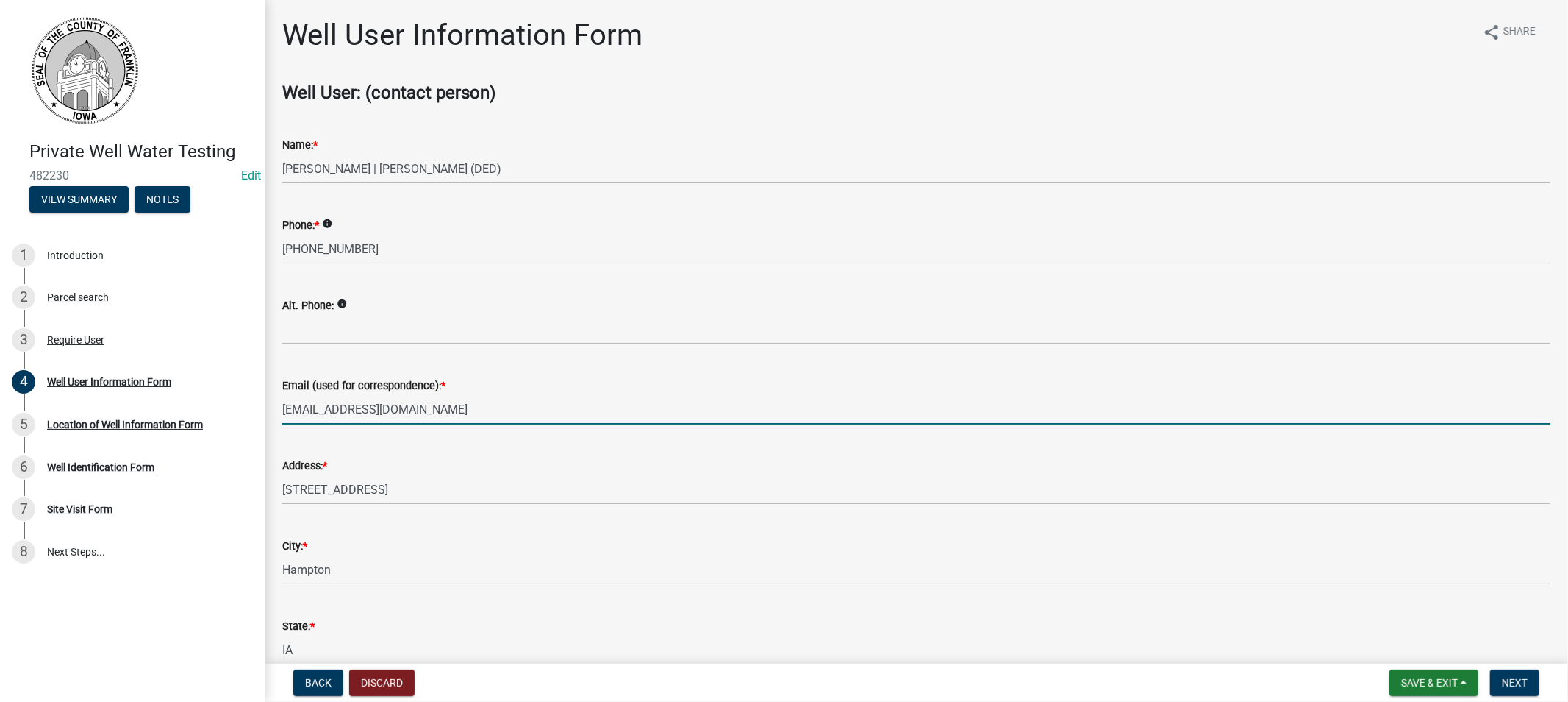
scroll to position [156, 0]
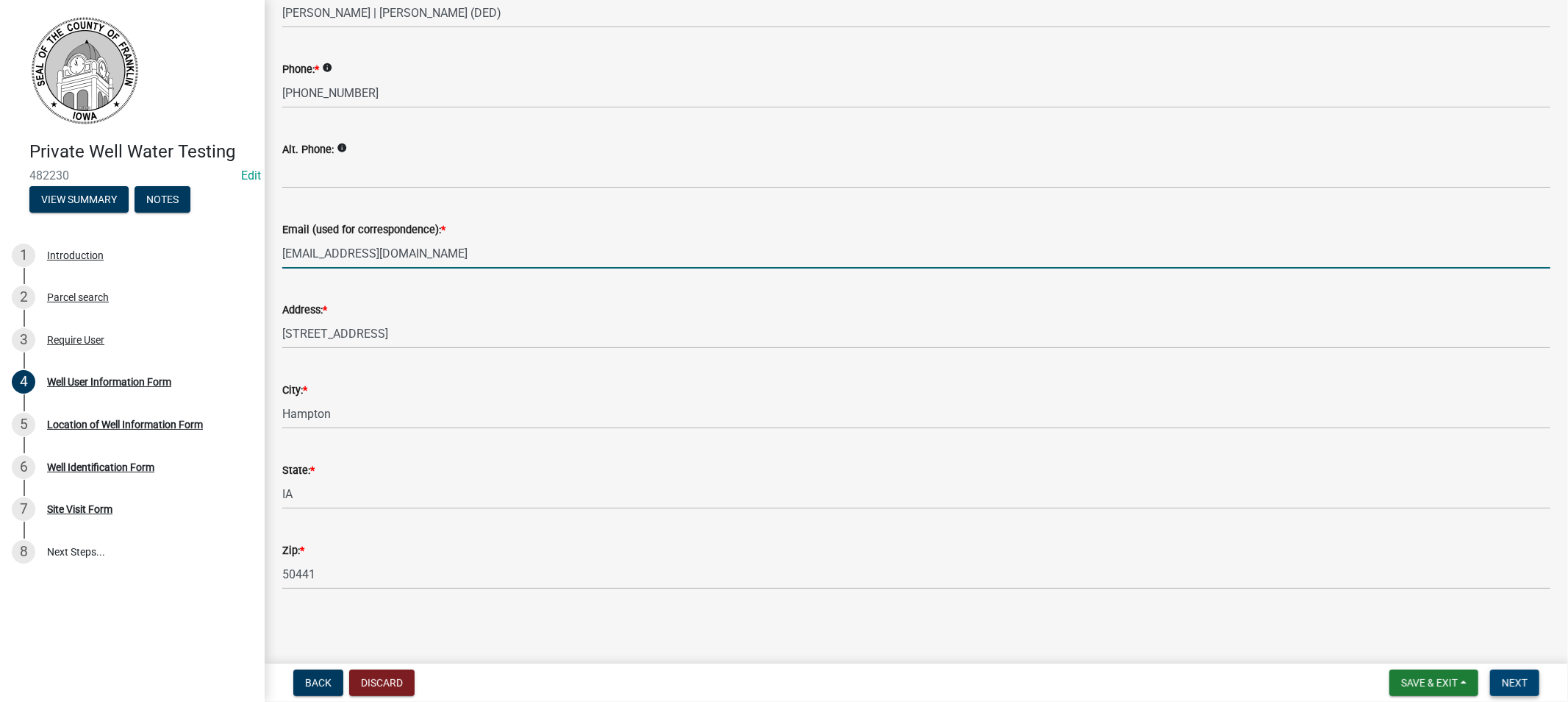
type input "[EMAIL_ADDRESS][DOMAIN_NAME]"
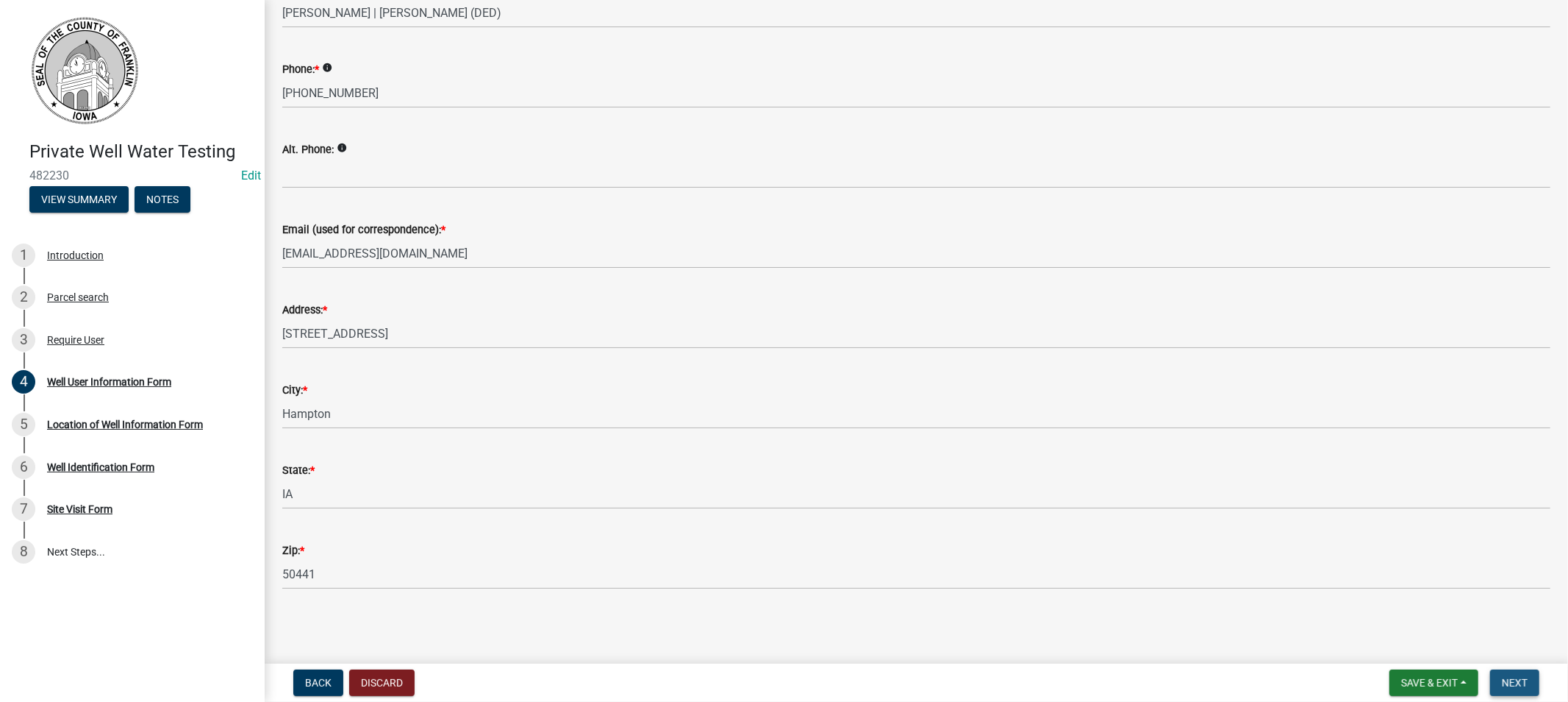
click at [1512, 690] on button "Next" at bounding box center [1515, 682] width 50 height 26
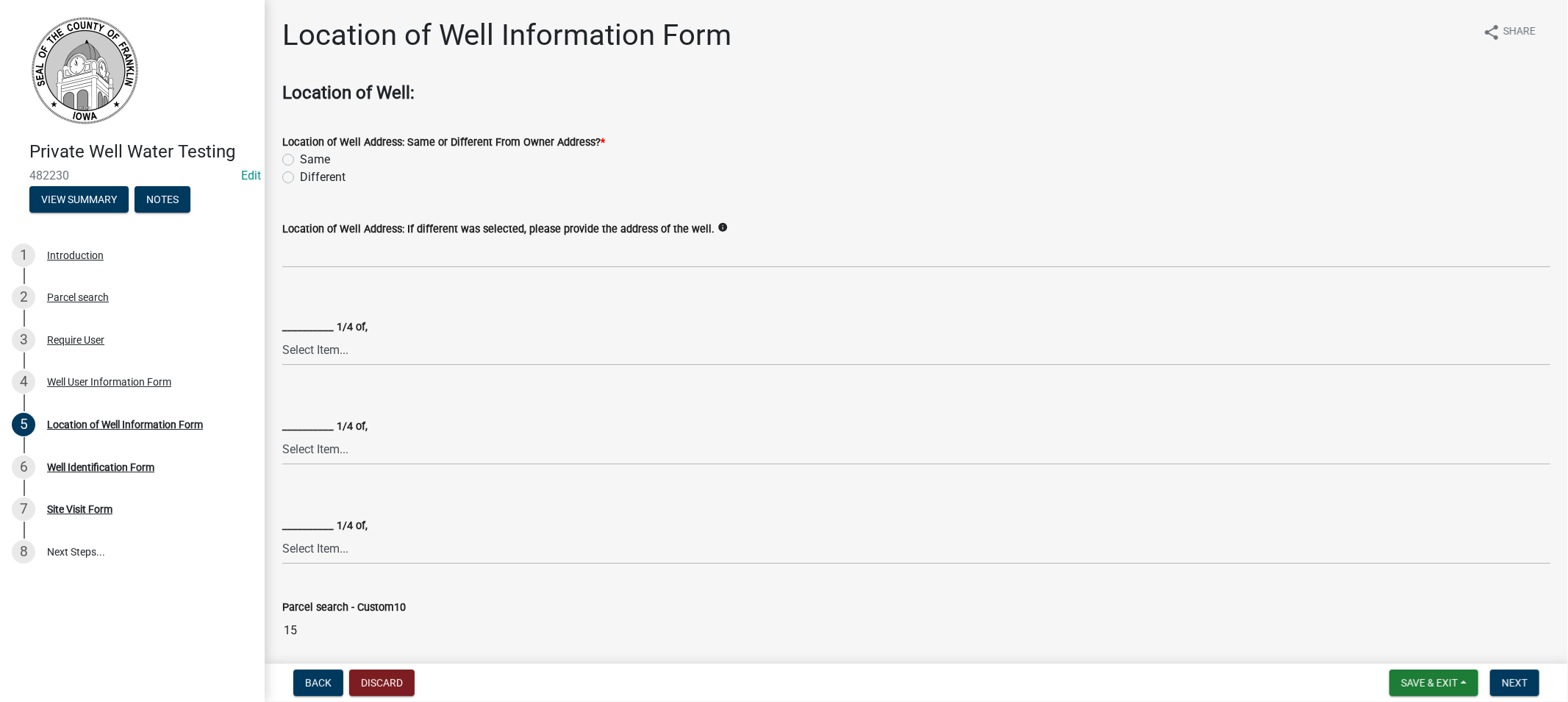
click at [300, 159] on label "Same" at bounding box center [314, 160] width 30 height 18
click at [300, 159] on input "Same" at bounding box center [304, 155] width 9 height 9
radio input "true"
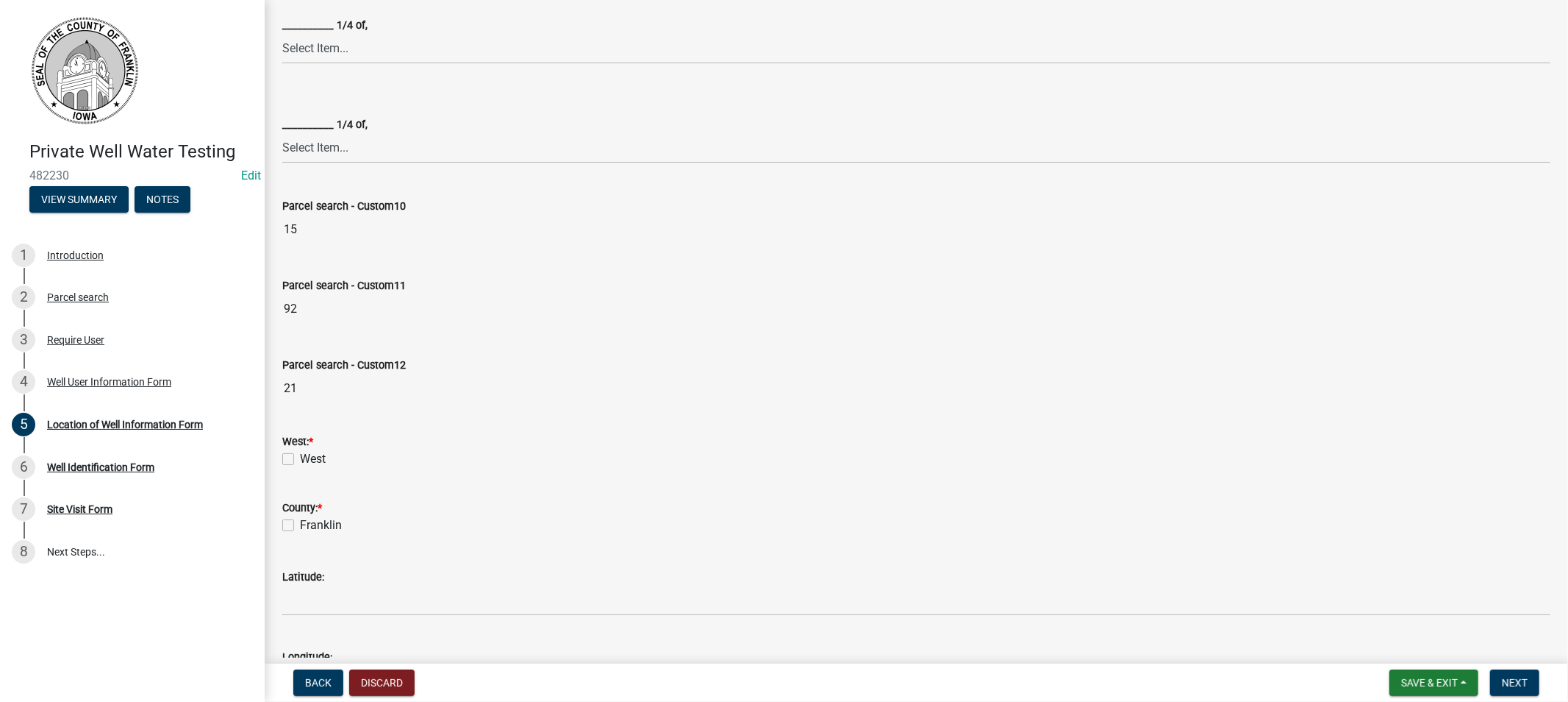
scroll to position [490, 0]
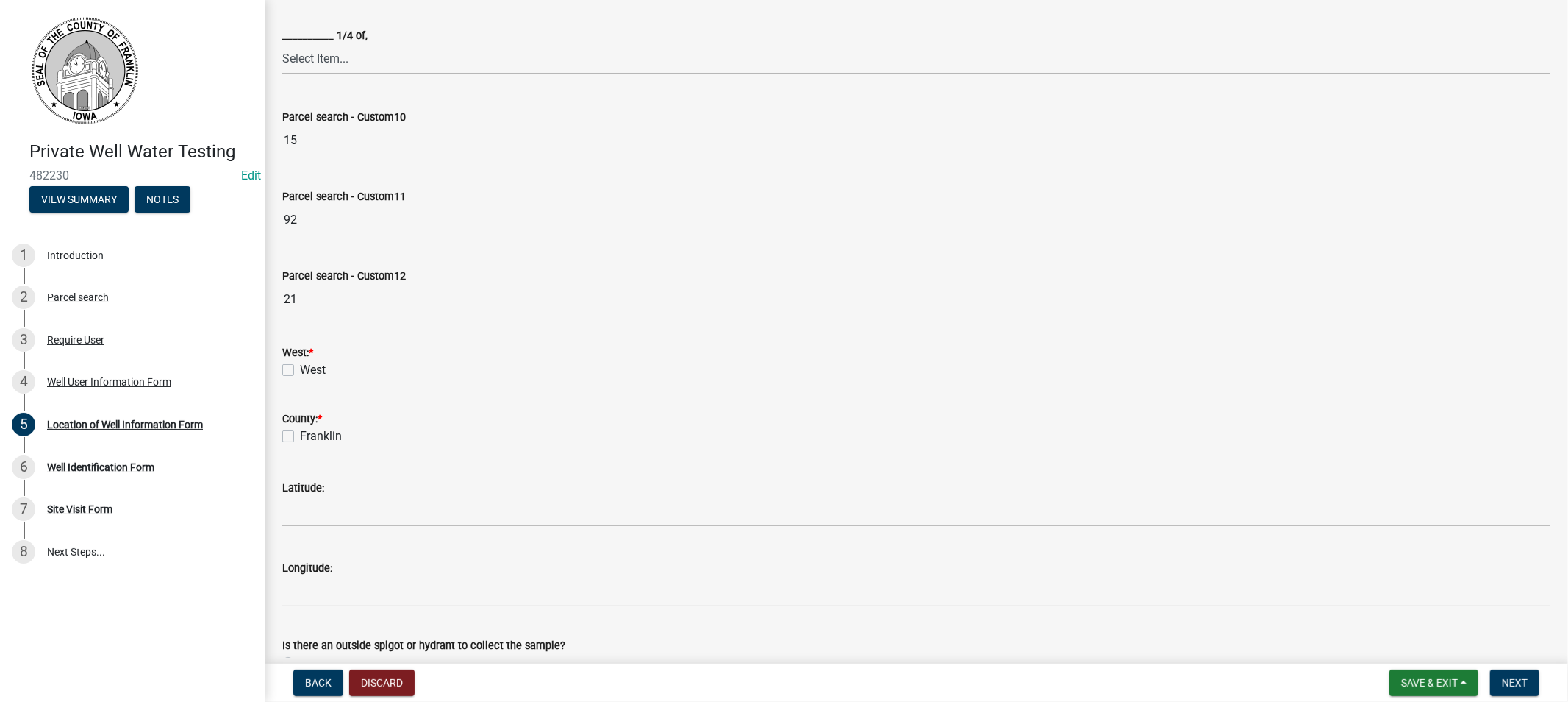
click at [300, 363] on label "West" at bounding box center [312, 370] width 26 height 18
click at [300, 363] on input "West" at bounding box center [304, 366] width 9 height 9
checkbox input "true"
click at [300, 431] on label "Franklin" at bounding box center [320, 436] width 42 height 18
click at [300, 431] on input "Franklin" at bounding box center [304, 431] width 9 height 9
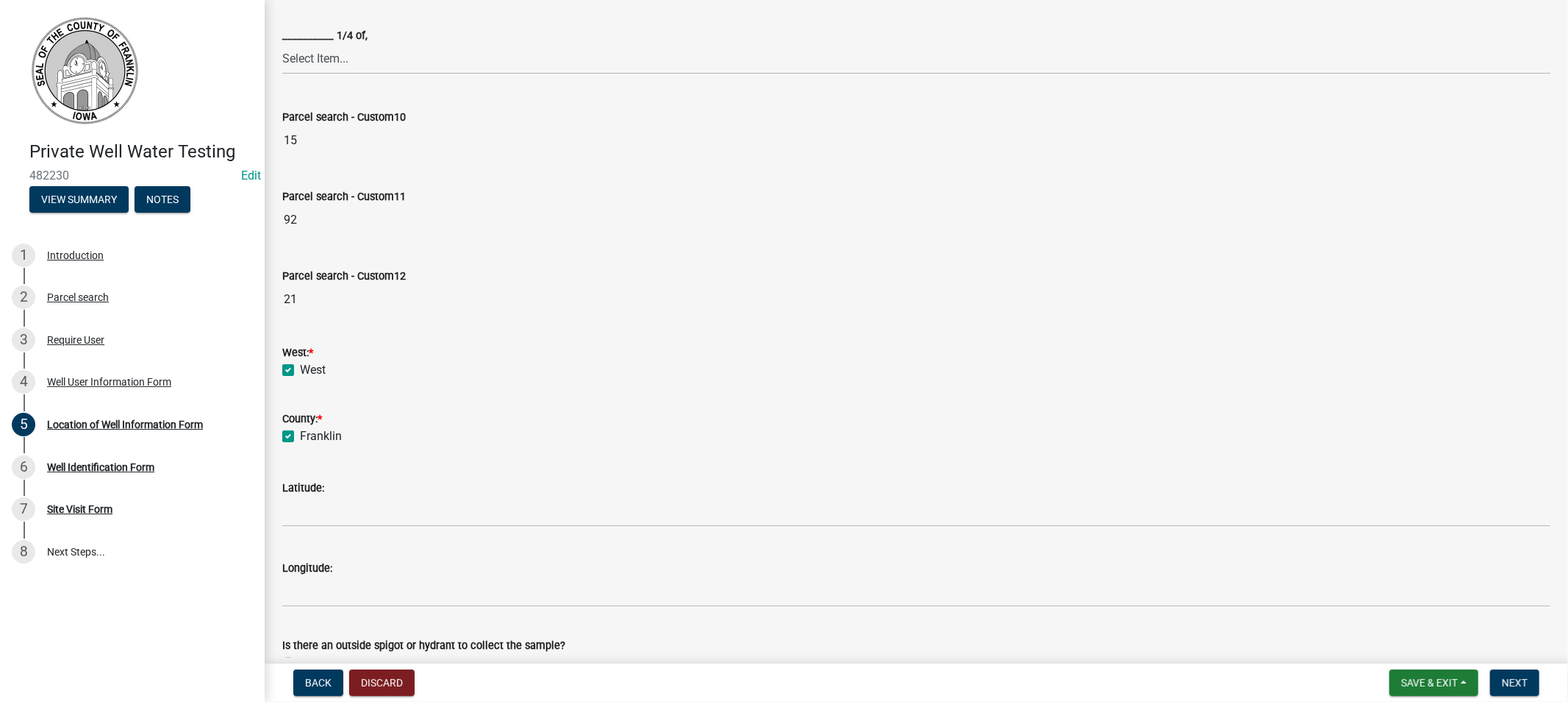
checkbox input "true"
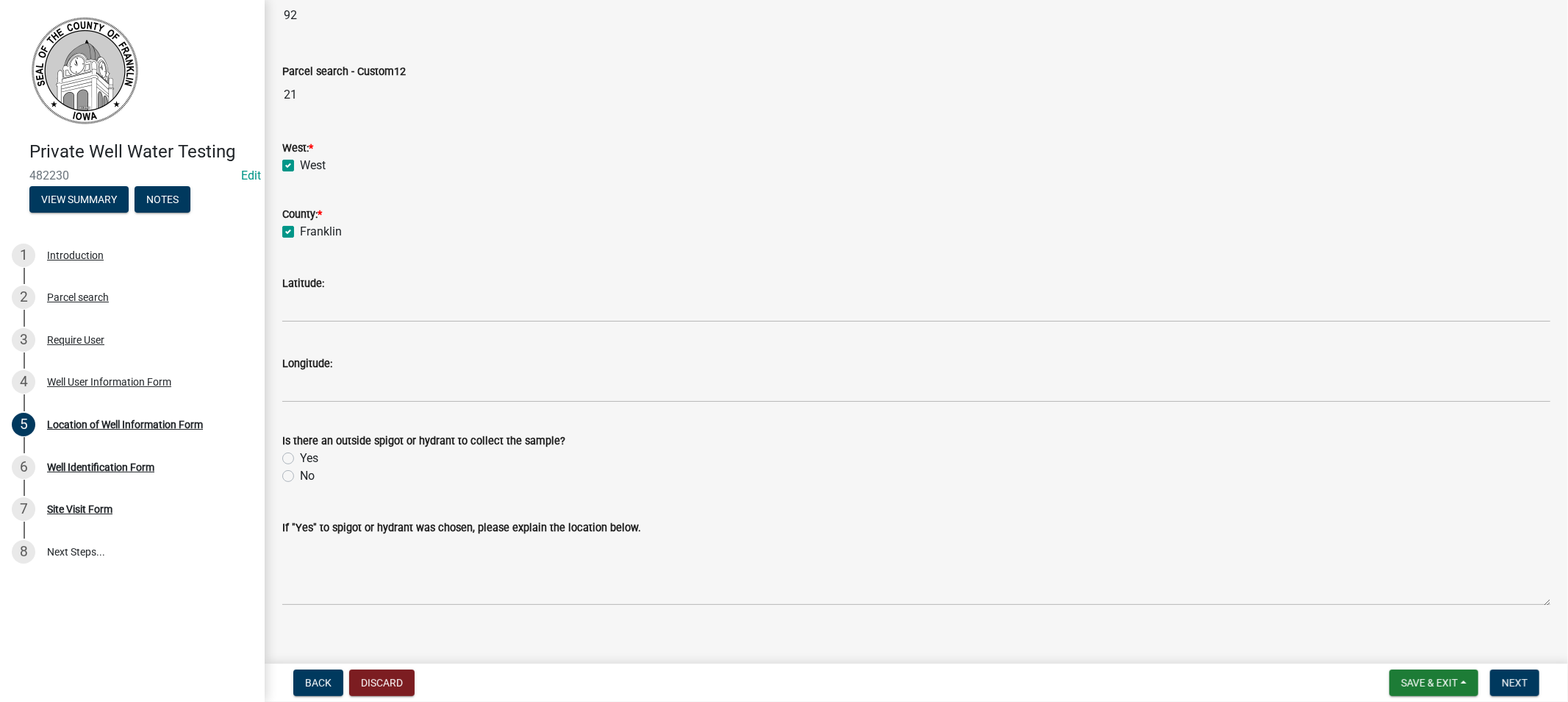
scroll to position [711, 0]
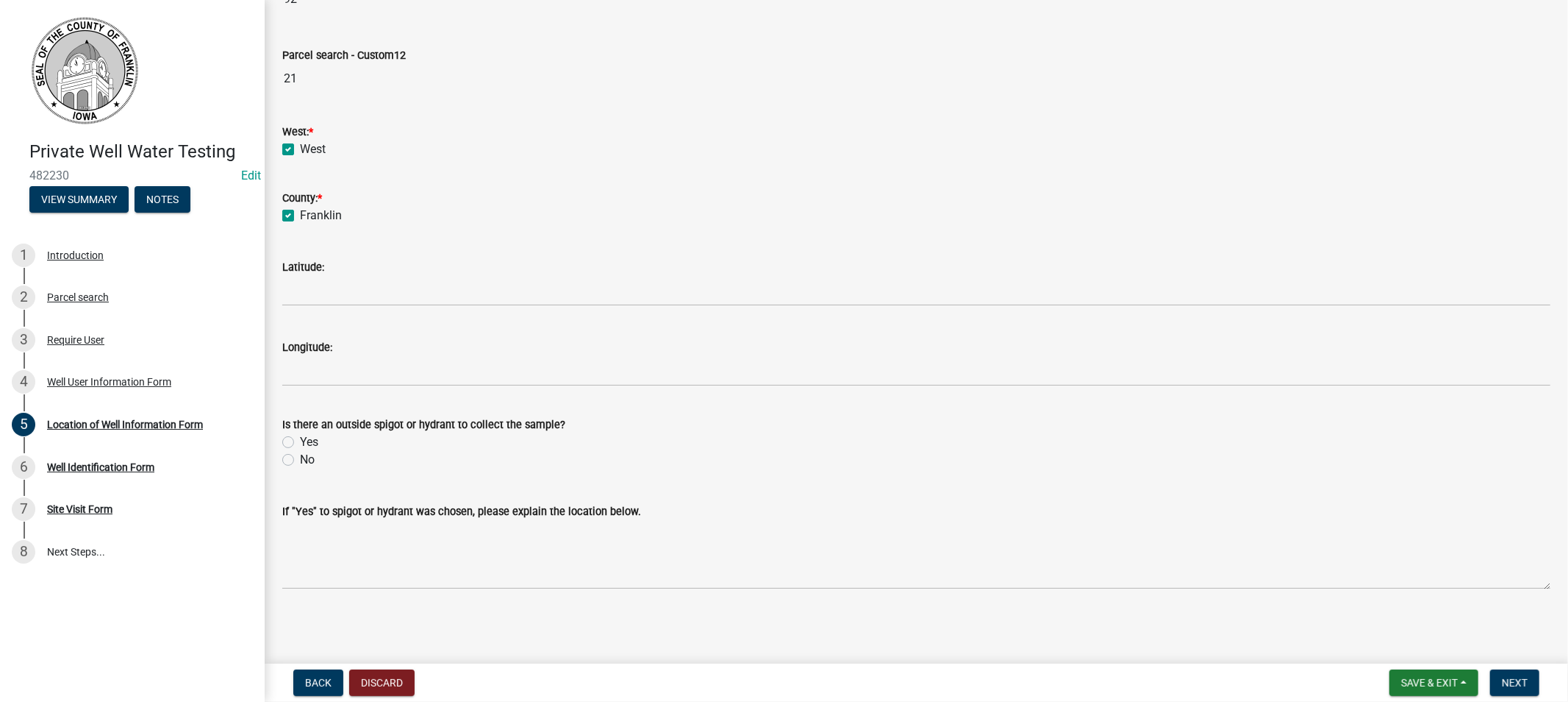
click at [300, 440] on label "Yes" at bounding box center [309, 442] width 19 height 18
click at [300, 440] on input "Yes" at bounding box center [304, 437] width 9 height 9
radio input "true"
click at [1516, 679] on span "Next" at bounding box center [1515, 682] width 26 height 12
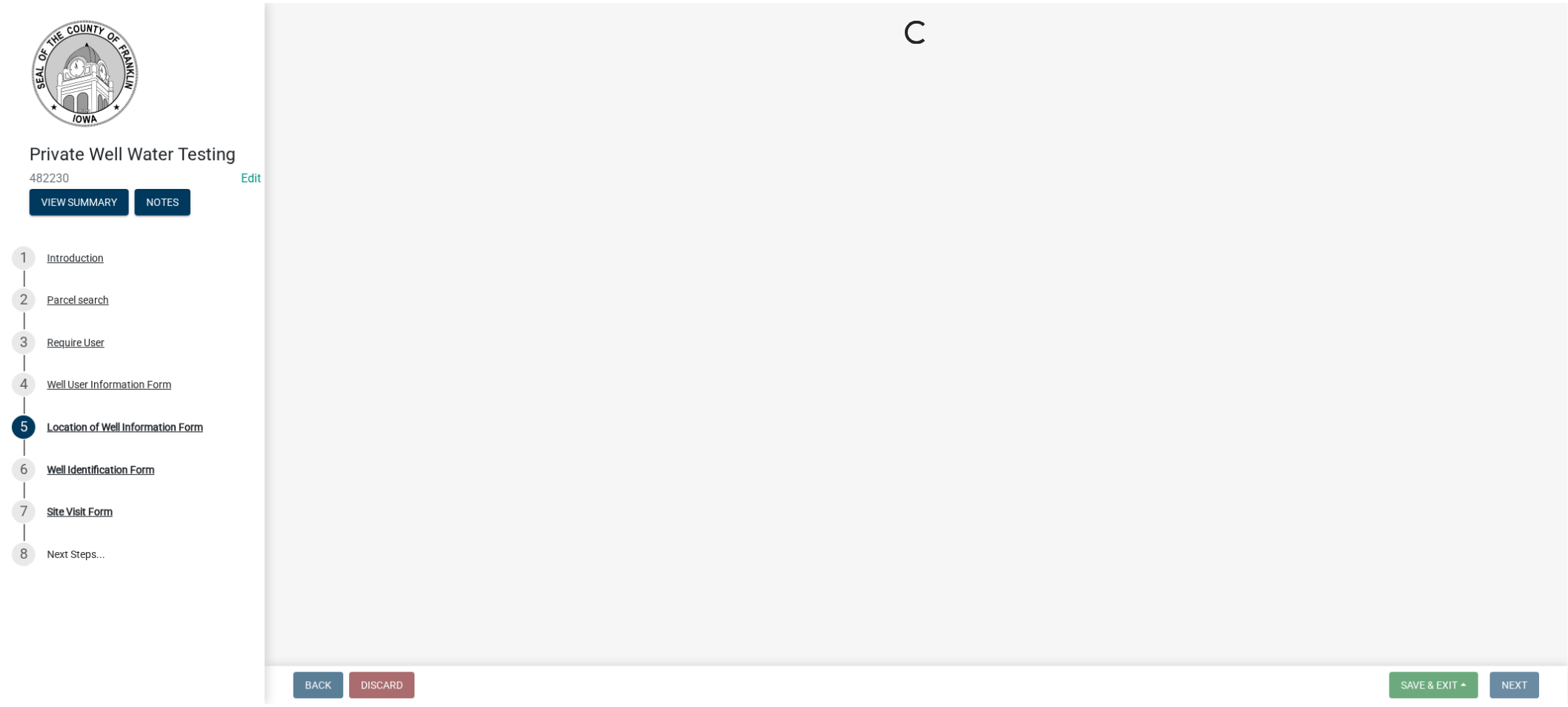
scroll to position [0, 0]
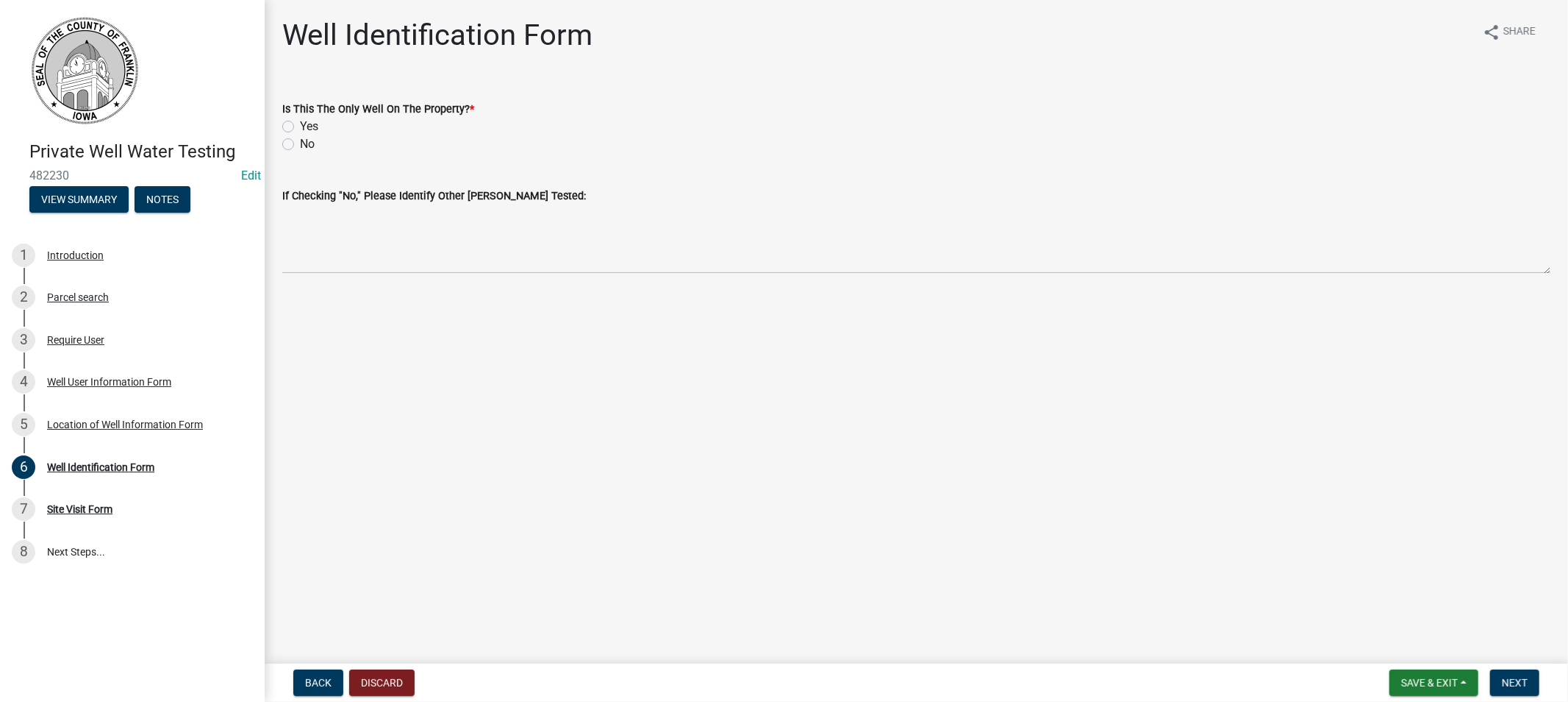
click at [300, 125] on label "Yes" at bounding box center [309, 126] width 19 height 18
click at [300, 125] on input "Yes" at bounding box center [304, 122] width 9 height 9
radio input "true"
click at [1503, 680] on span "Next" at bounding box center [1515, 682] width 26 height 12
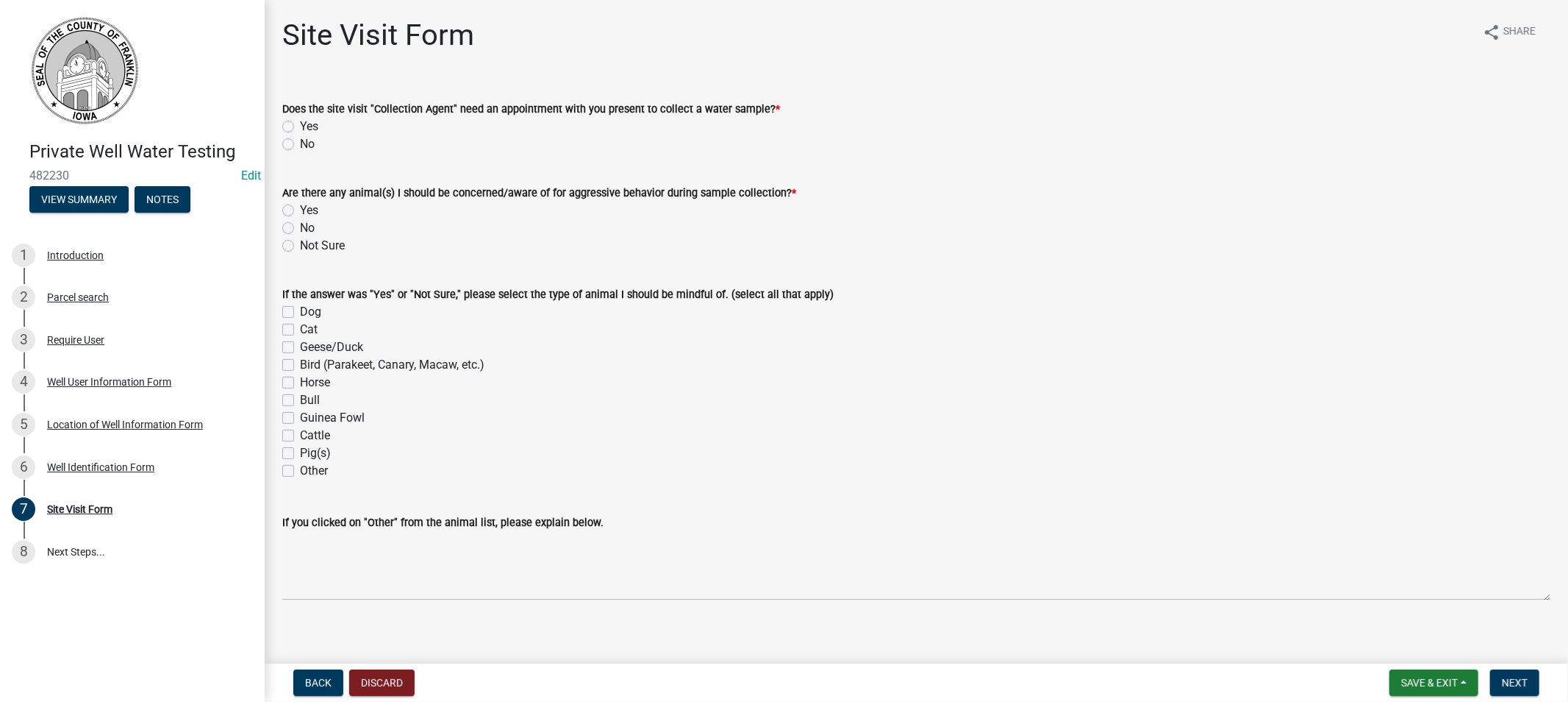
click at [300, 144] on label "No" at bounding box center [306, 143] width 15 height 18
click at [300, 144] on input "No" at bounding box center [304, 139] width 9 height 9
radio input "true"
click at [300, 225] on label "No" at bounding box center [306, 228] width 15 height 18
click at [300, 225] on input "No" at bounding box center [304, 224] width 9 height 9
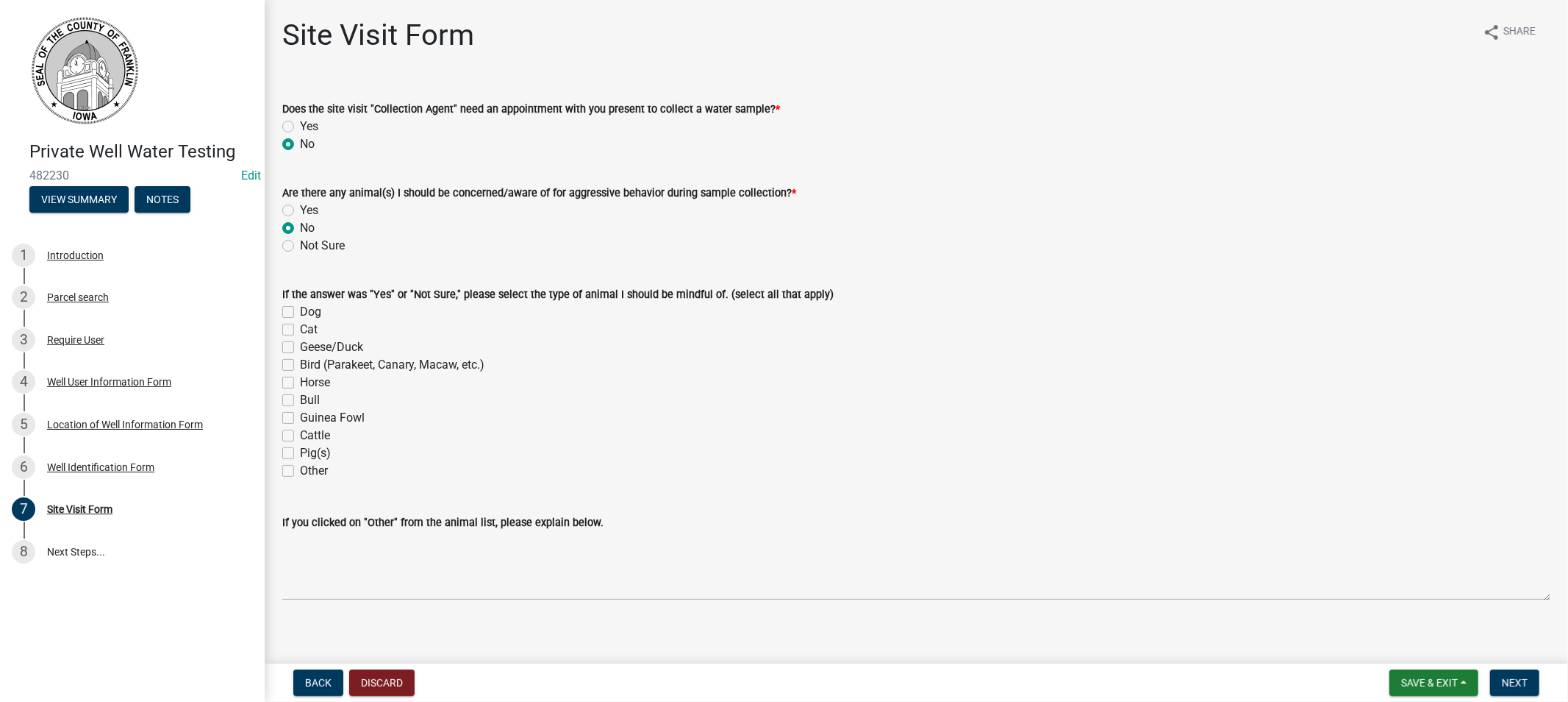
radio input "true"
click at [1504, 676] on span "Next" at bounding box center [1515, 682] width 26 height 12
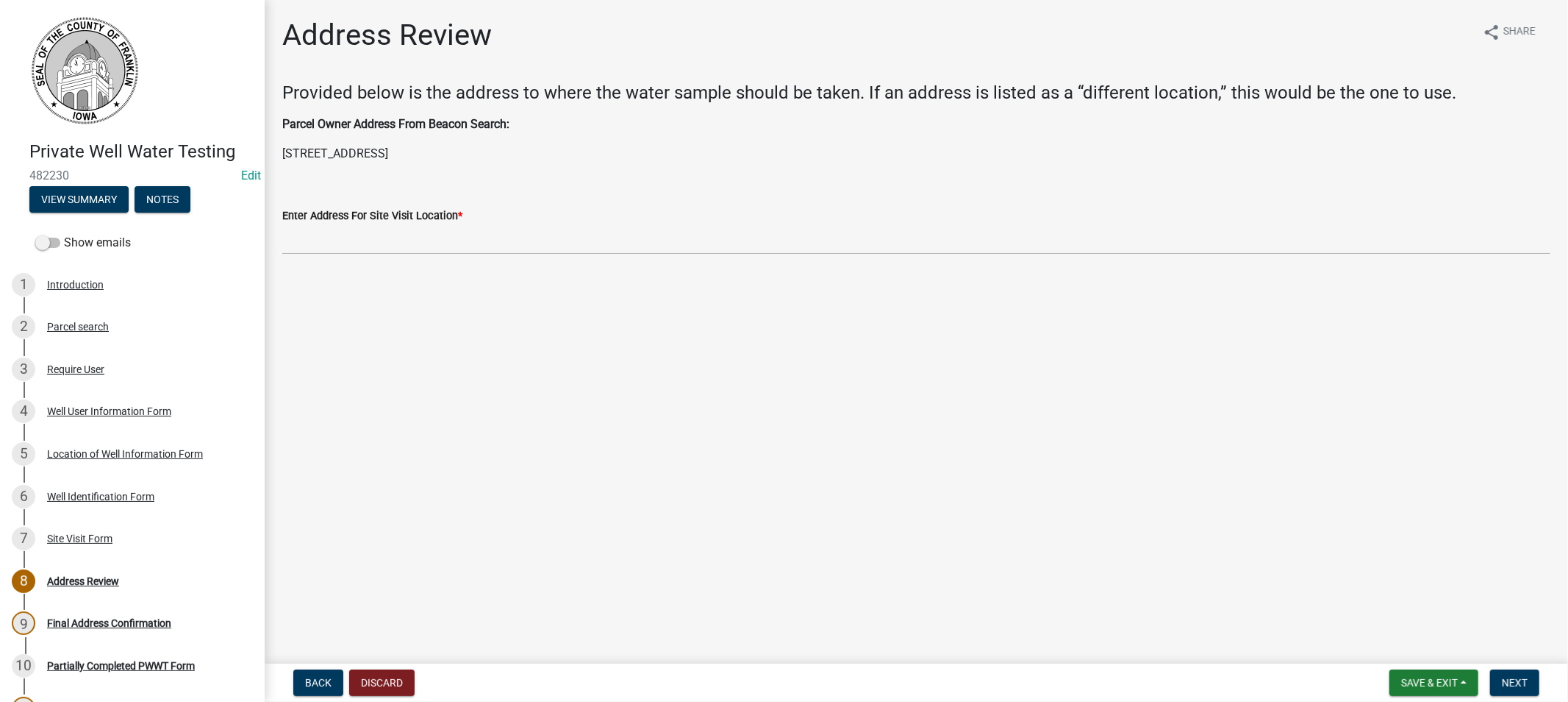
drag, startPoint x: 470, startPoint y: 156, endPoint x: 280, endPoint y: 152, distance: 190.0
click at [281, 151] on div "Parcel Owner Address From Beacon Search: [STREET_ADDRESS]" at bounding box center [917, 138] width 1291 height 47
copy p "[STREET_ADDRESS]"
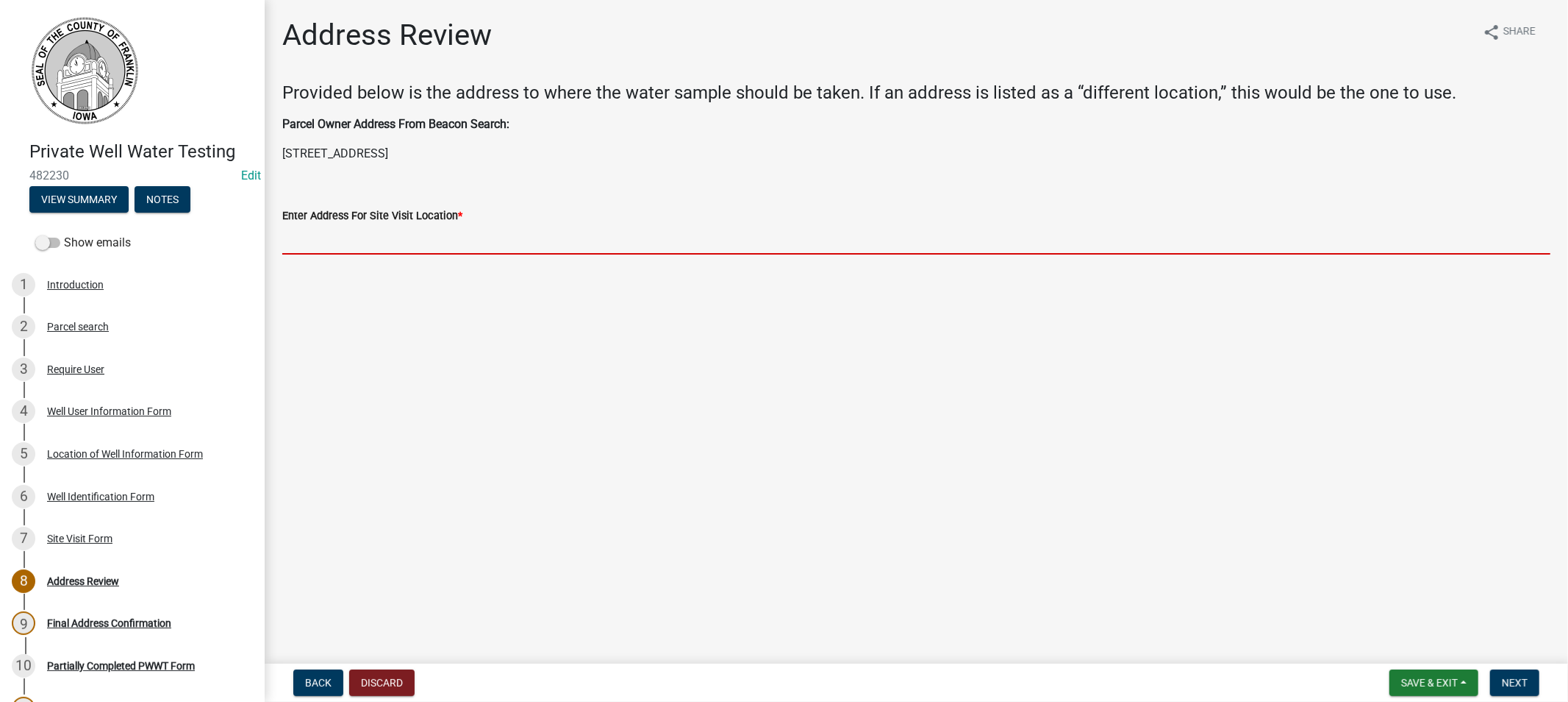
click at [370, 234] on input "Enter Address For Site Visit Location *" at bounding box center [917, 239] width 1268 height 30
paste input "[STREET_ADDRESS]"
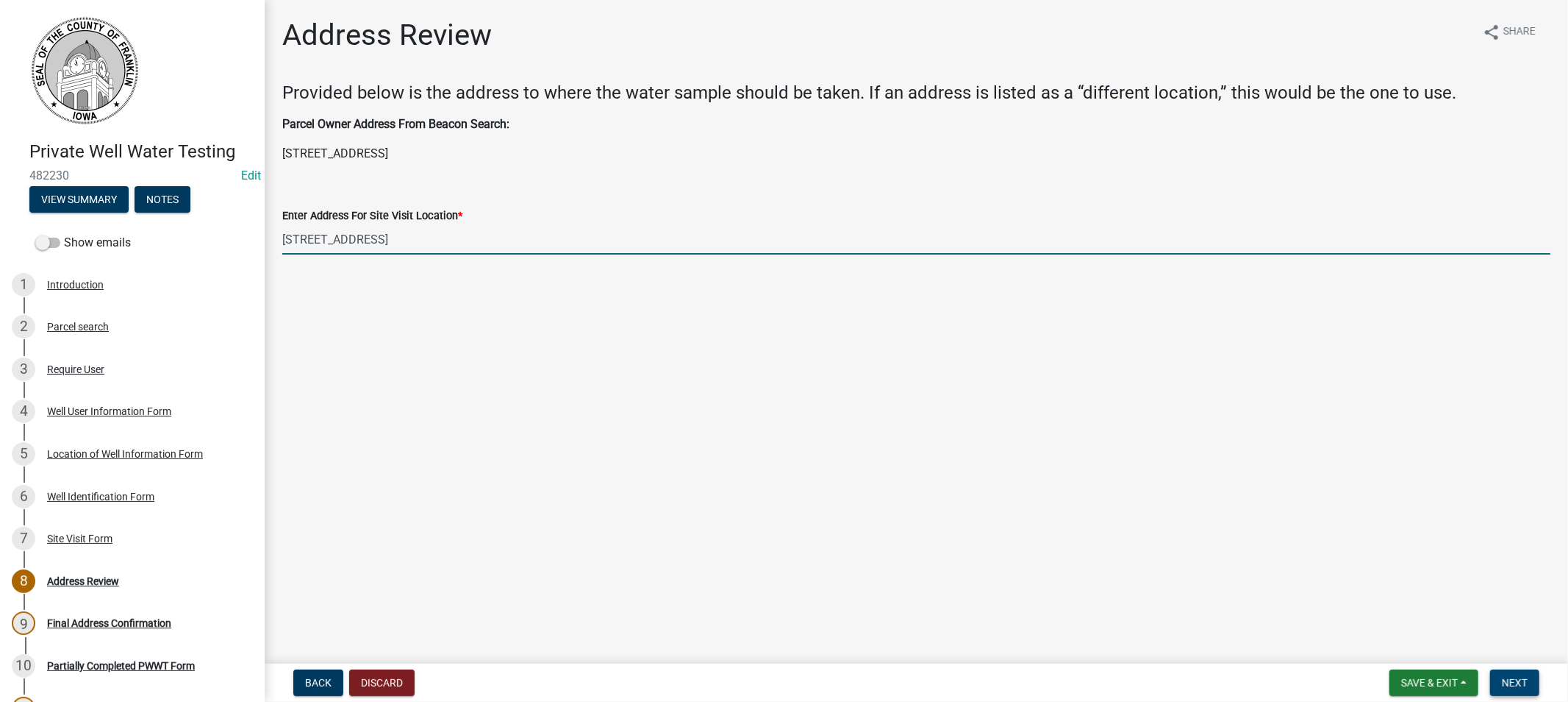
type input "[STREET_ADDRESS]"
click at [1520, 680] on span "Next" at bounding box center [1515, 682] width 26 height 12
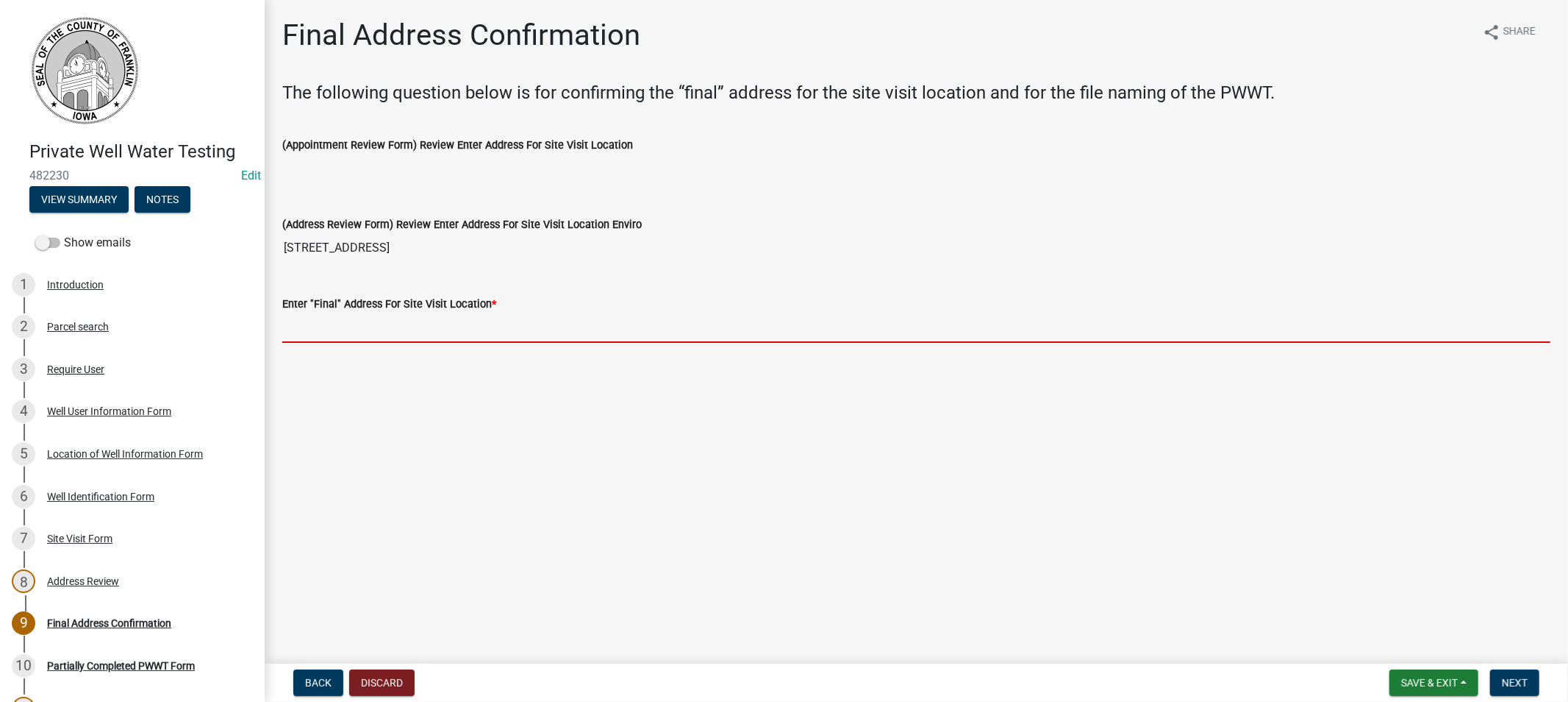
click at [353, 328] on input "Enter "Final" Address For Site Visit Location *" at bounding box center [917, 327] width 1268 height 30
paste input "[STREET_ADDRESS]"
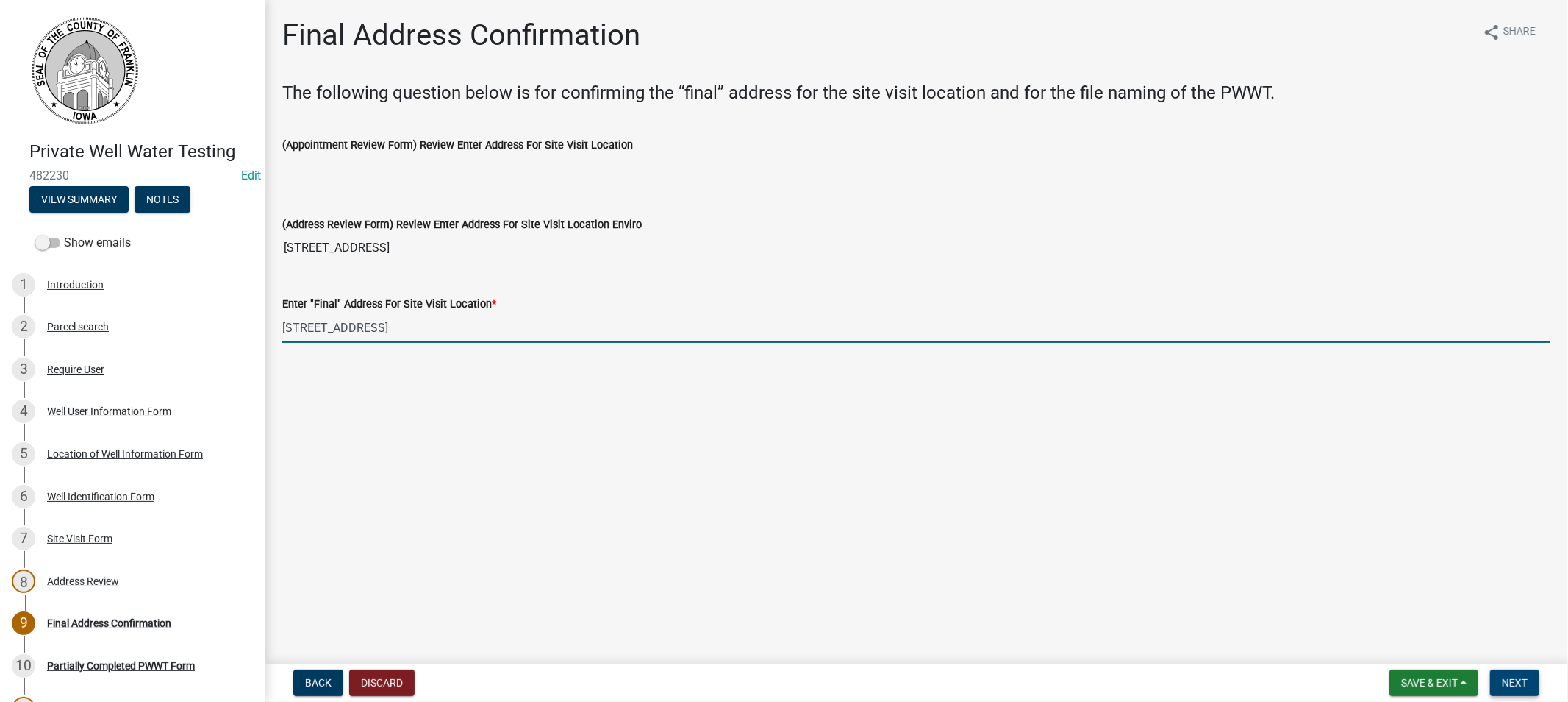
type input "[STREET_ADDRESS]"
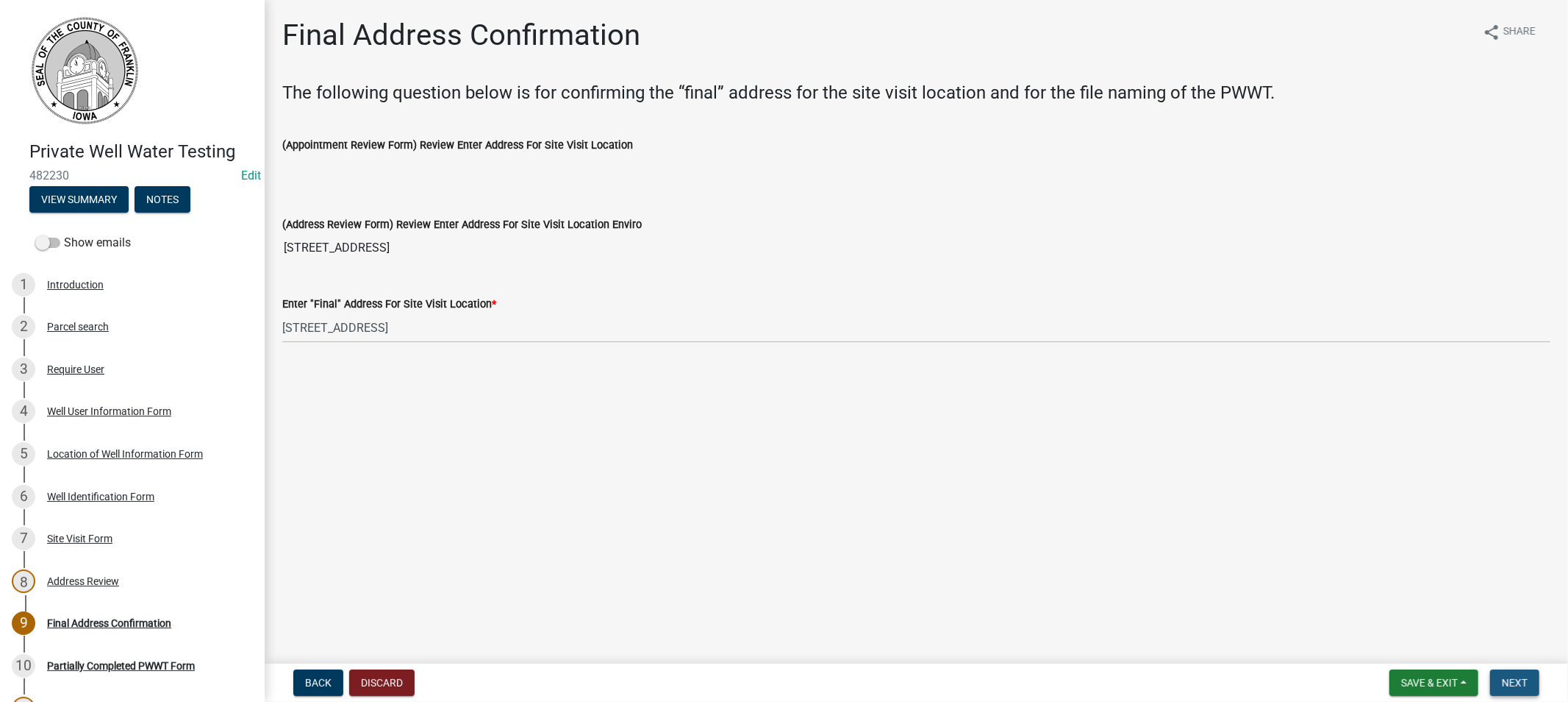
click at [1516, 670] on button "Next" at bounding box center [1515, 682] width 50 height 26
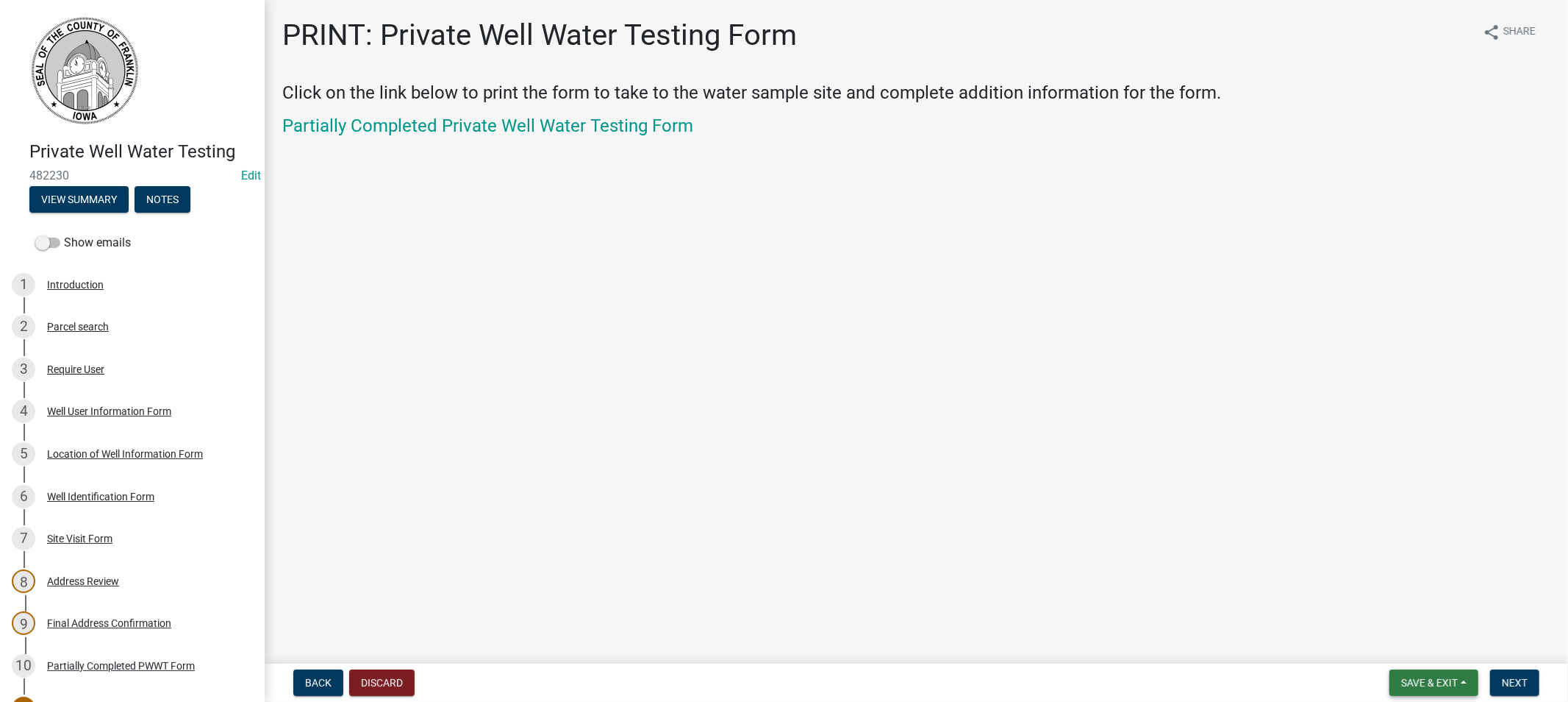
click at [1430, 681] on span "Save & Exit" at bounding box center [1430, 682] width 56 height 12
click at [1414, 641] on button "Save & Exit" at bounding box center [1419, 644] width 118 height 35
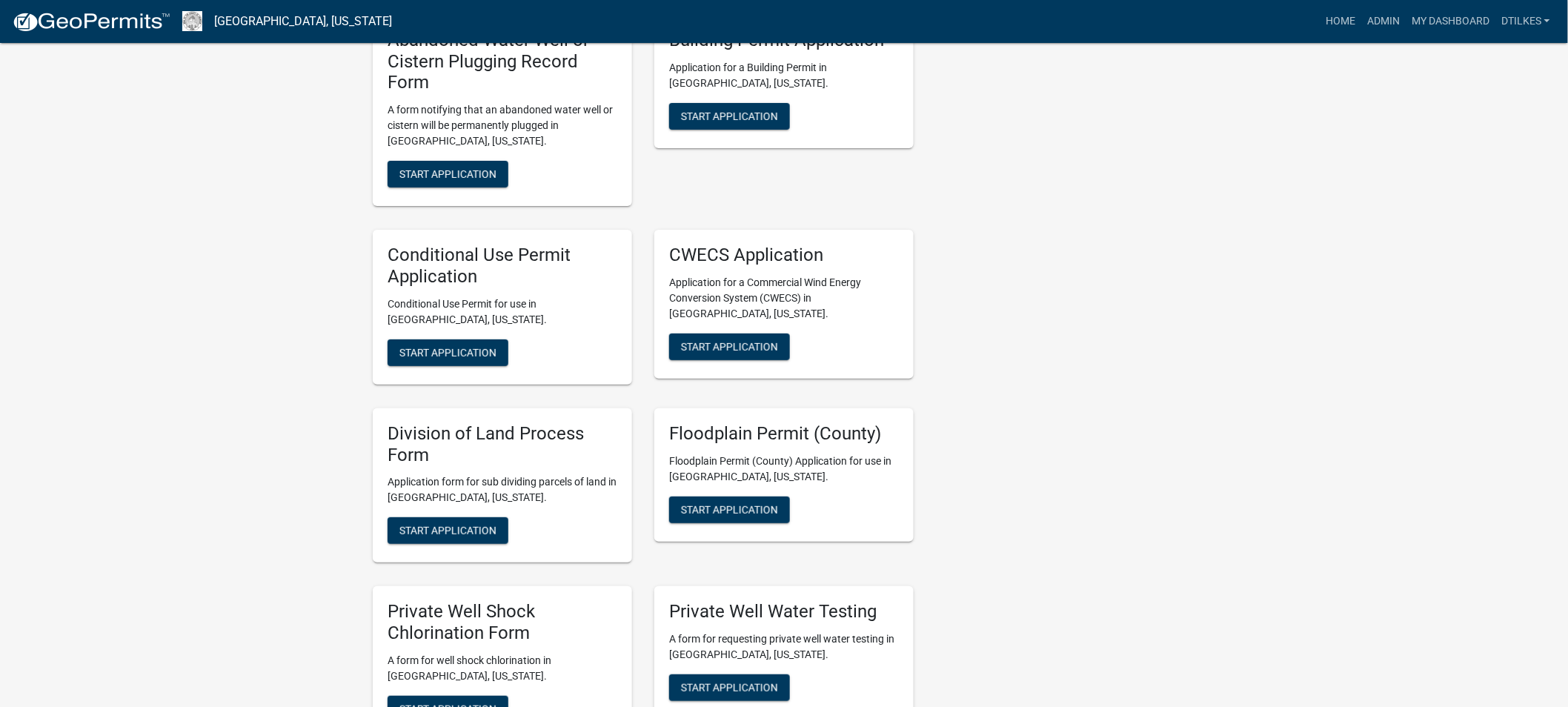
scroll to position [2551, 0]
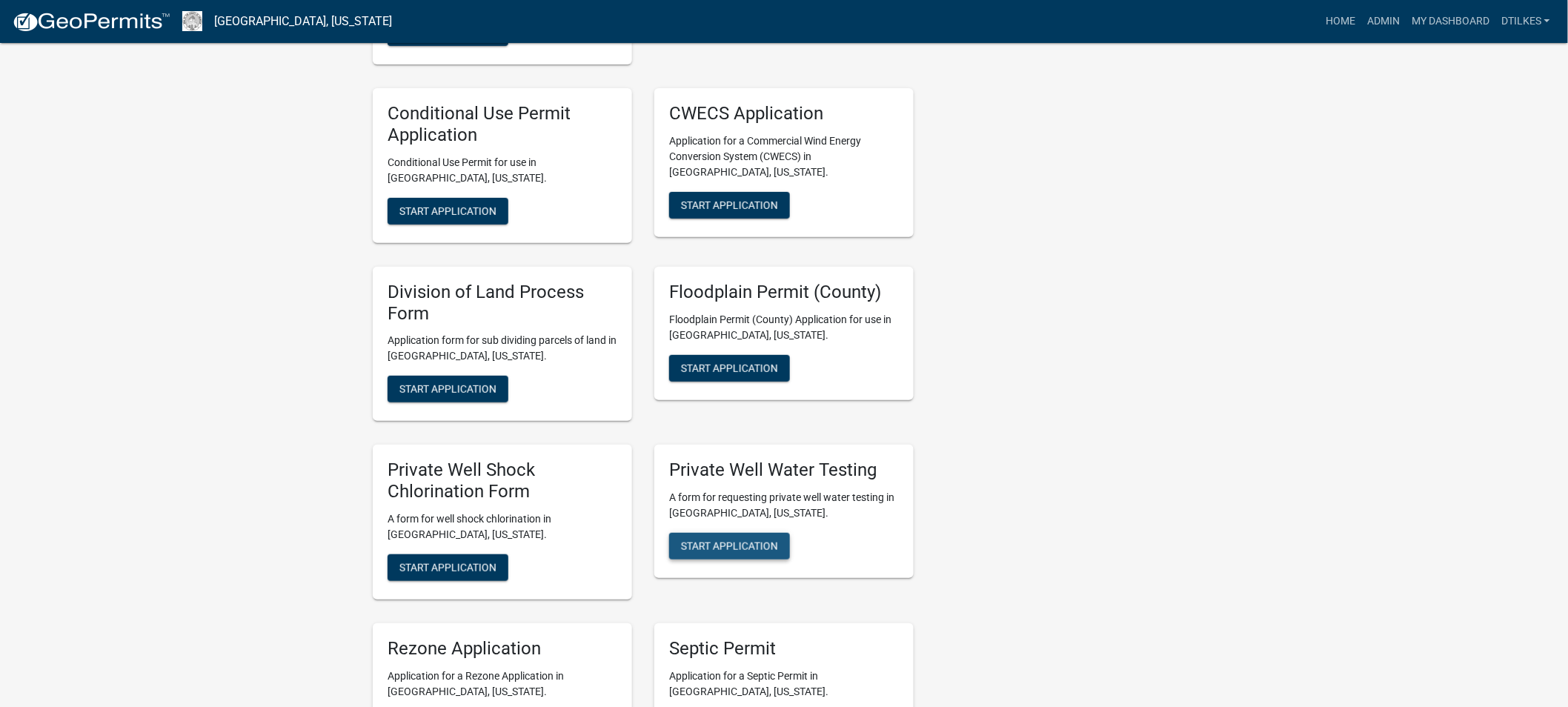
click at [738, 532] on button "Start Application" at bounding box center [729, 545] width 120 height 27
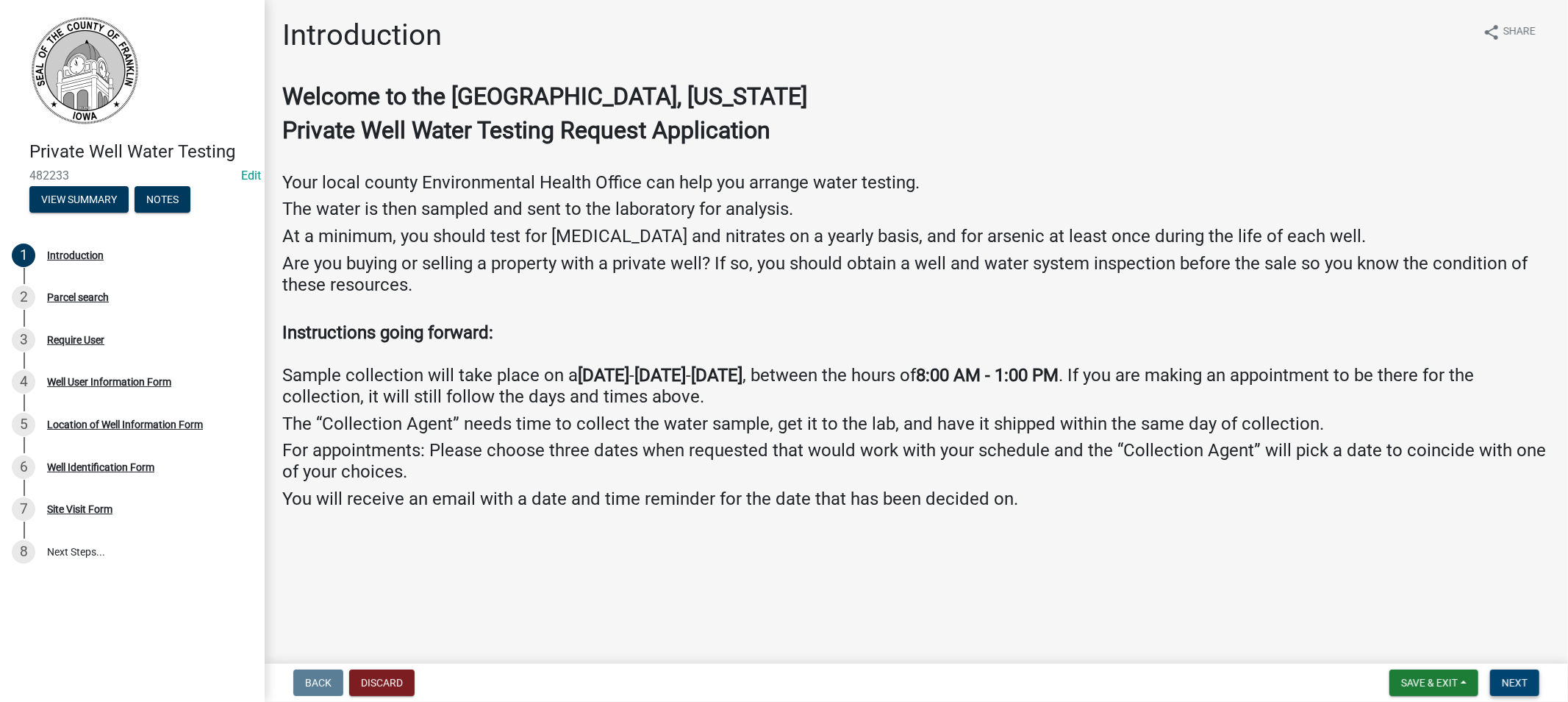
click at [1501, 685] on button "Next" at bounding box center [1515, 682] width 50 height 26
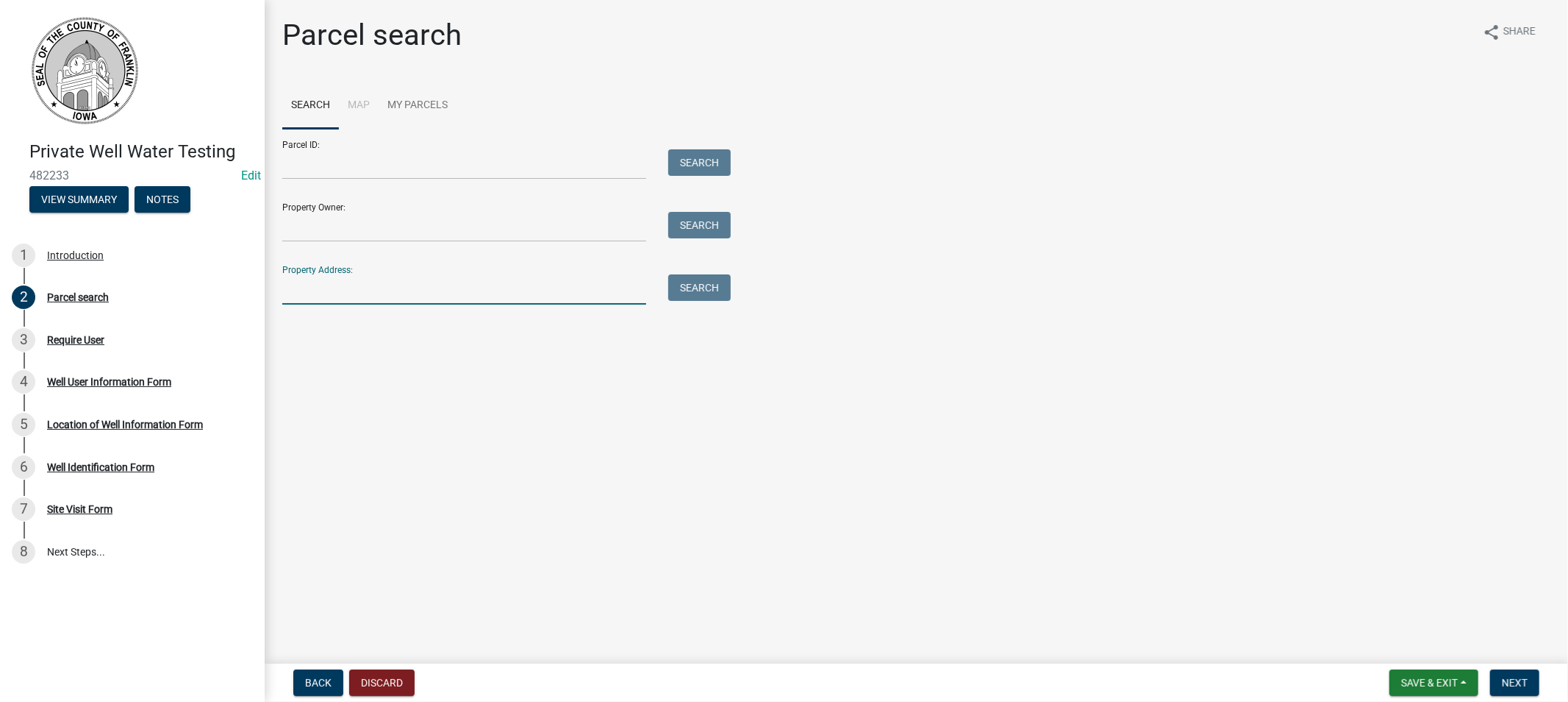
click at [321, 283] on input "Property Address:" at bounding box center [464, 289] width 364 height 30
type input "2025"
click at [712, 293] on button "Search" at bounding box center [699, 287] width 62 height 26
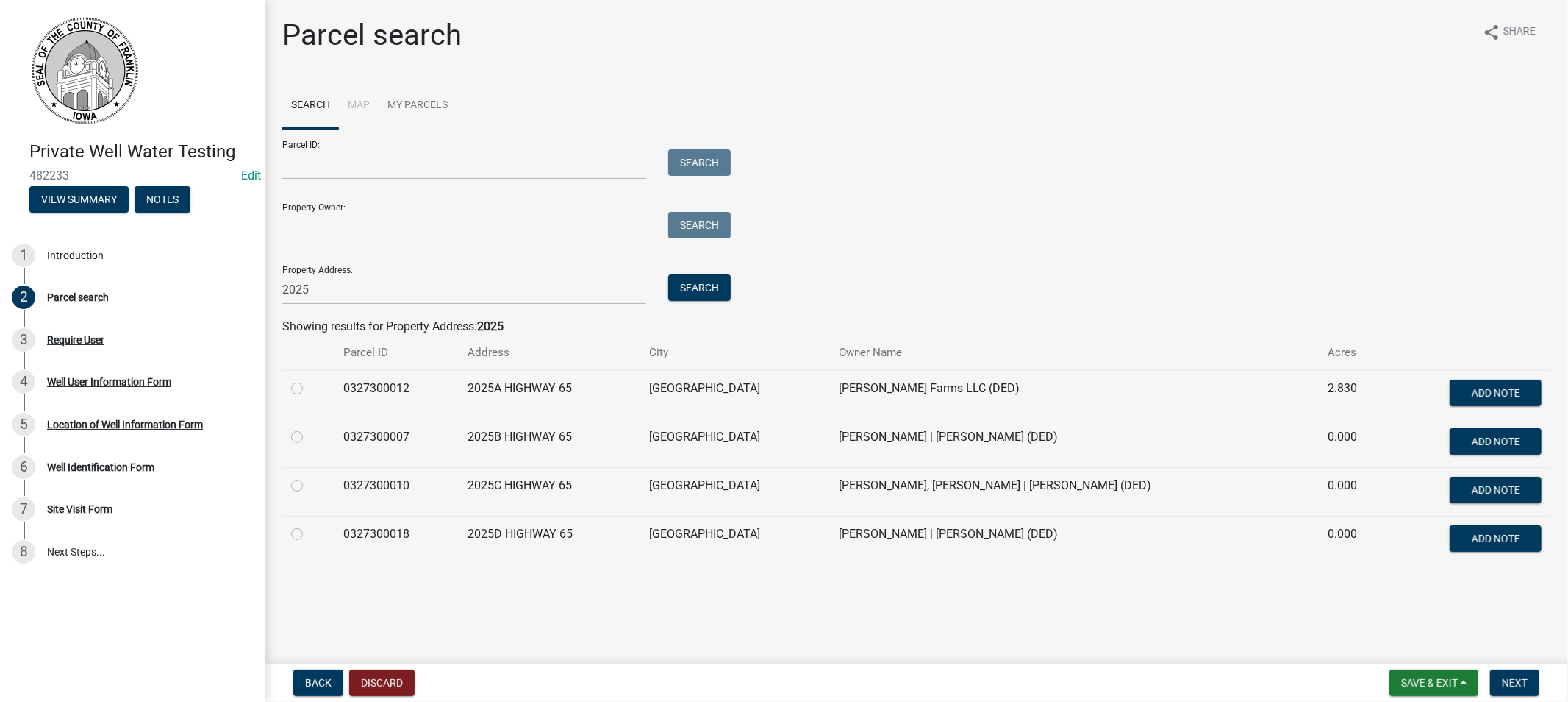
click at [309, 525] on label at bounding box center [309, 525] width 0 height 0
click at [309, 535] on input "radio" at bounding box center [313, 529] width 9 height 9
radio input "true"
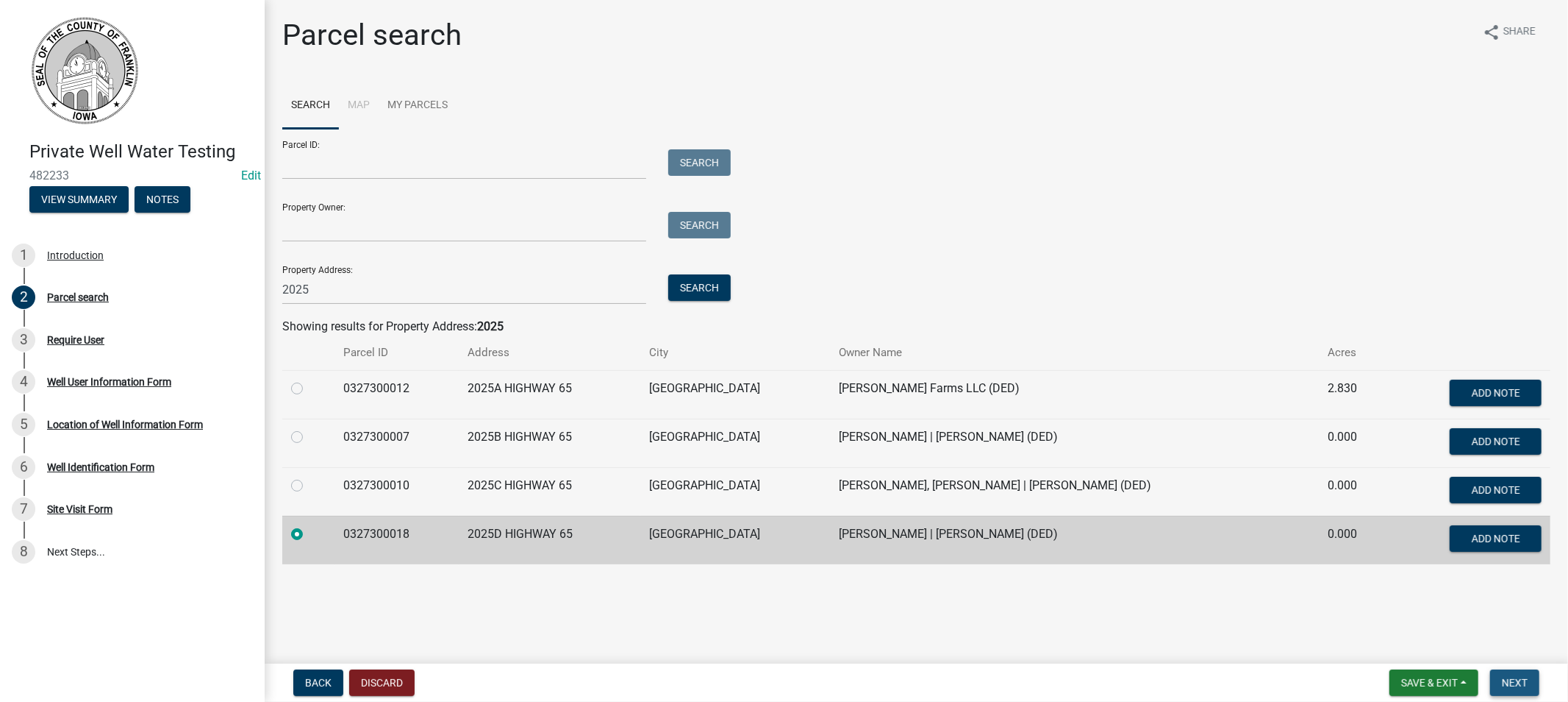
click at [1513, 682] on span "Next" at bounding box center [1515, 682] width 26 height 12
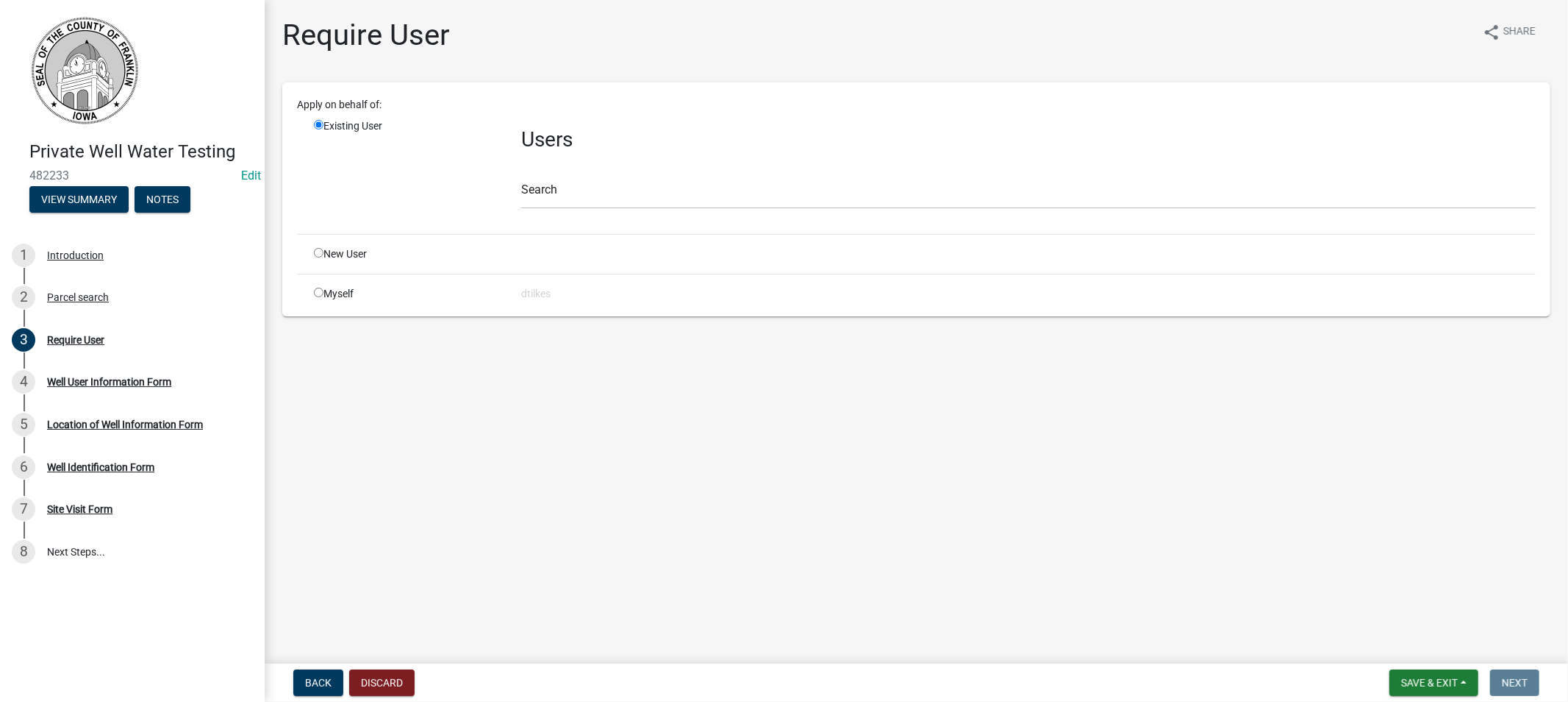
click at [342, 286] on div "Myself" at bounding box center [406, 294] width 207 height 15
click at [317, 292] on input "radio" at bounding box center [318, 292] width 9 height 9
radio input "true"
radio input "false"
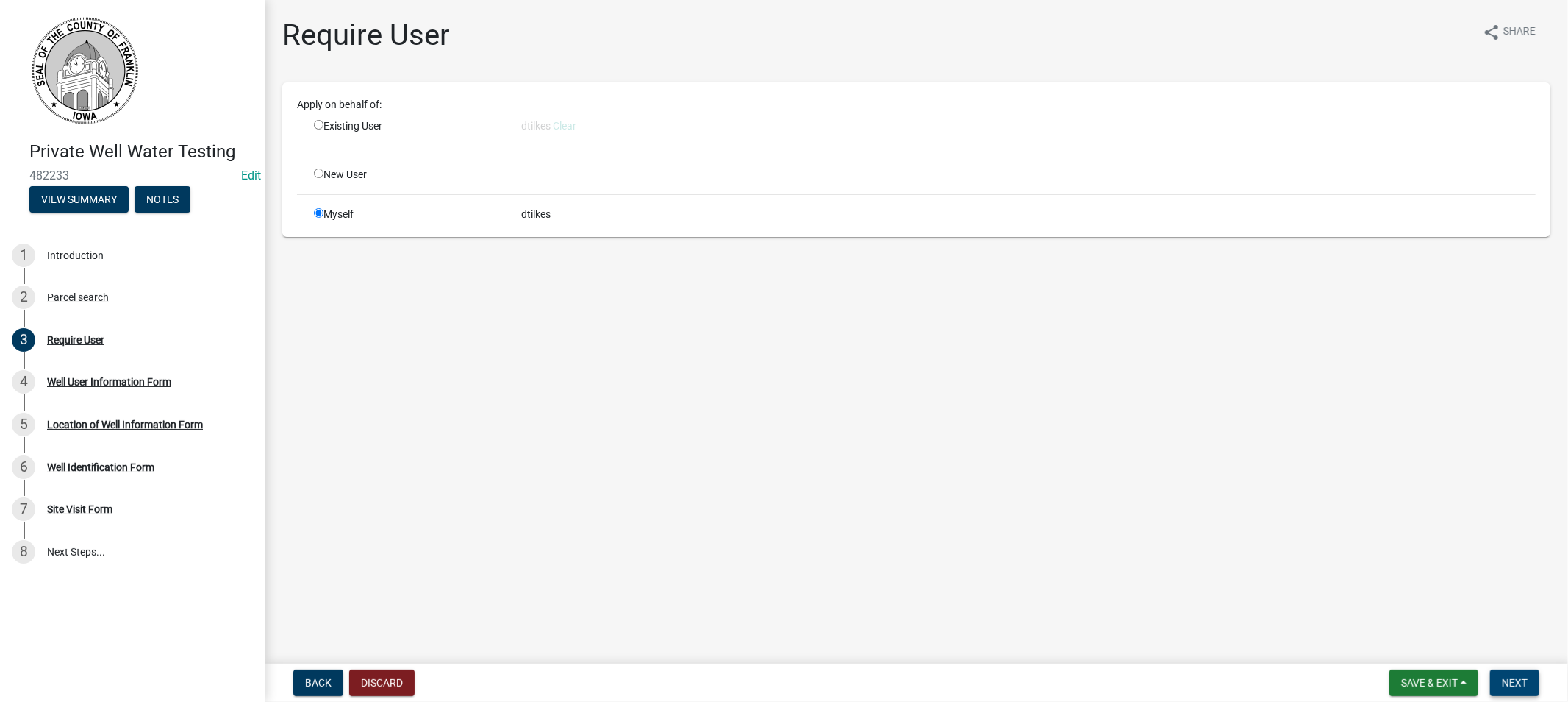
click at [1510, 682] on span "Next" at bounding box center [1515, 682] width 26 height 12
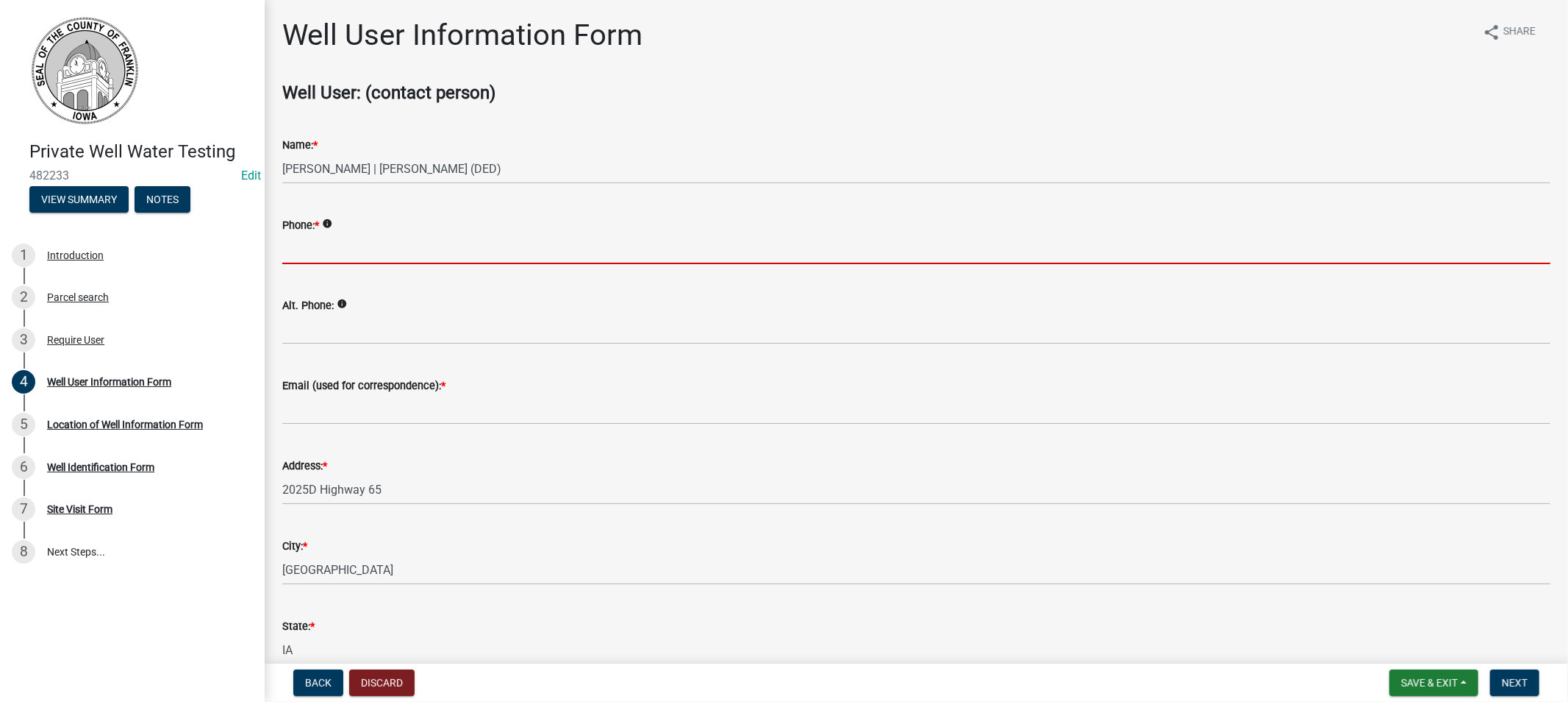
click at [334, 244] on input "Phone: *" at bounding box center [917, 249] width 1268 height 30
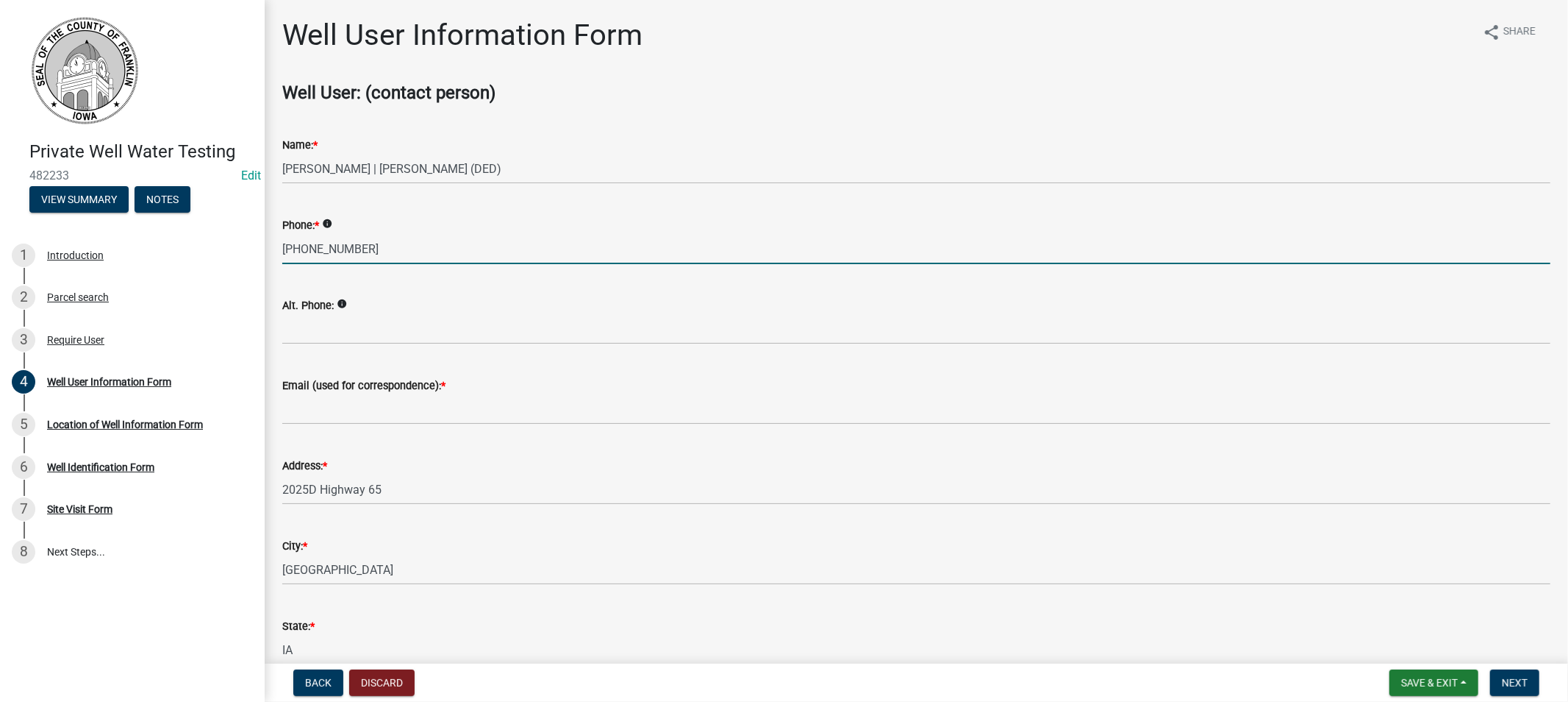
type input "[PHONE_NUMBER]"
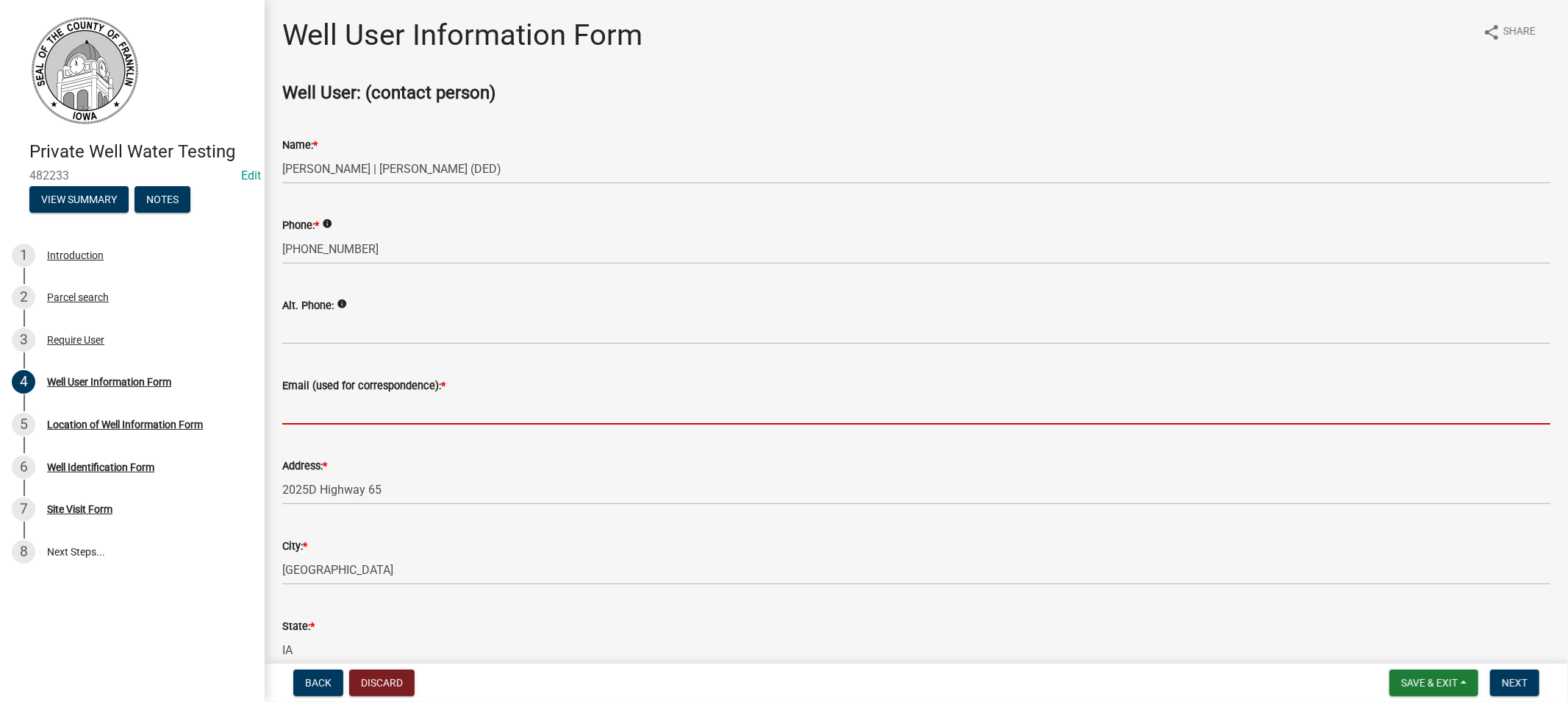
click at [334, 413] on input "Email (used for correspondence): *" at bounding box center [917, 409] width 1268 height 30
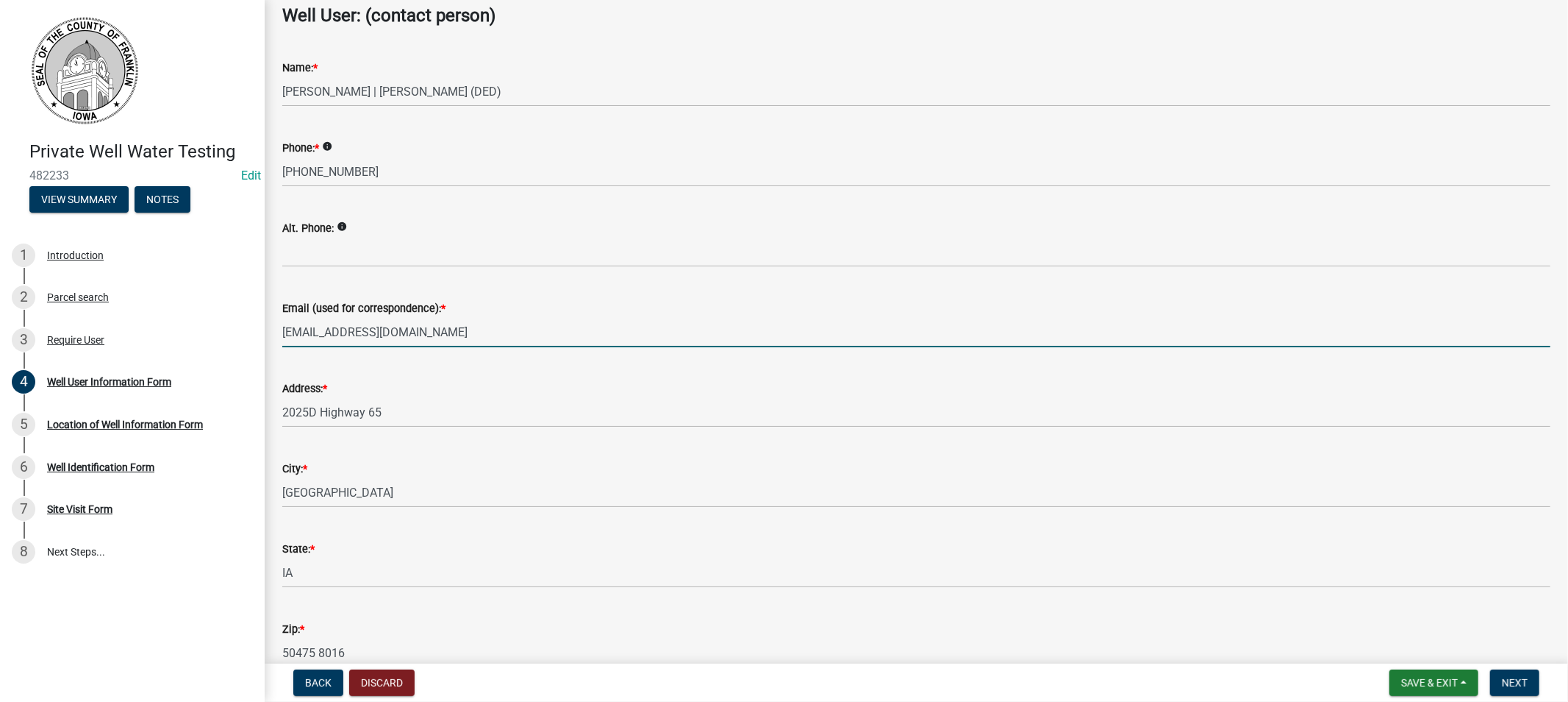
scroll to position [156, 0]
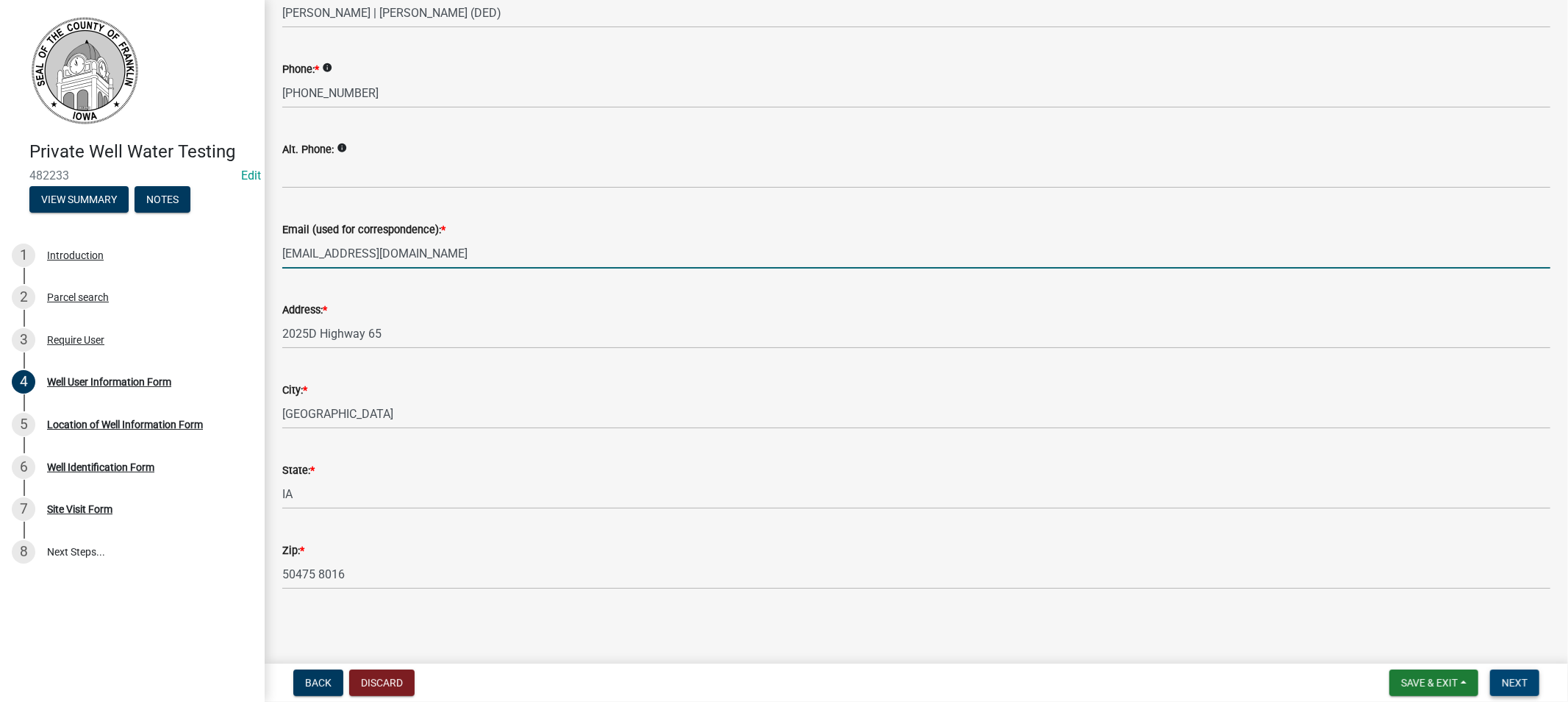
type input "[EMAIL_ADDRESS][DOMAIN_NAME]"
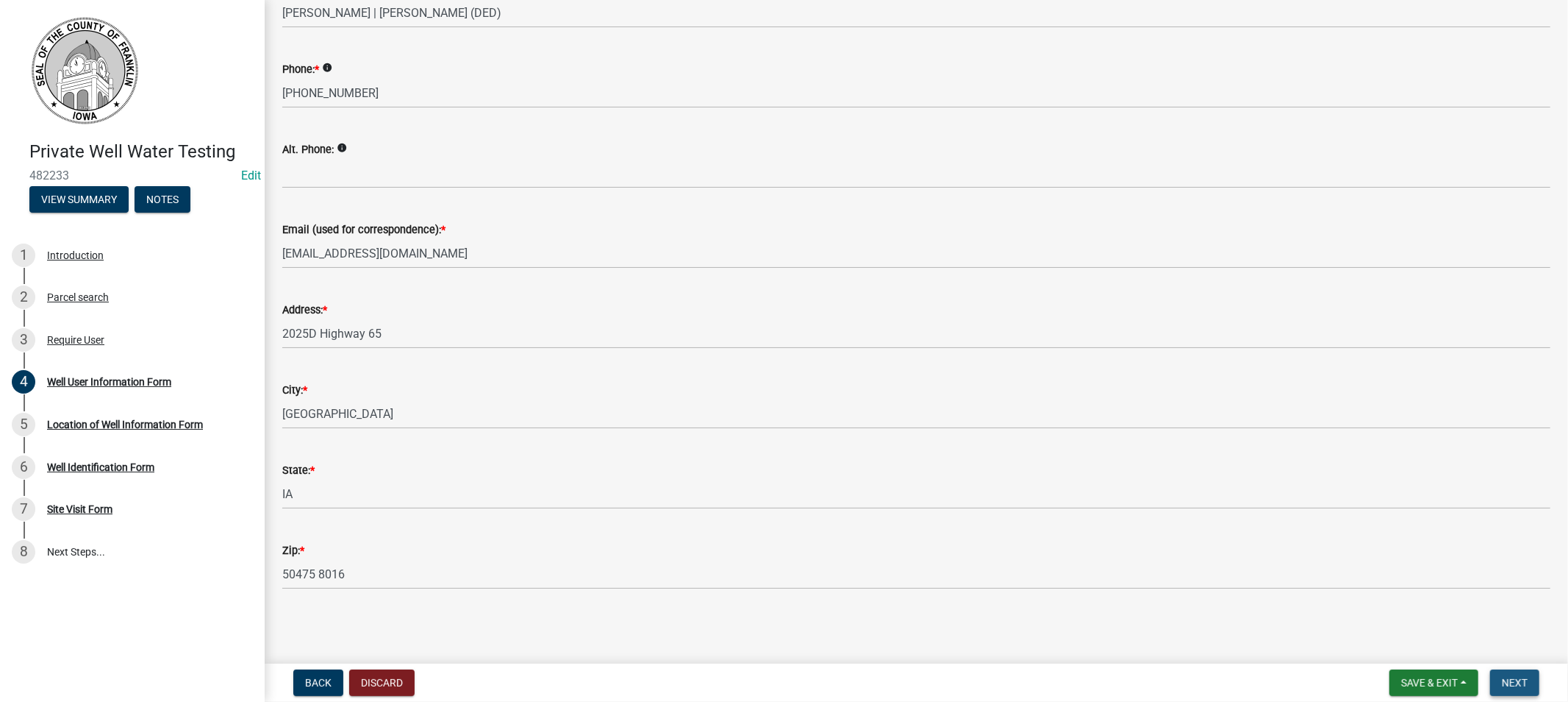
click at [1502, 684] on span "Next" at bounding box center [1515, 682] width 26 height 12
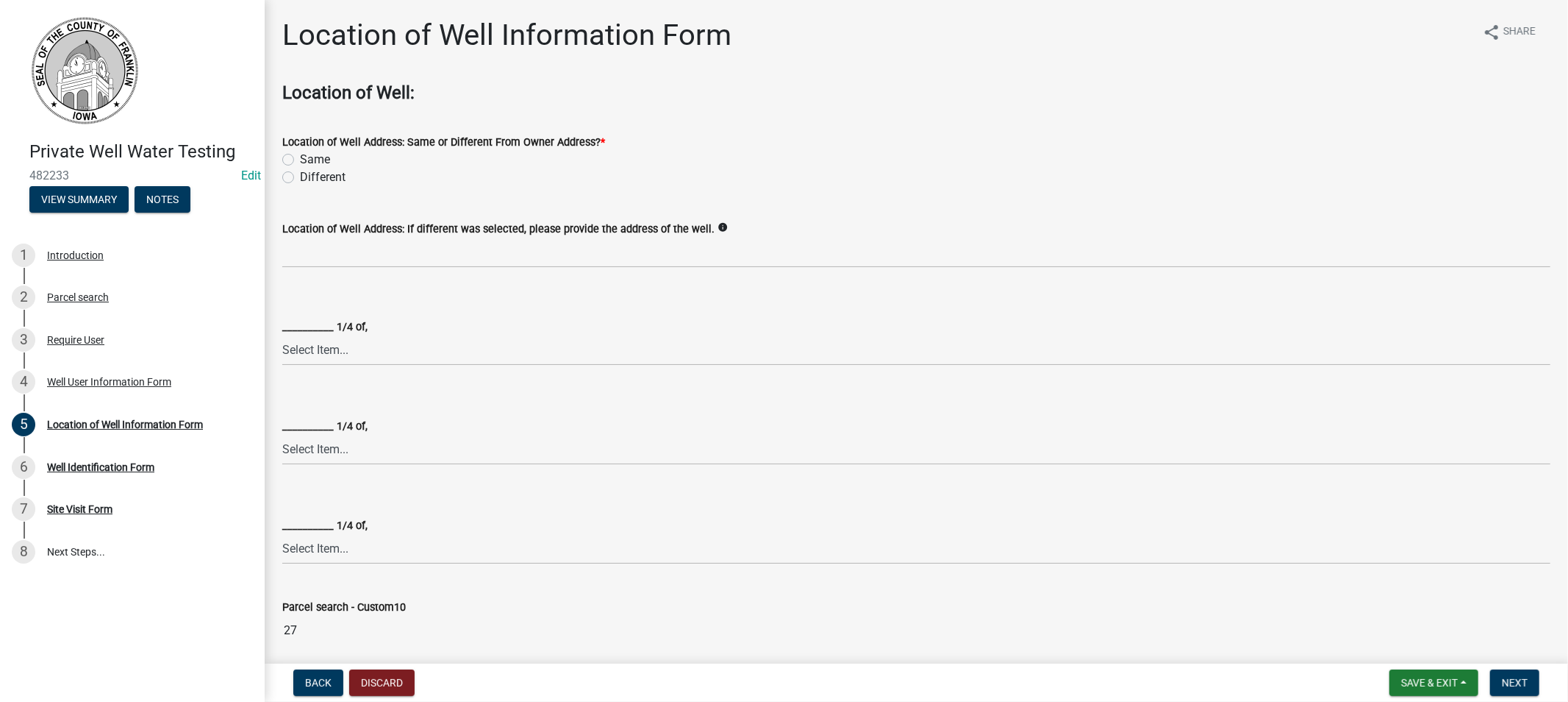
click at [300, 158] on label "Same" at bounding box center [314, 160] width 30 height 18
click at [300, 158] on input "Same" at bounding box center [304, 155] width 9 height 9
radio input "true"
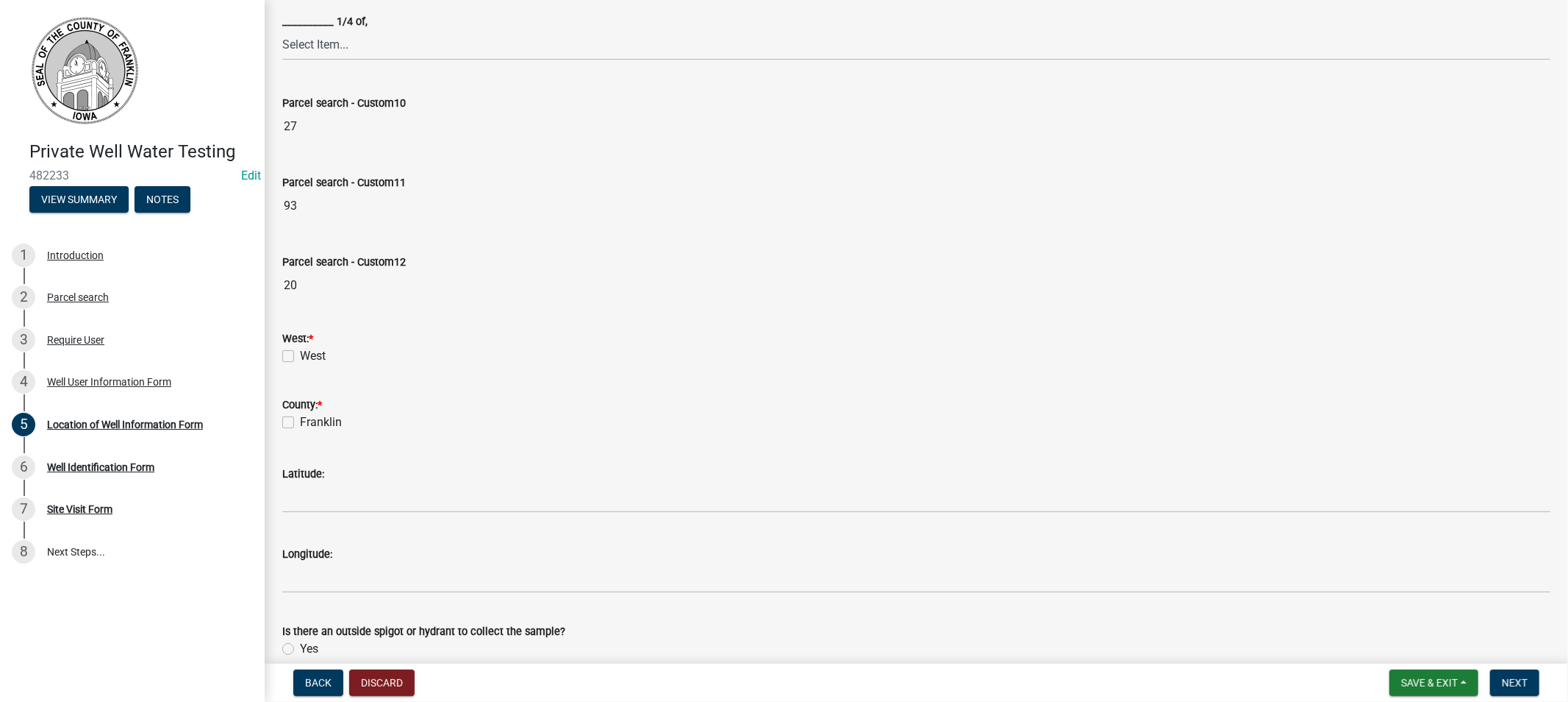
scroll to position [571, 0]
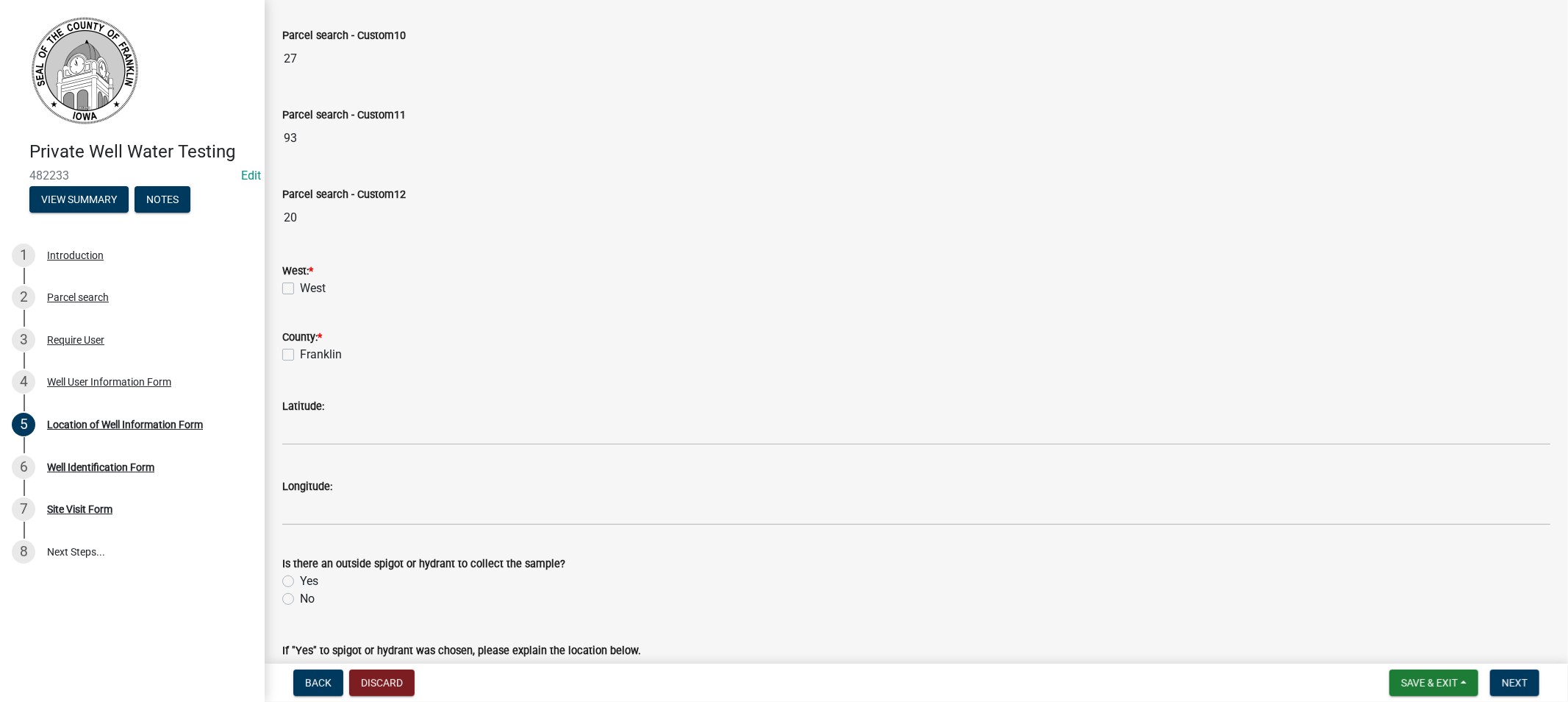
click at [300, 287] on label "West" at bounding box center [312, 288] width 26 height 18
click at [300, 287] on input "West" at bounding box center [304, 284] width 9 height 9
checkbox input "true"
click at [291, 348] on div "Franklin" at bounding box center [917, 354] width 1268 height 18
click at [300, 354] on label "Franklin" at bounding box center [320, 354] width 42 height 18
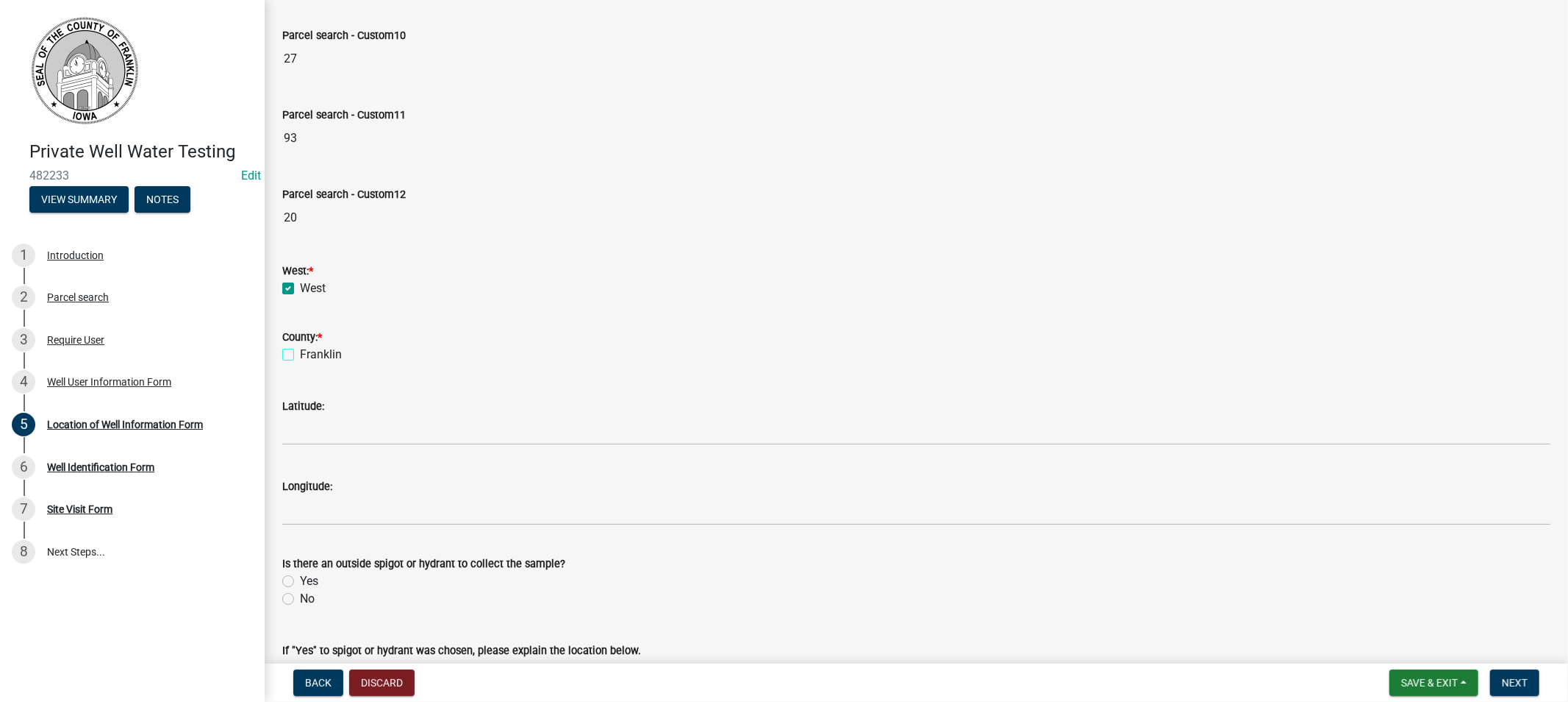
click at [300, 354] on input "Franklin" at bounding box center [304, 350] width 9 height 9
checkbox input "true"
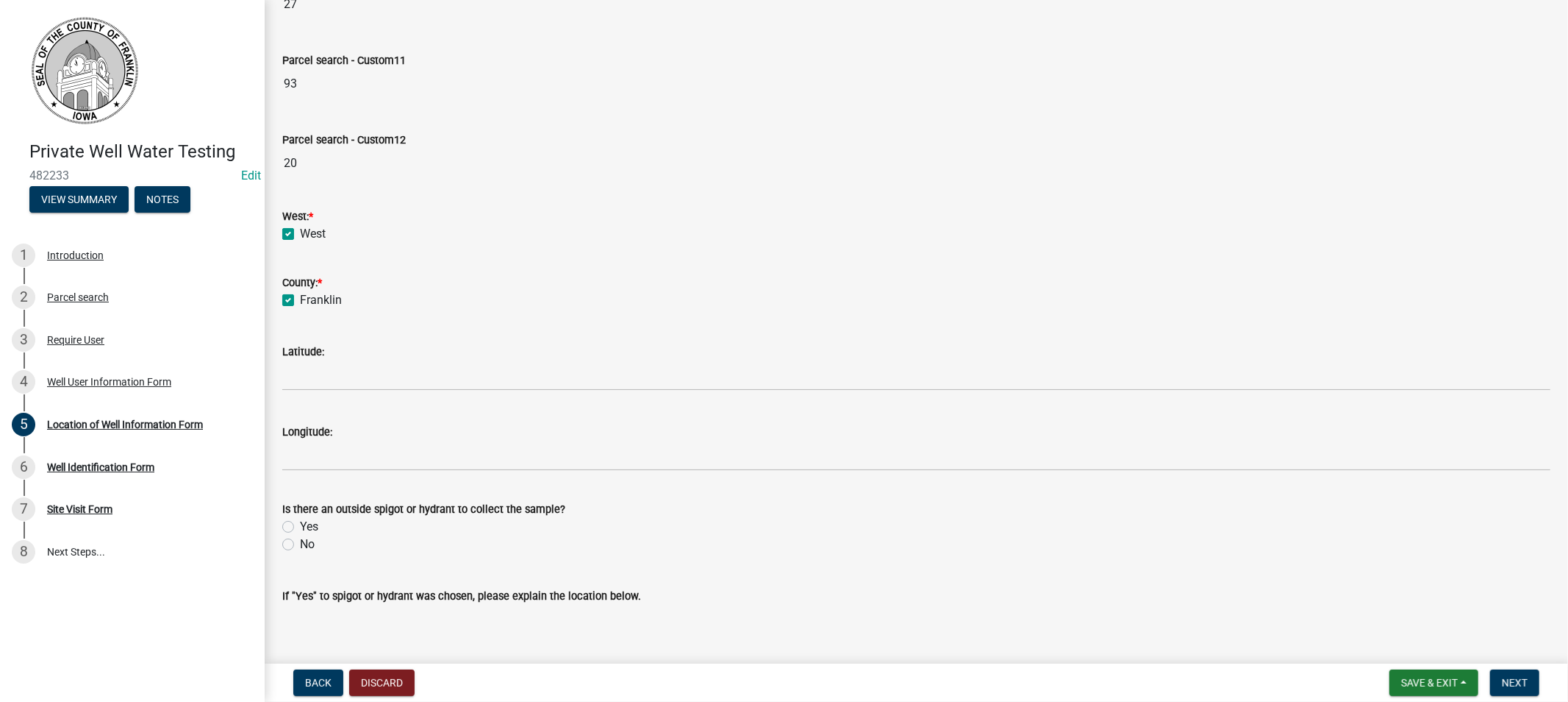
scroll to position [711, 0]
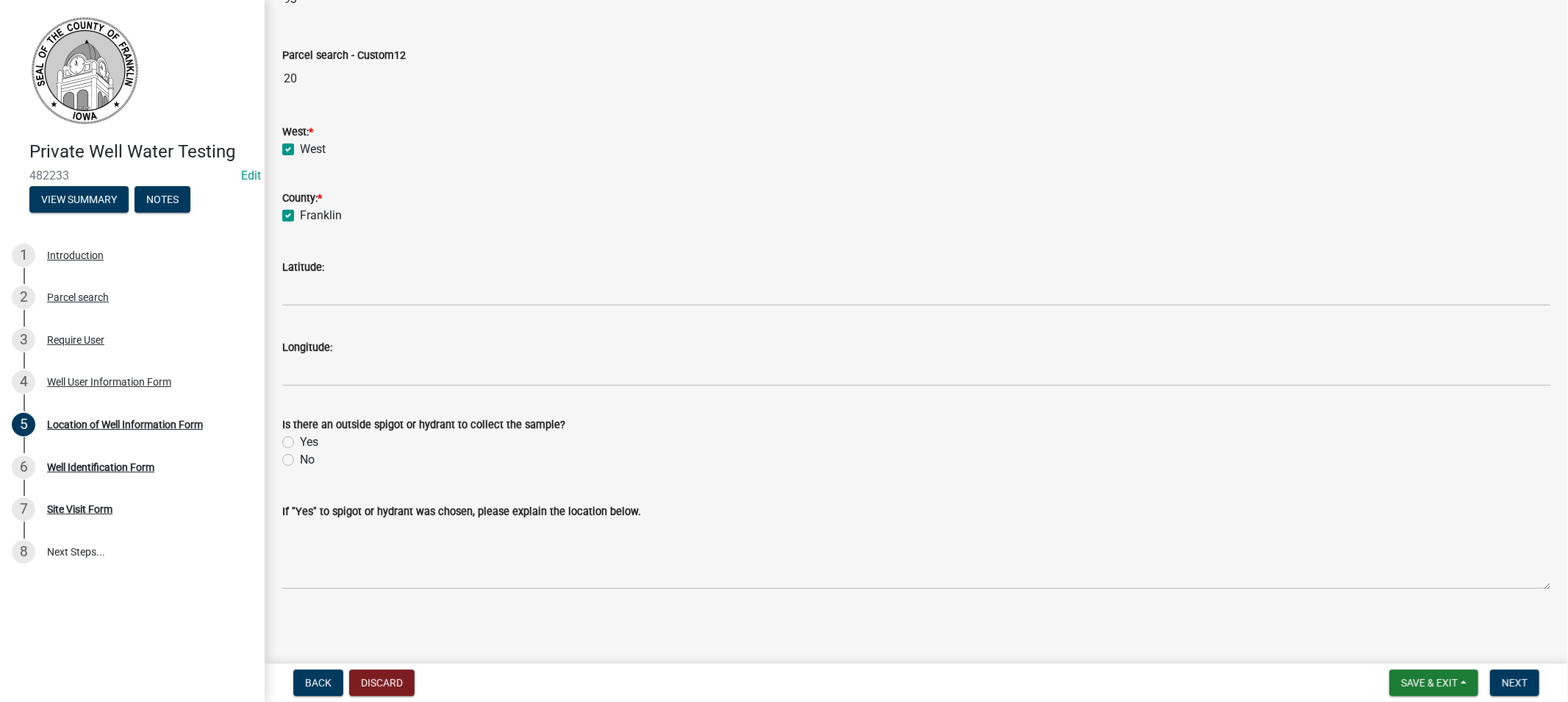
click at [300, 439] on label "Yes" at bounding box center [309, 442] width 19 height 18
click at [300, 439] on input "Yes" at bounding box center [304, 437] width 9 height 9
radio input "true"
drag, startPoint x: 1495, startPoint y: 682, endPoint x: 1482, endPoint y: 671, distance: 17.0
click at [1495, 680] on button "Next" at bounding box center [1515, 682] width 50 height 26
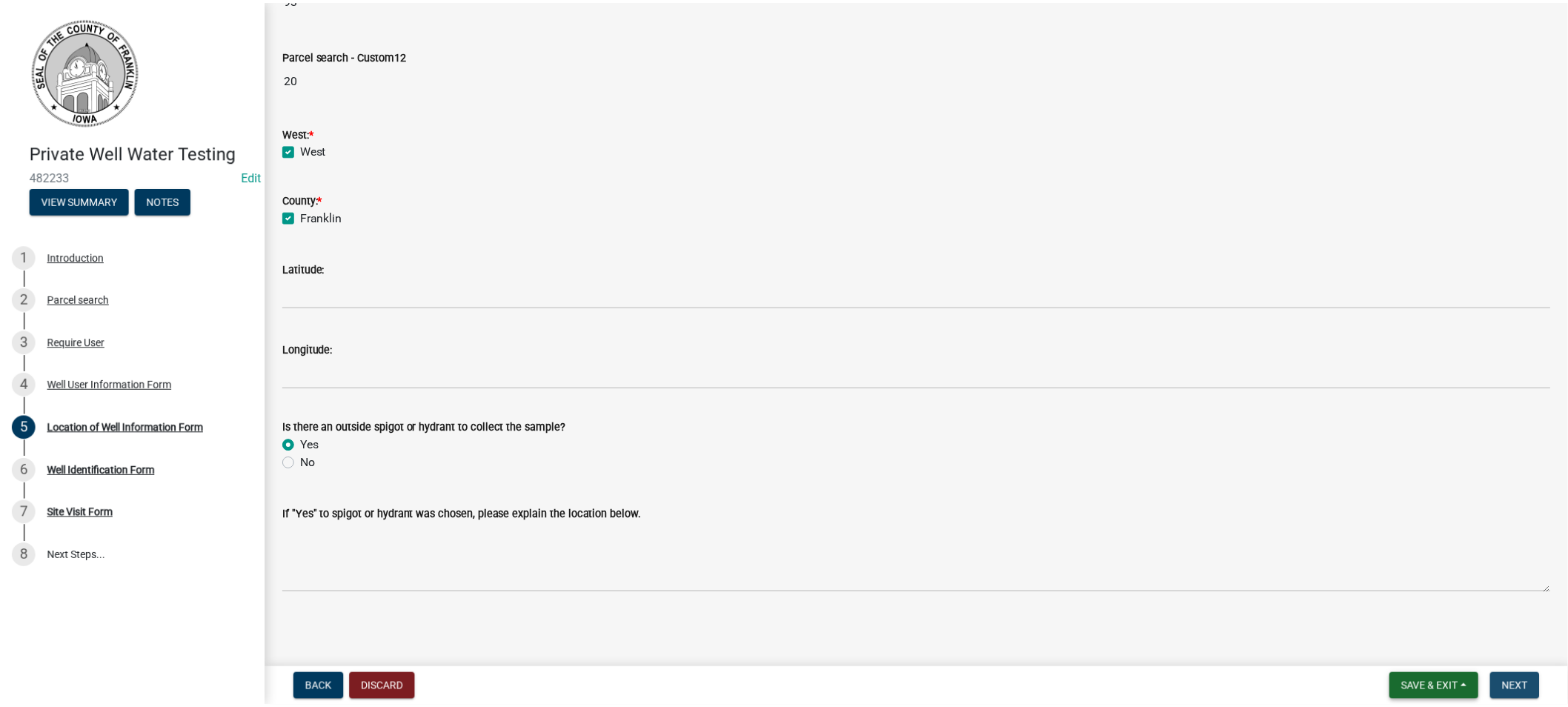
scroll to position [0, 0]
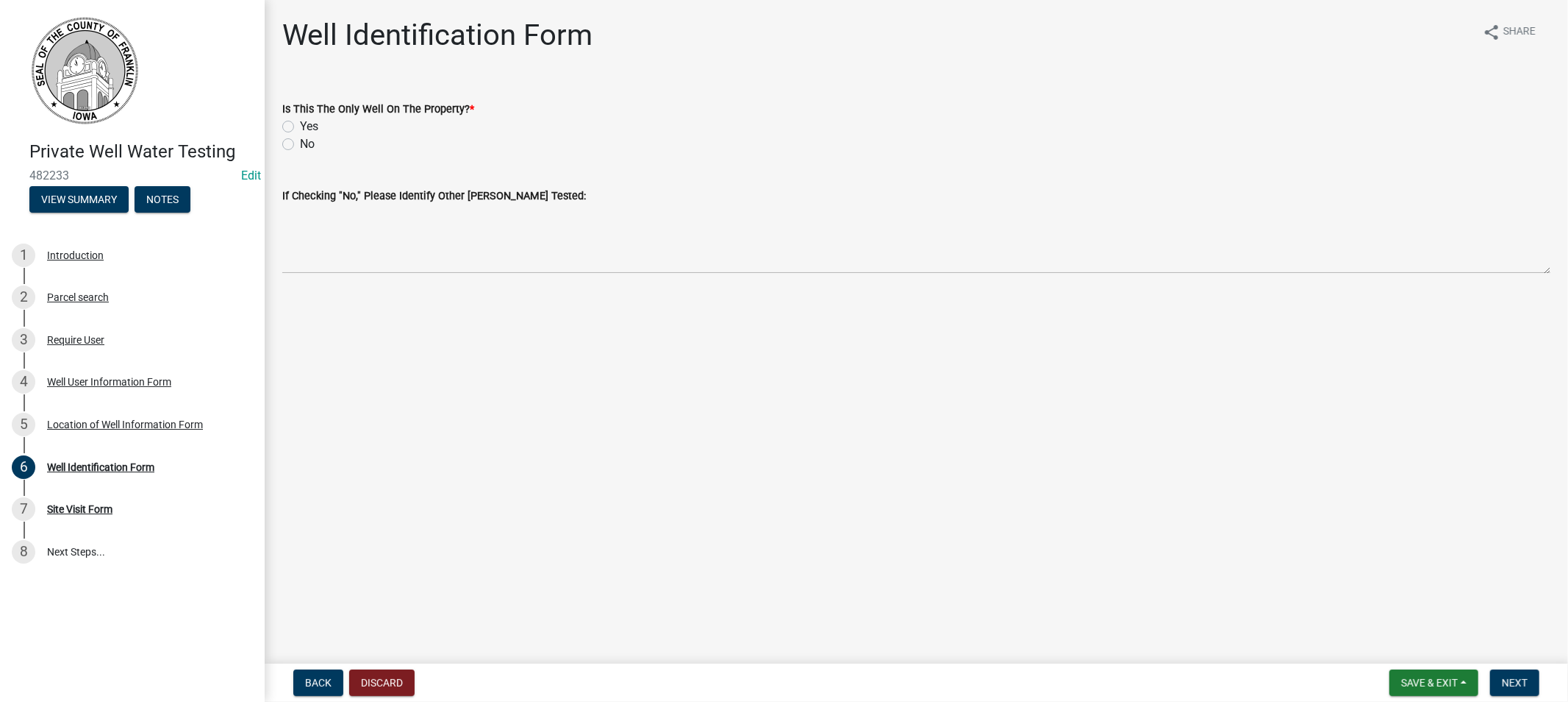
drag, startPoint x: 289, startPoint y: 121, endPoint x: 293, endPoint y: 130, distance: 9.8
click at [300, 121] on label "Yes" at bounding box center [309, 126] width 19 height 18
click at [300, 121] on input "Yes" at bounding box center [304, 122] width 9 height 9
radio input "true"
click at [1524, 684] on span "Next" at bounding box center [1515, 682] width 26 height 12
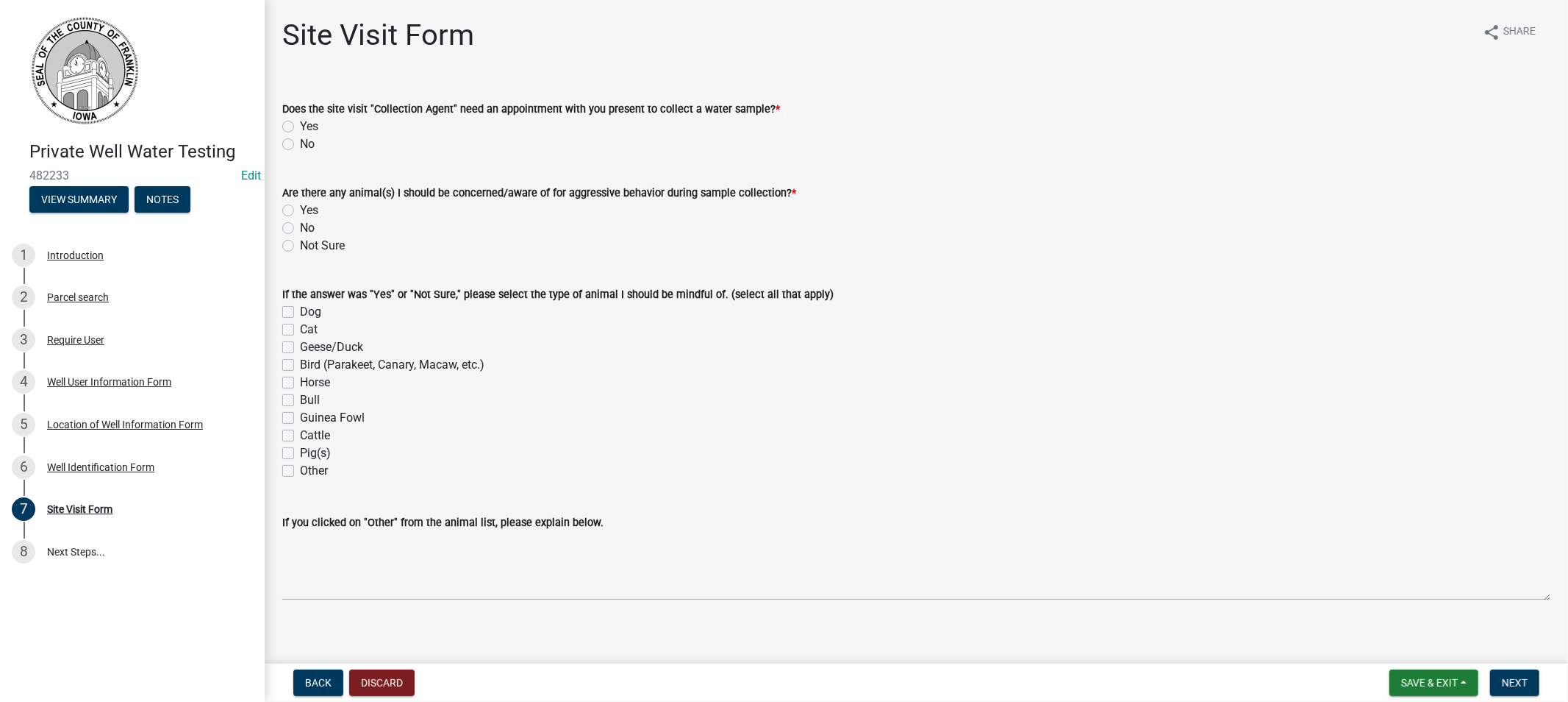
click at [300, 145] on label "No" at bounding box center [306, 143] width 15 height 18
click at [300, 145] on input "No" at bounding box center [304, 139] width 9 height 9
radio input "true"
click at [300, 225] on label "No" at bounding box center [306, 228] width 15 height 18
click at [300, 225] on input "No" at bounding box center [304, 224] width 9 height 9
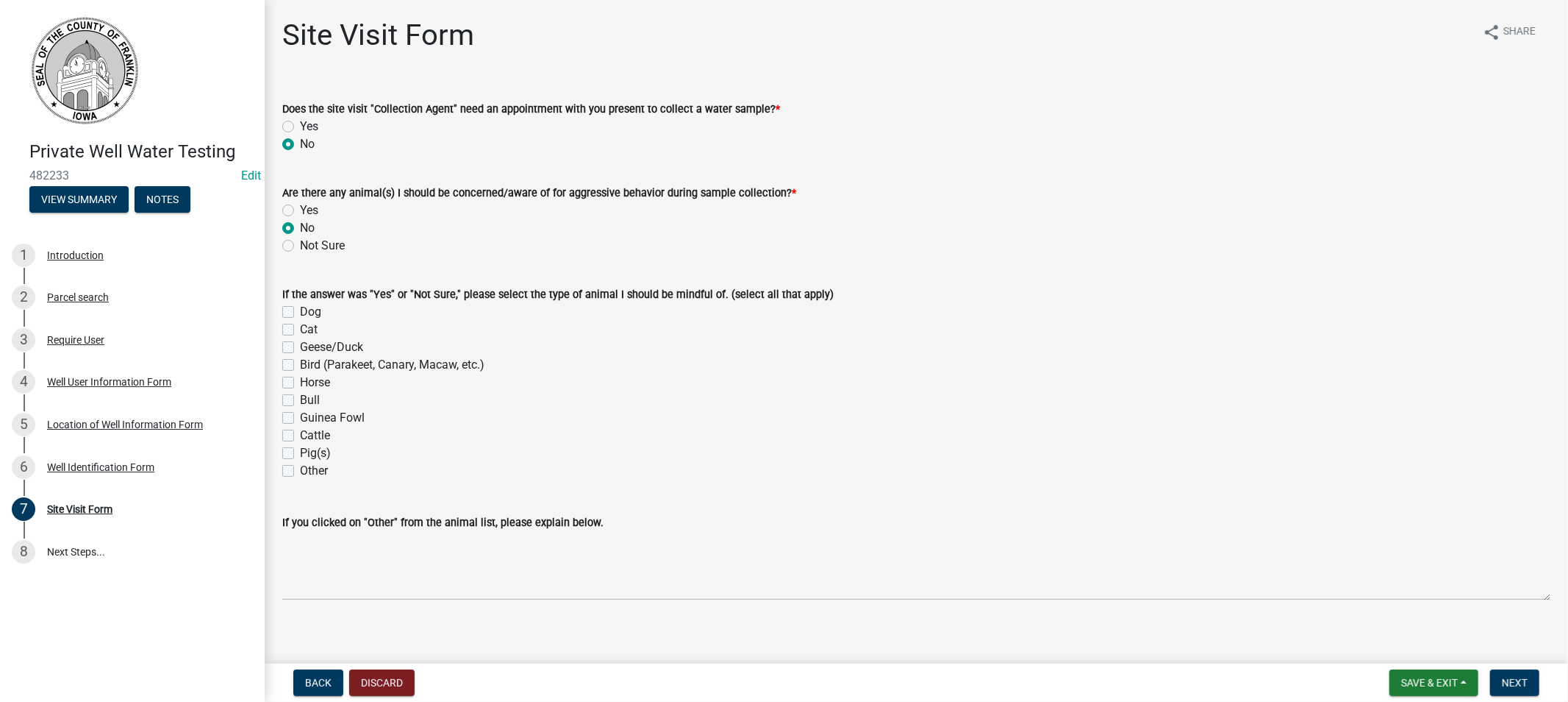
radio input "true"
click at [1509, 676] on span "Next" at bounding box center [1515, 682] width 26 height 12
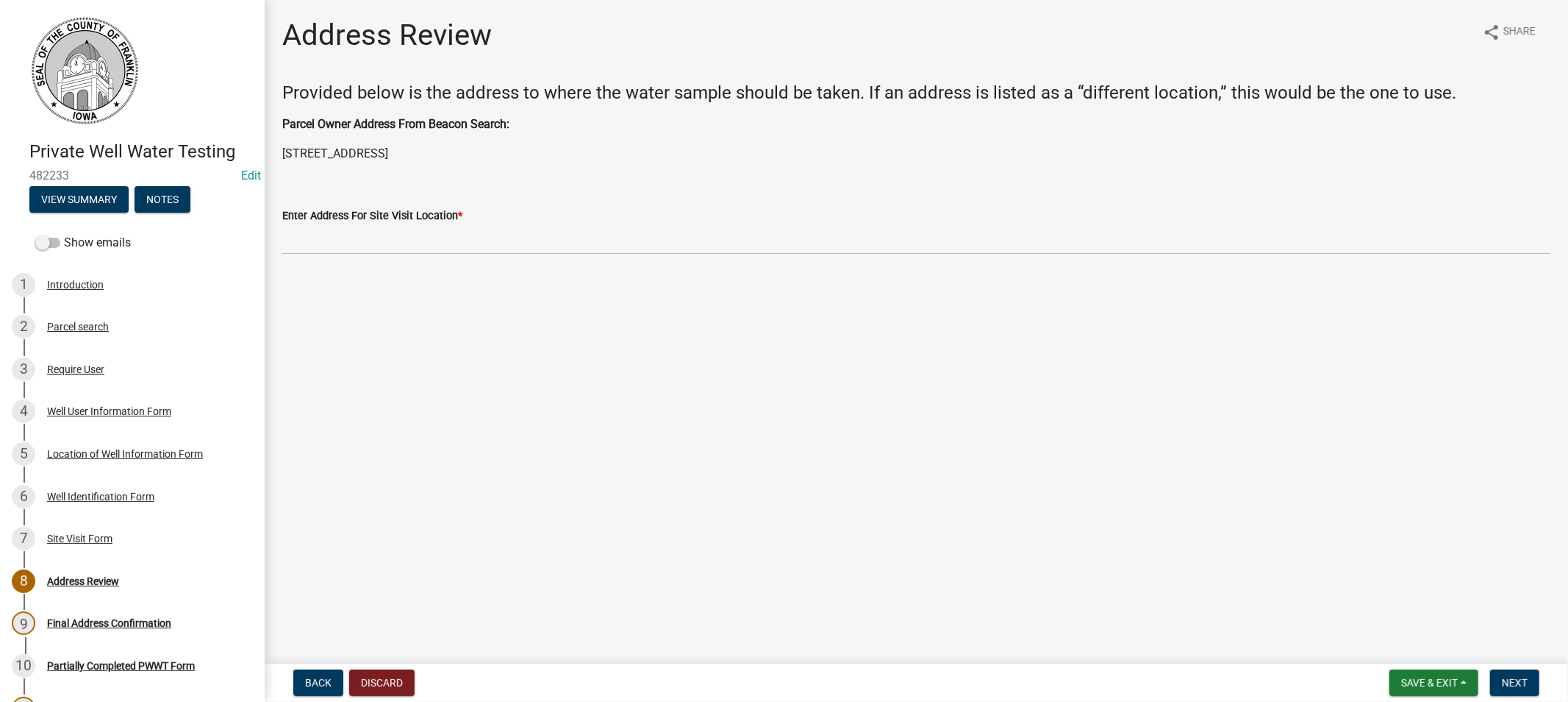
drag, startPoint x: 525, startPoint y: 156, endPoint x: 279, endPoint y: 164, distance: 246.1
click at [279, 164] on div "Address Review share Share Provided below is the address to where the water sam…" at bounding box center [917, 149] width 1291 height 262
copy p "[STREET_ADDRESS]"
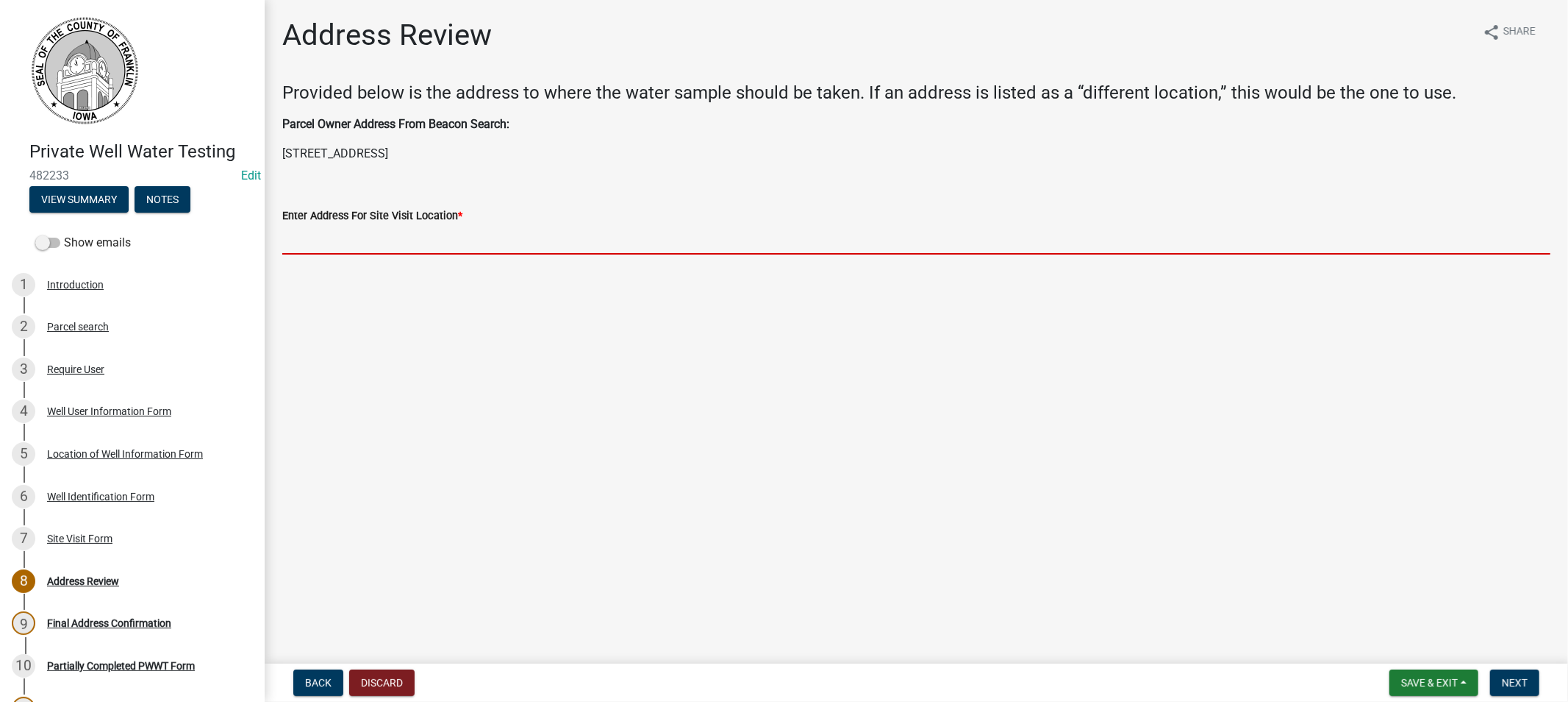
click at [377, 236] on input "Enter Address For Site Visit Location *" at bounding box center [917, 239] width 1268 height 30
paste input "[STREET_ADDRESS]"
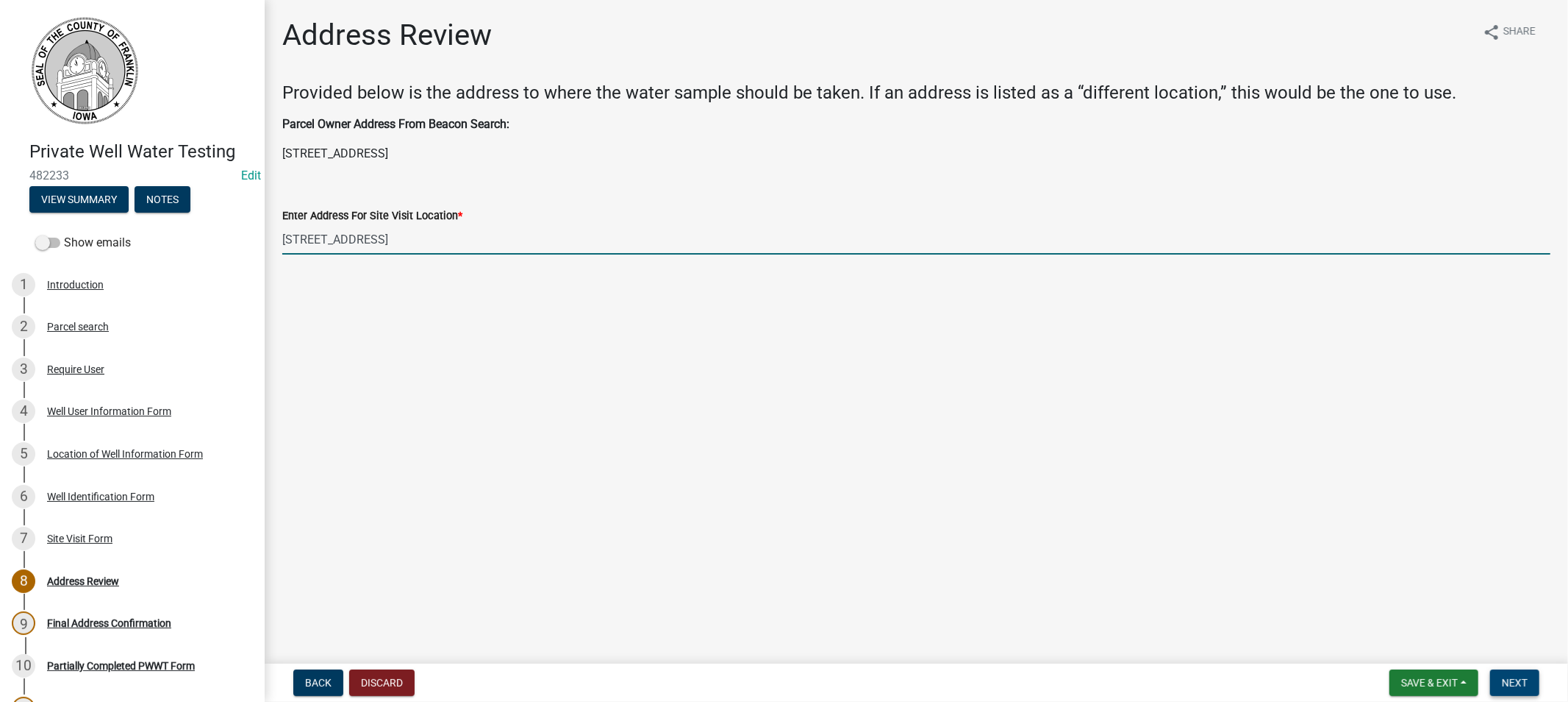
type input "[STREET_ADDRESS]"
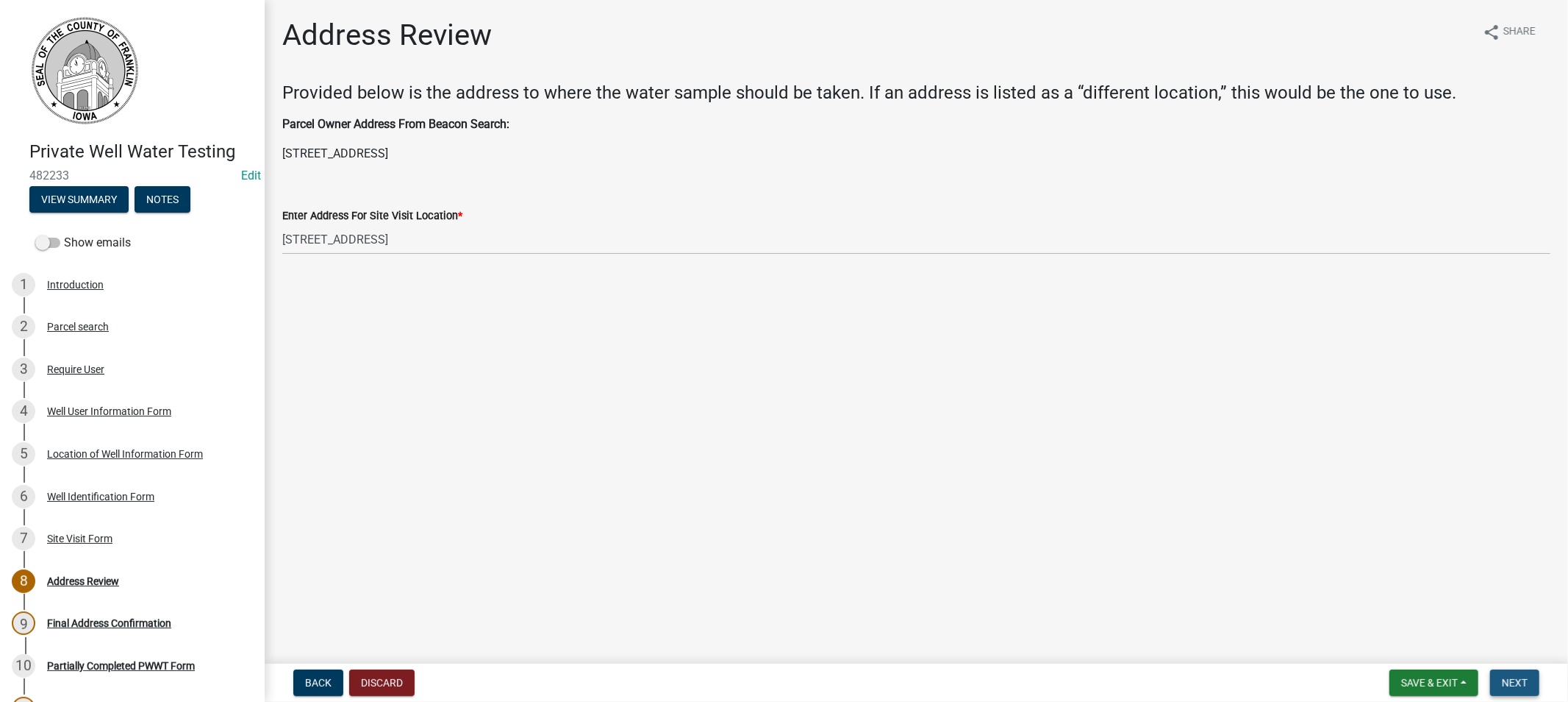
click at [1503, 676] on button "Next" at bounding box center [1515, 682] width 50 height 26
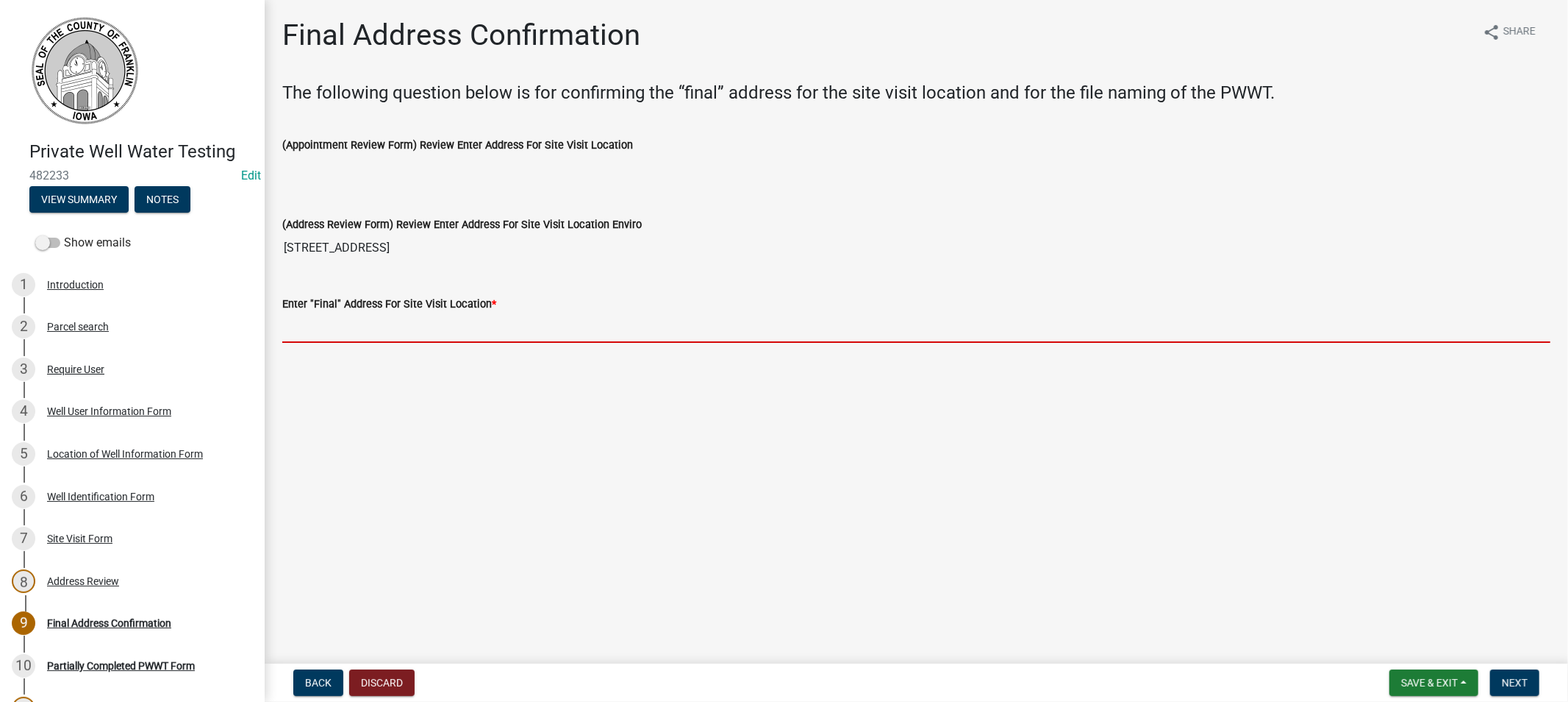
click at [370, 326] on input "Enter "Final" Address For Site Visit Location *" at bounding box center [917, 327] width 1268 height 30
paste input "[STREET_ADDRESS]"
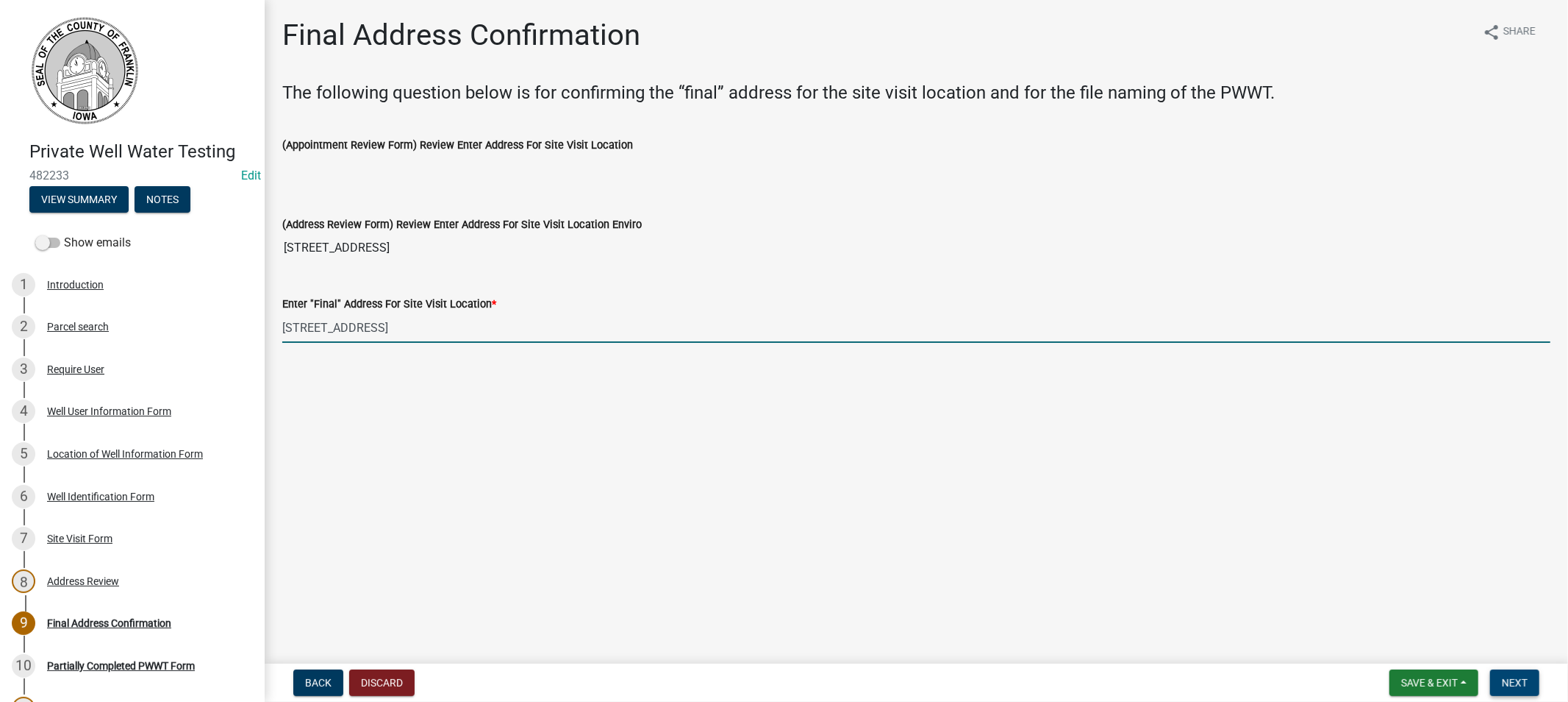
type input "[STREET_ADDRESS]"
drag, startPoint x: 1510, startPoint y: 682, endPoint x: 1495, endPoint y: 682, distance: 15.0
click at [1505, 682] on span "Next" at bounding box center [1515, 682] width 26 height 12
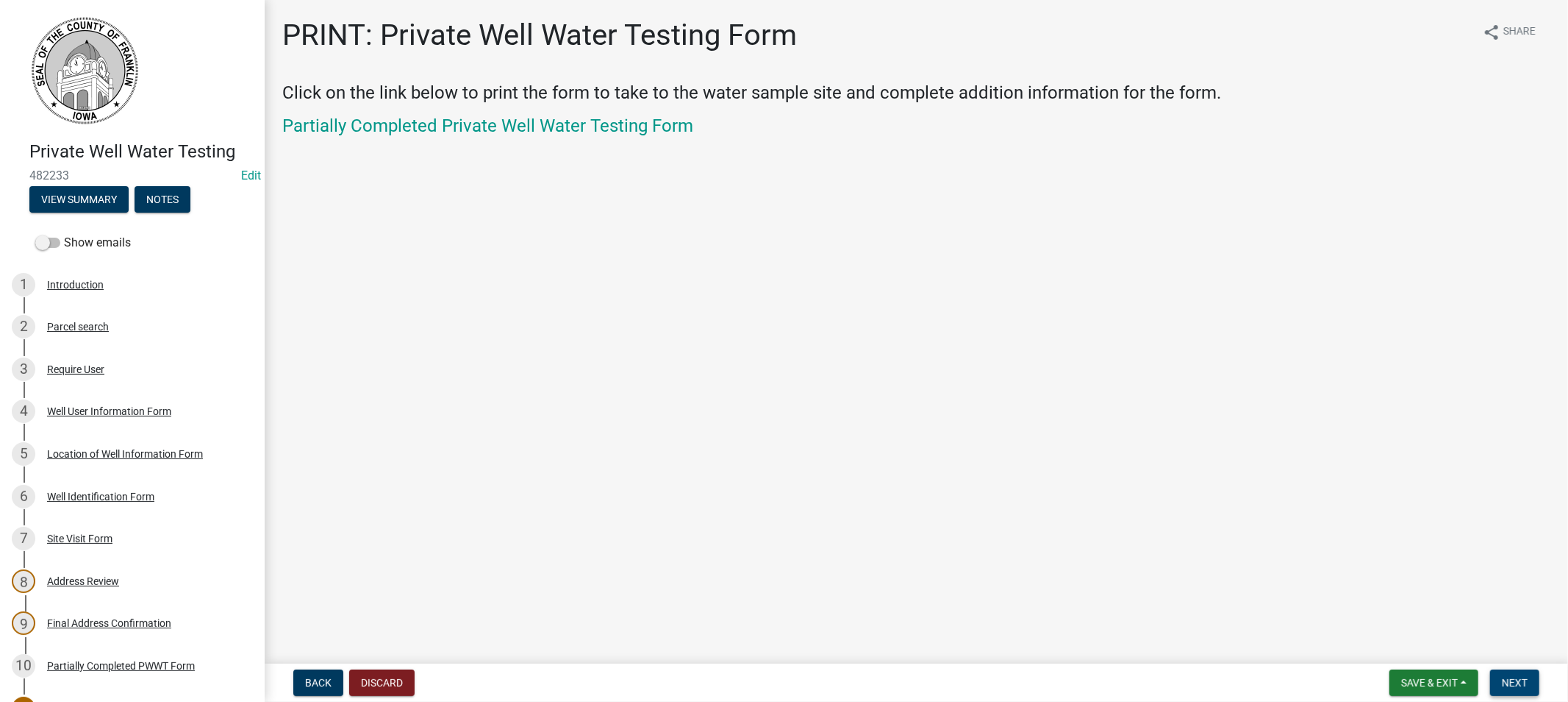
click at [1515, 684] on span "Next" at bounding box center [1515, 682] width 26 height 12
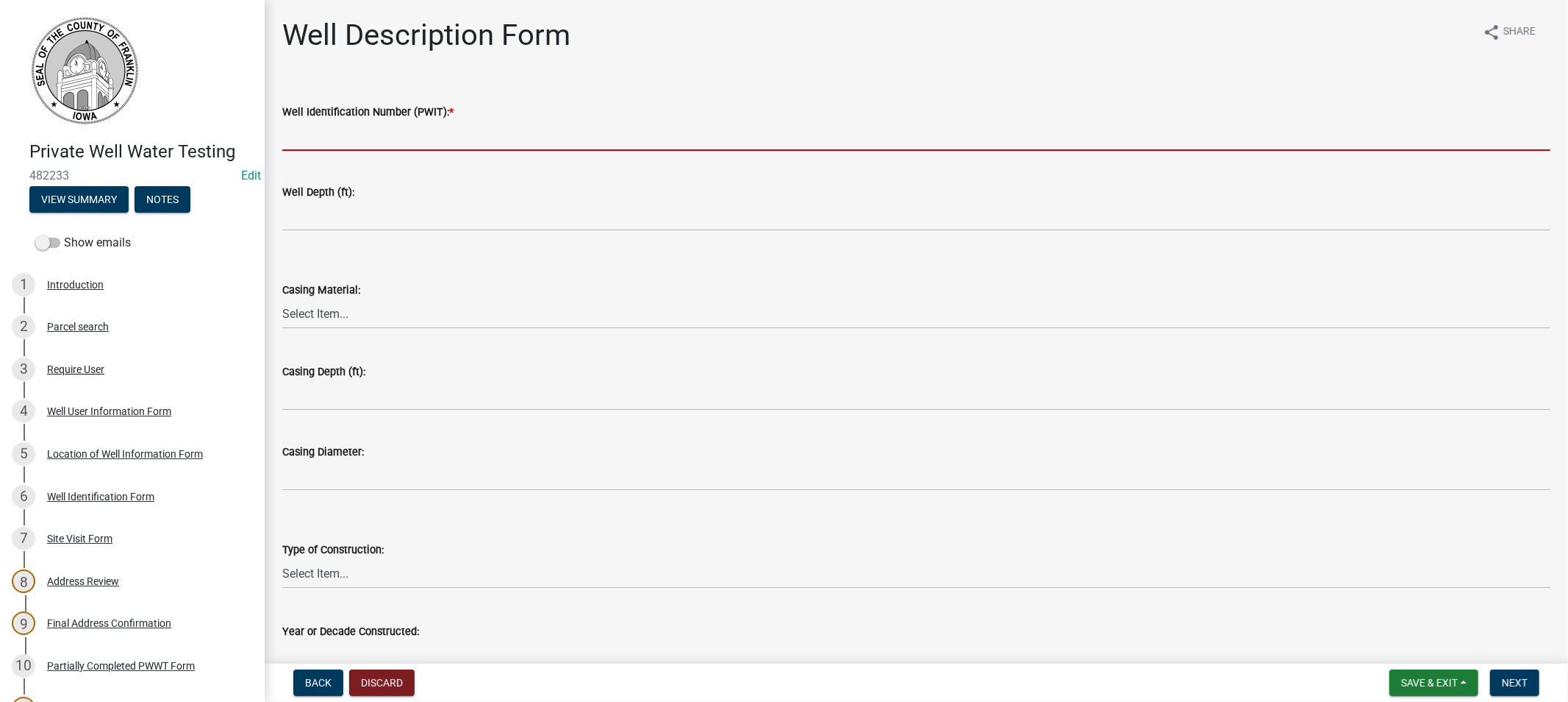
click at [306, 144] on input "Well Identification Number (PWIT): *" at bounding box center [917, 135] width 1268 height 30
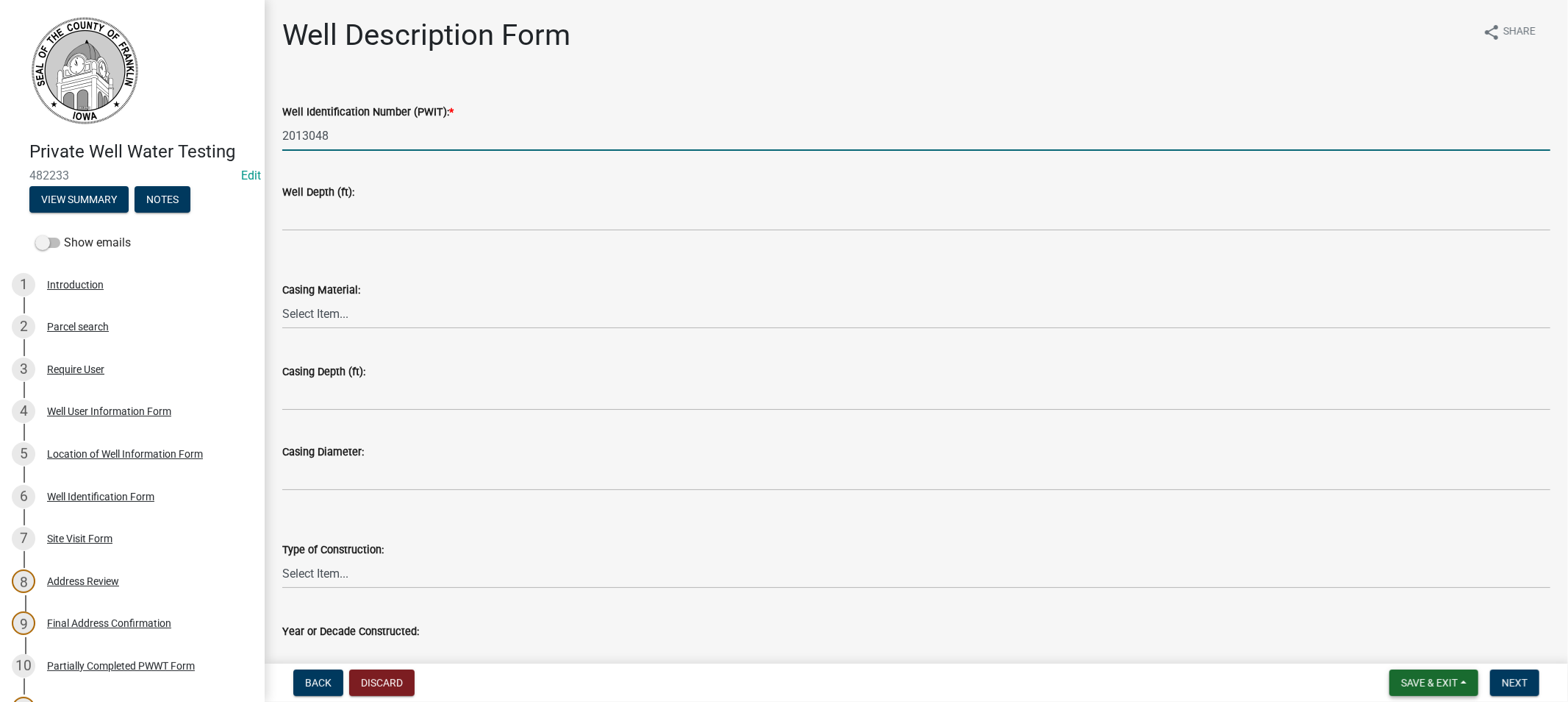
type input "2013048"
click at [1438, 682] on span "Save & Exit" at bounding box center [1430, 682] width 56 height 12
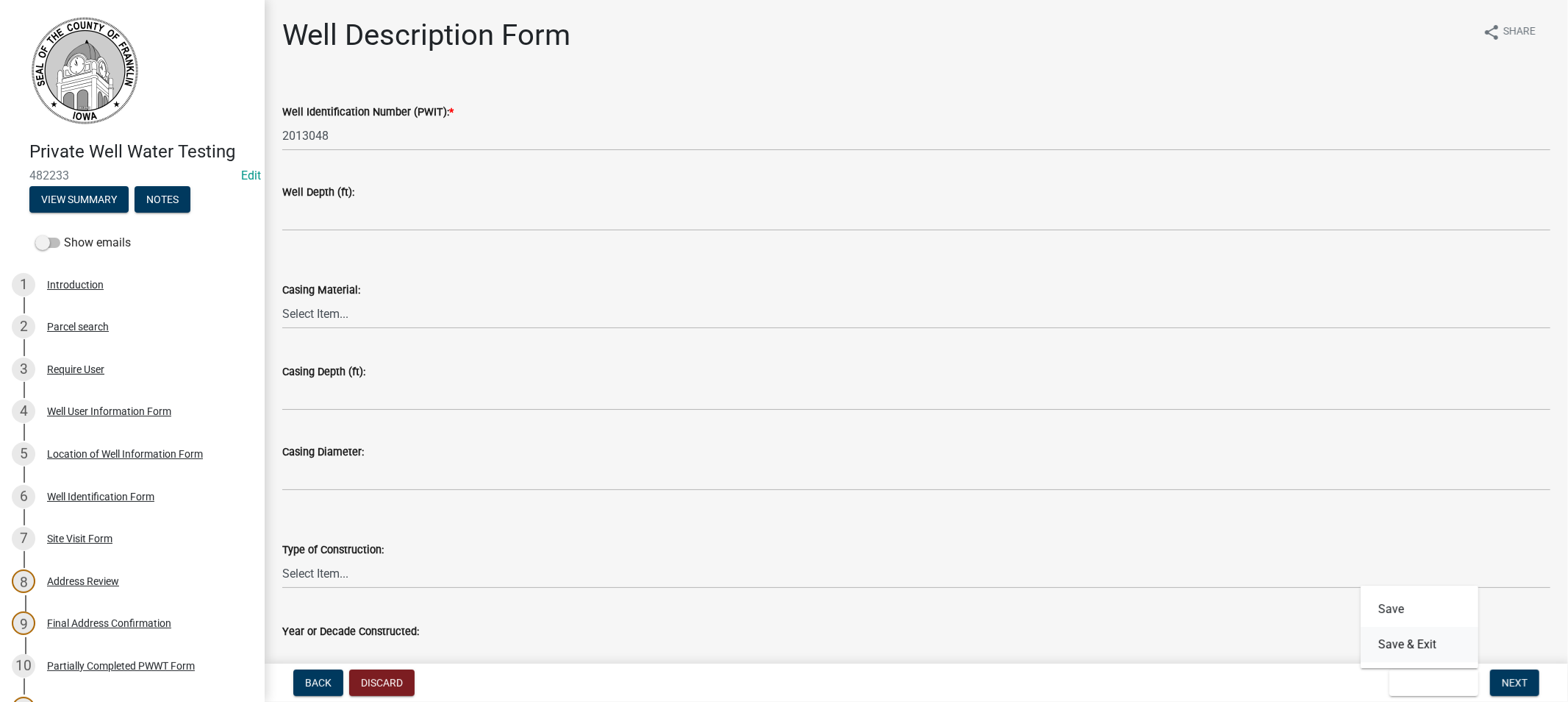
click at [1417, 642] on button "Save & Exit" at bounding box center [1419, 644] width 118 height 35
